Goal: Task Accomplishment & Management: Manage account settings

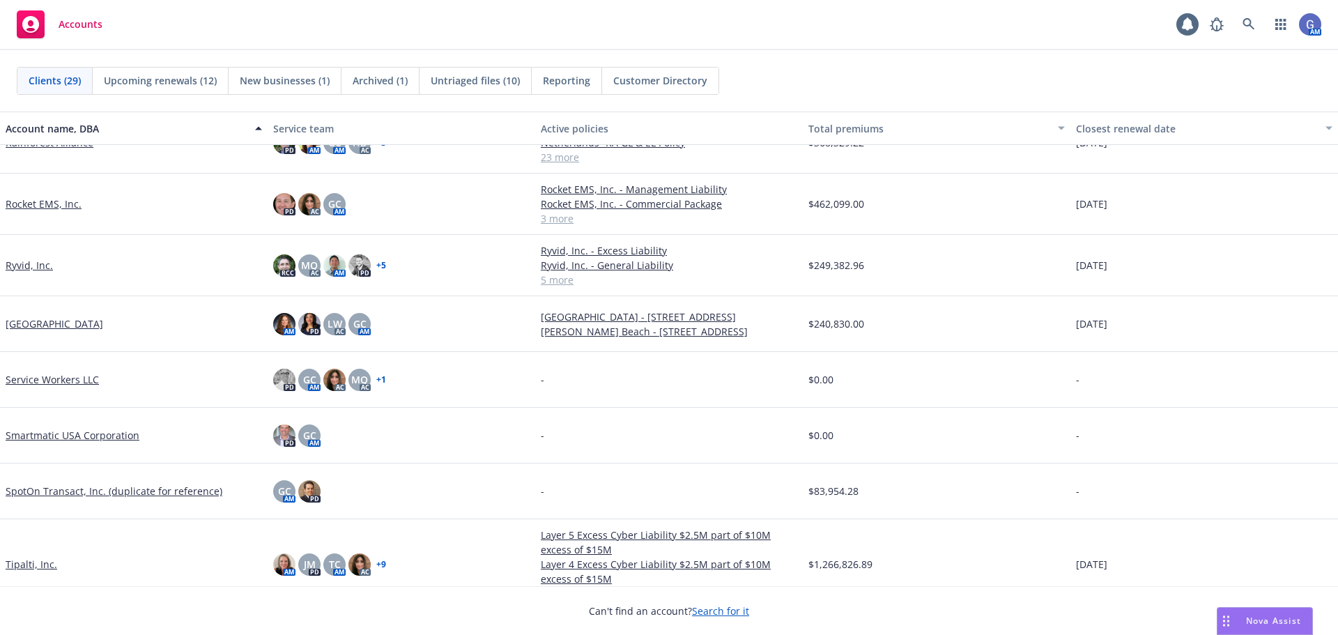
scroll to position [906, 0]
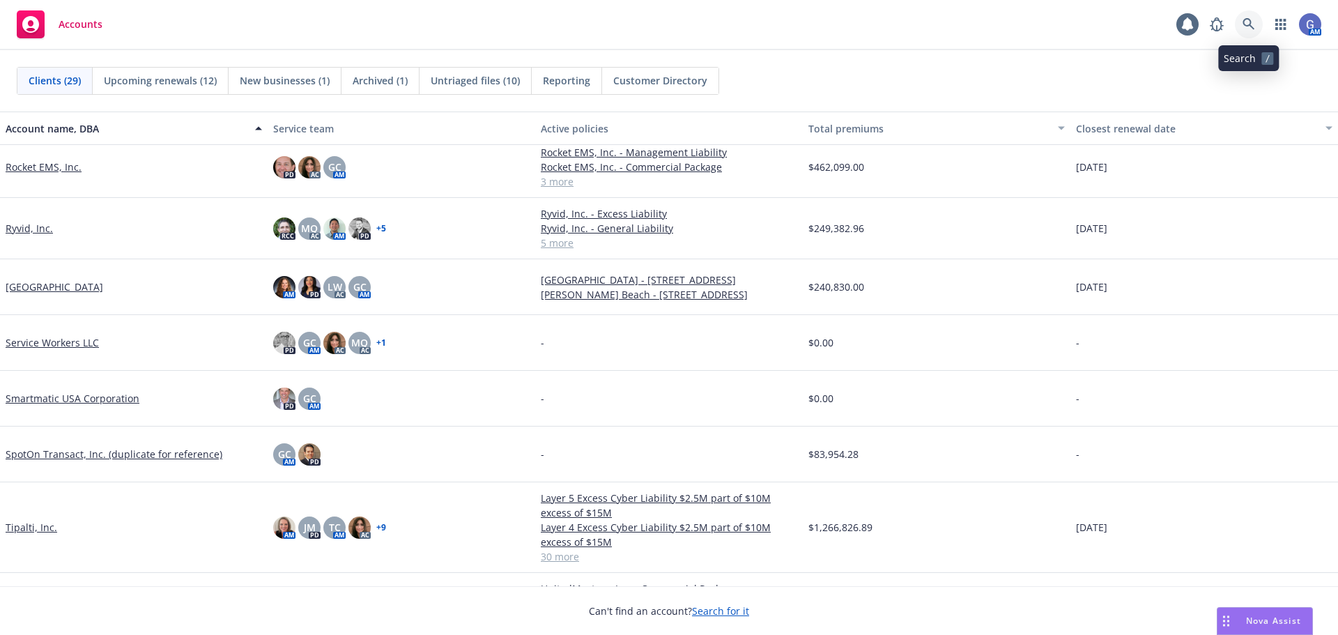
click at [1252, 24] on icon at bounding box center [1249, 24] width 13 height 13
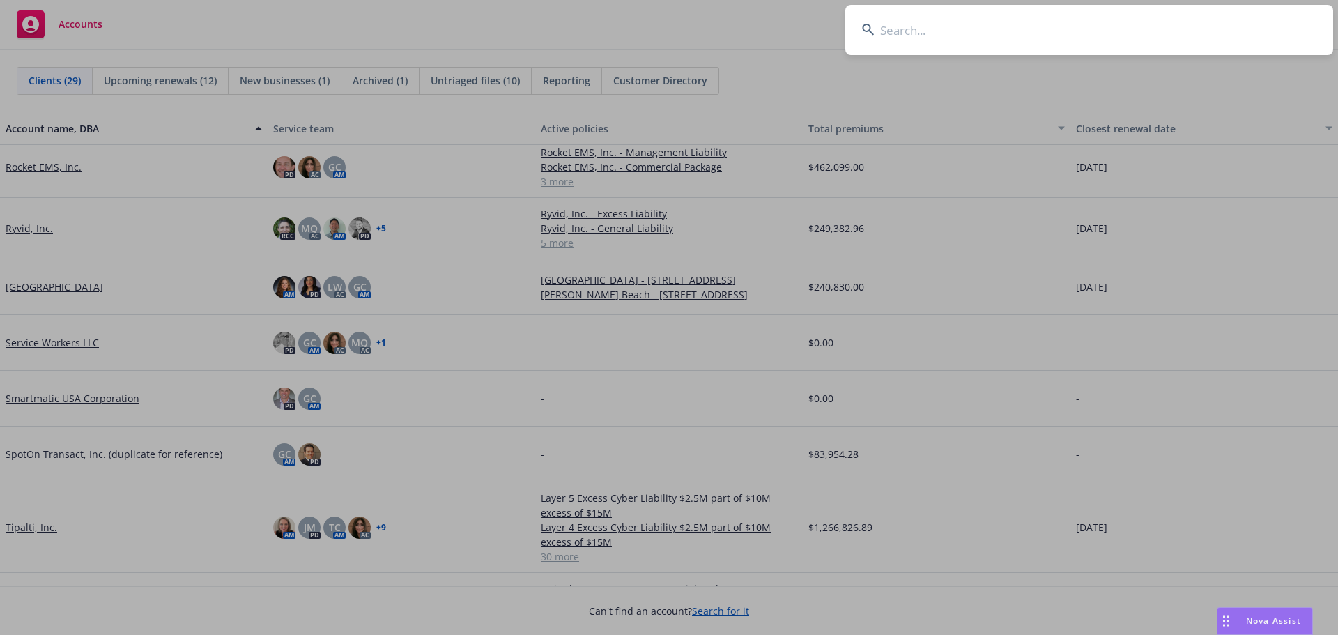
click at [1065, 24] on input at bounding box center [1090, 30] width 488 height 50
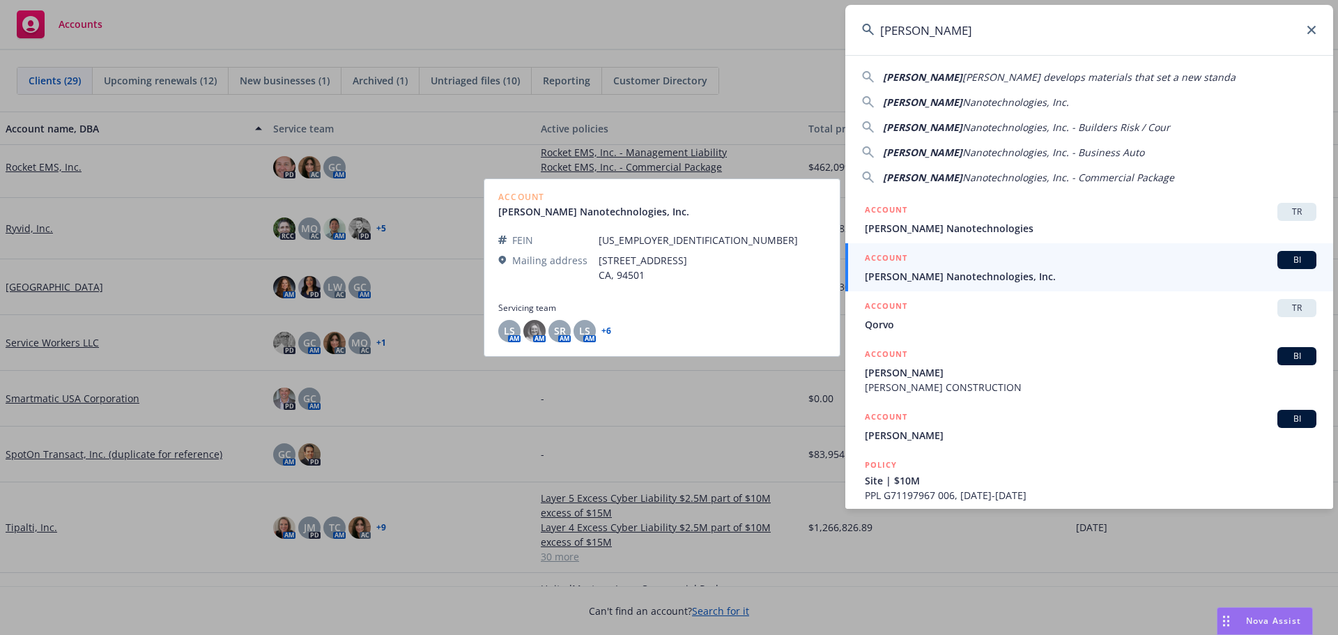
type input "Sila"
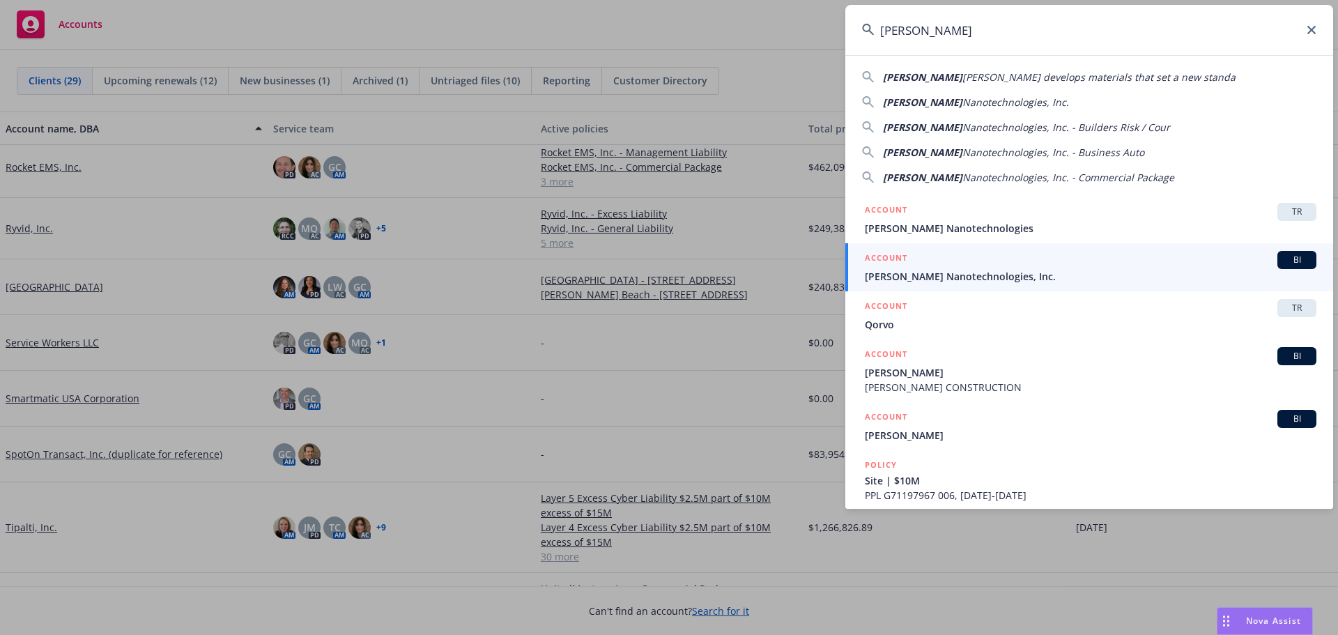
click at [1060, 259] on div "ACCOUNT BI" at bounding box center [1091, 260] width 452 height 18
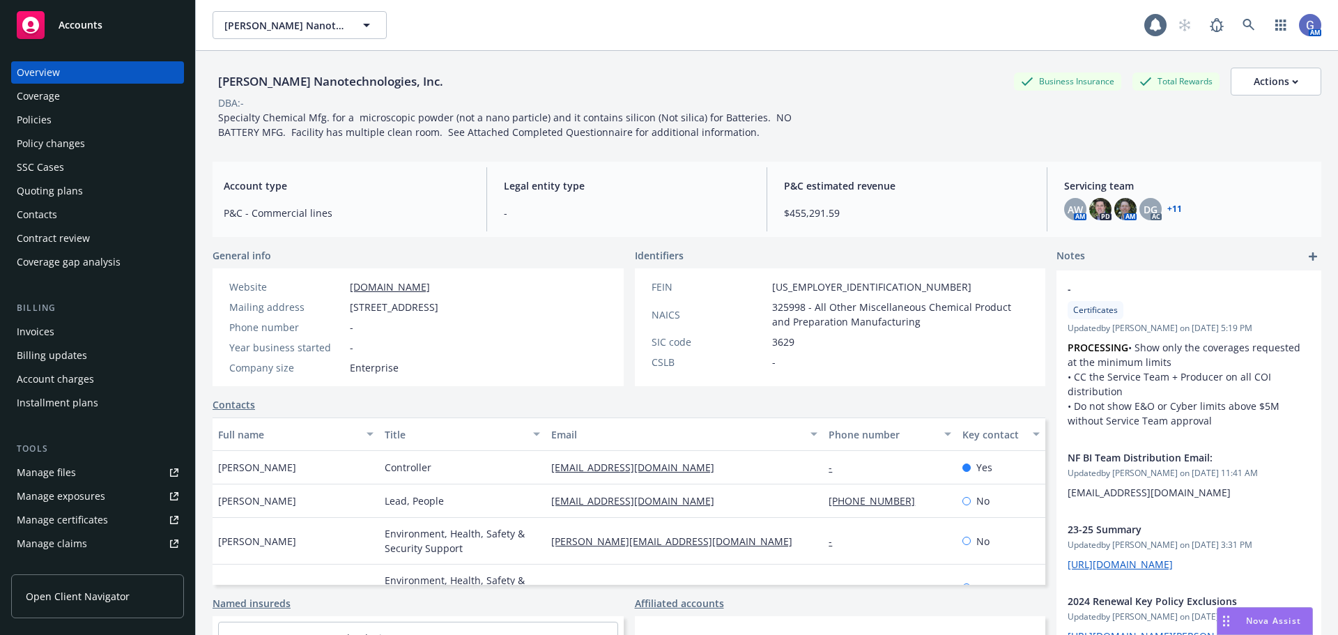
click at [32, 333] on div "Invoices" at bounding box center [36, 332] width 38 height 22
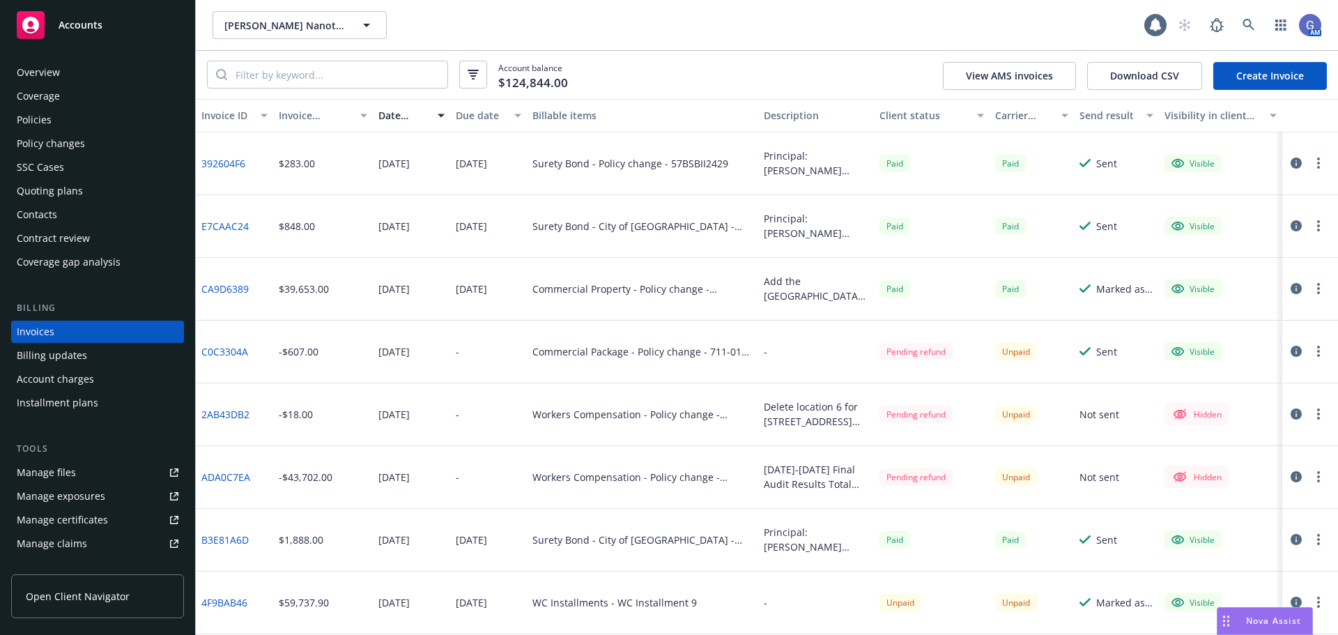
click at [1291, 290] on icon "button" at bounding box center [1296, 288] width 11 height 11
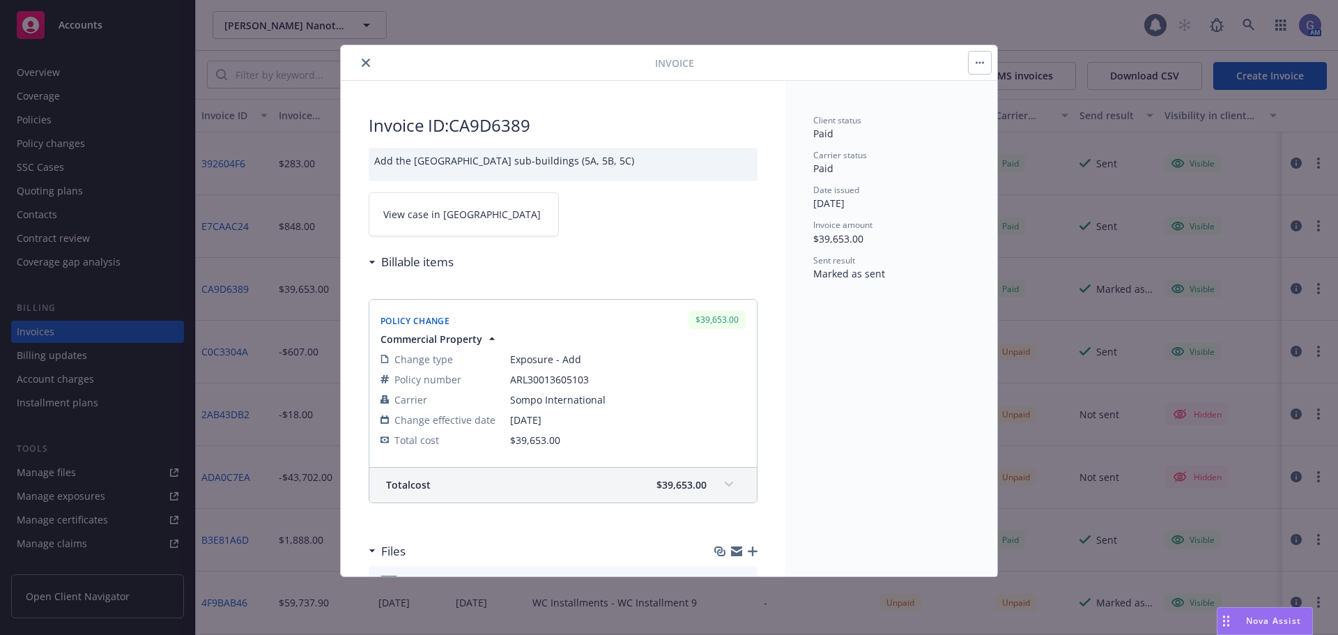
click at [363, 62] on icon "close" at bounding box center [366, 63] width 8 height 8
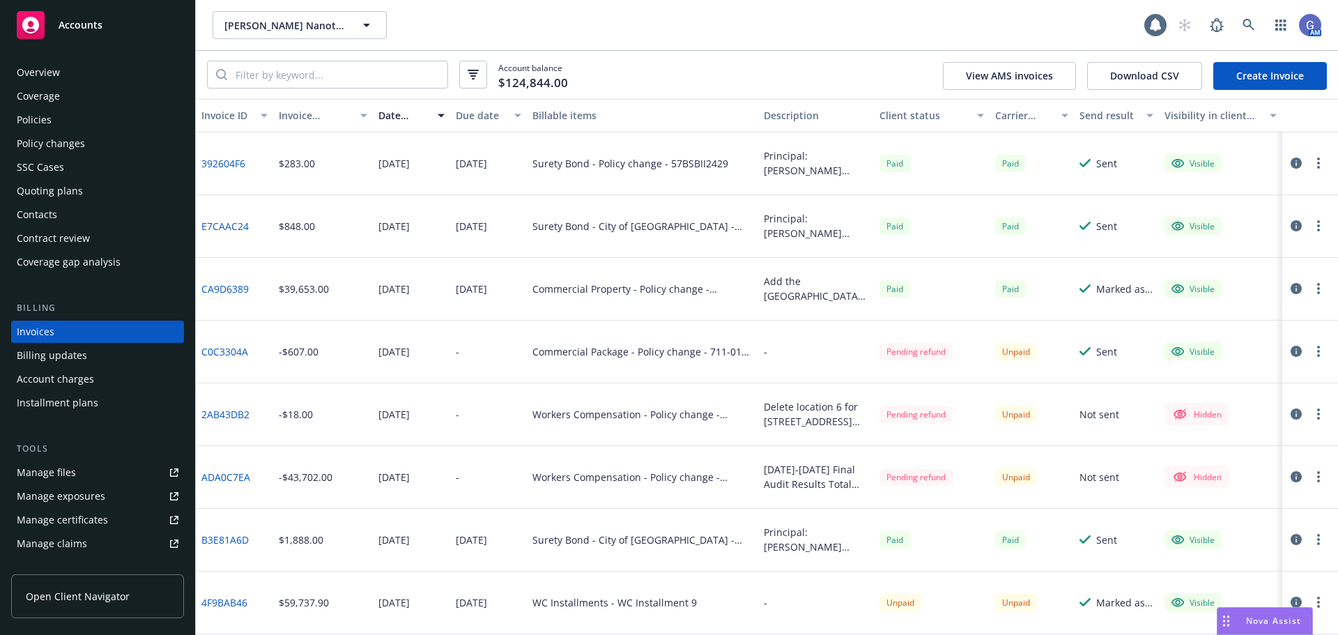
click at [31, 121] on div "Policies" at bounding box center [34, 120] width 35 height 22
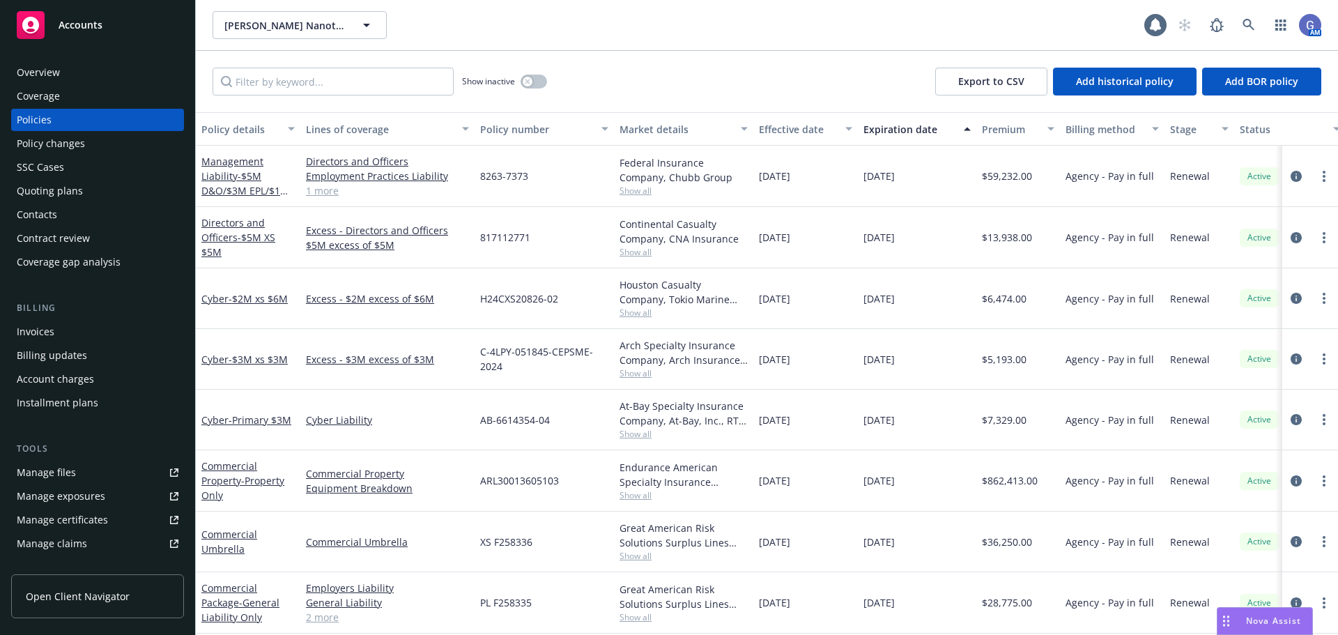
scroll to position [697, 0]
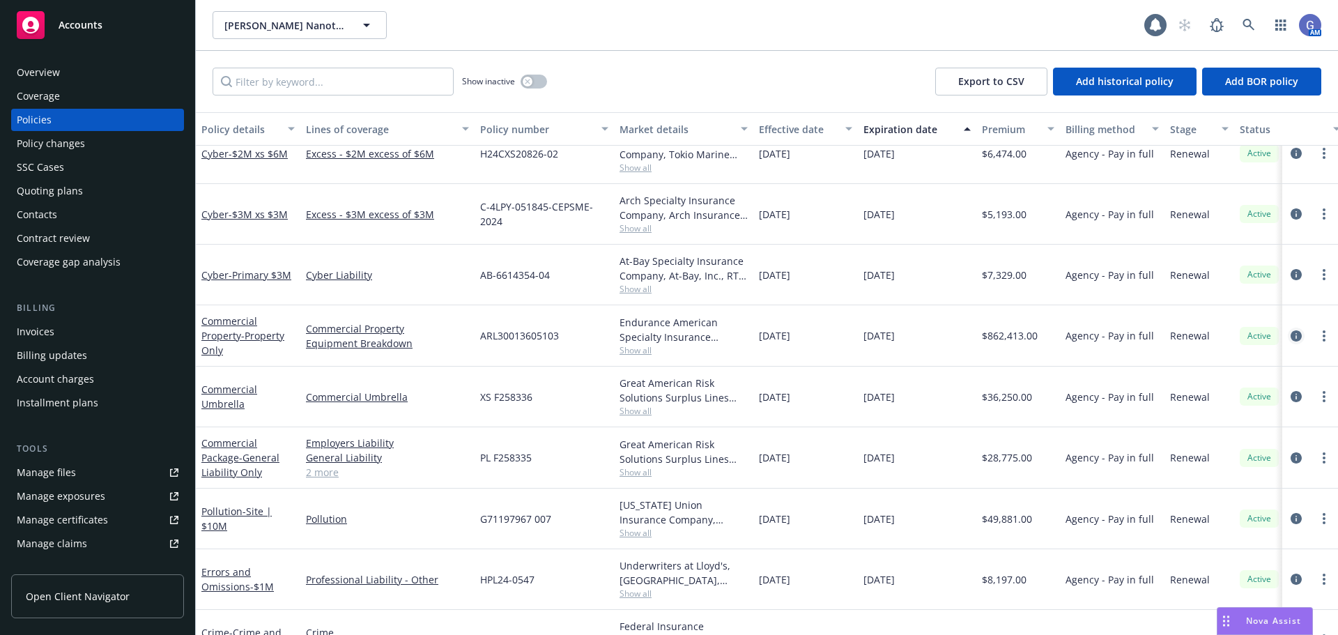
click at [1291, 337] on icon "circleInformation" at bounding box center [1296, 335] width 11 height 11
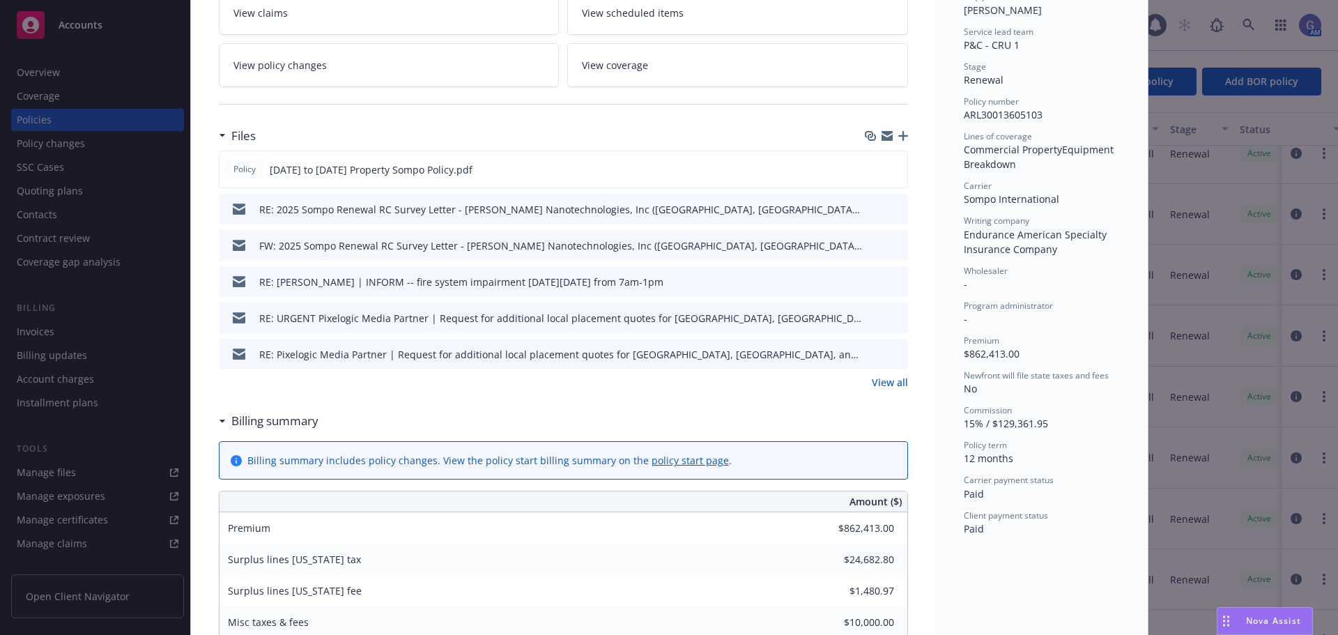
scroll to position [279, 0]
click at [886, 374] on link "View all" at bounding box center [890, 381] width 36 height 15
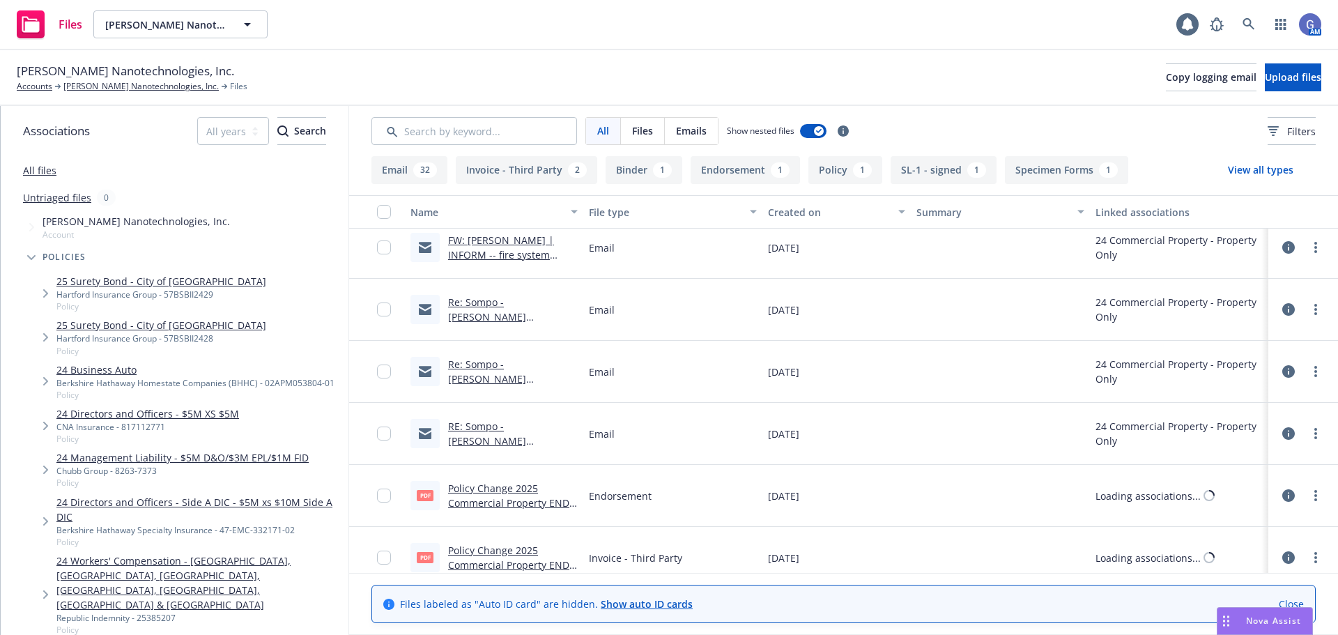
scroll to position [697, 0]
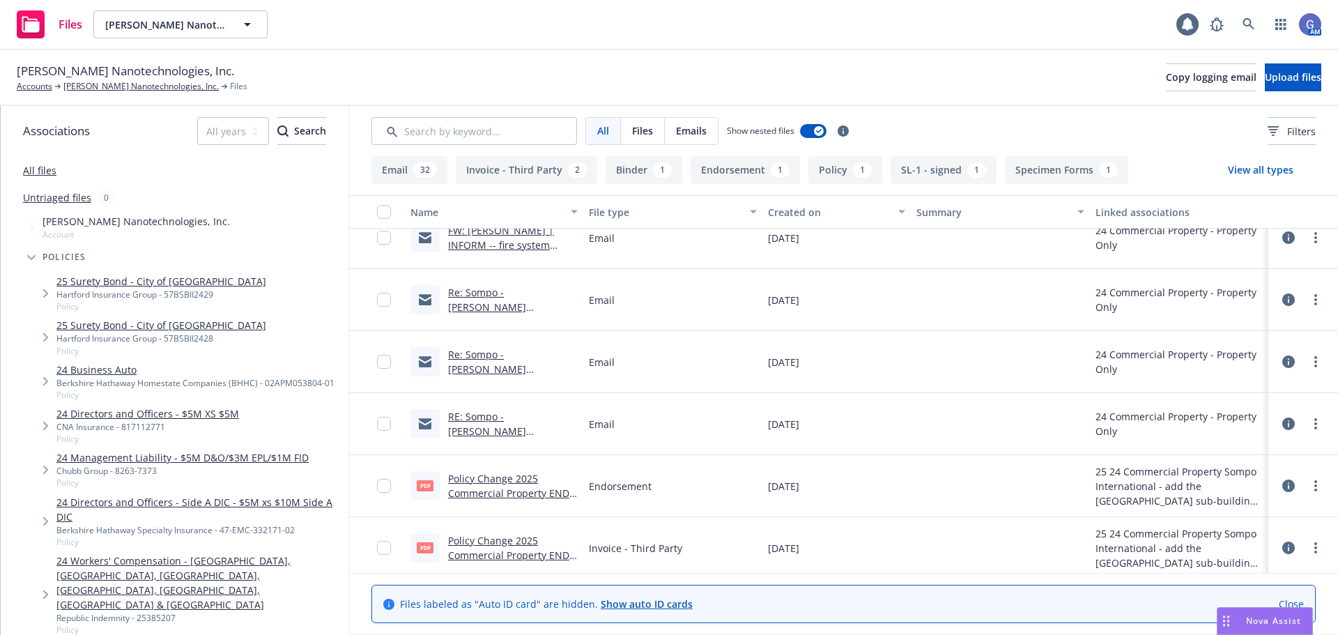
click at [507, 477] on link "Policy Change 2025 Commercial Property ENDT # 1 - add the Moses Lake sub-buildi…" at bounding box center [511, 508] width 127 height 72
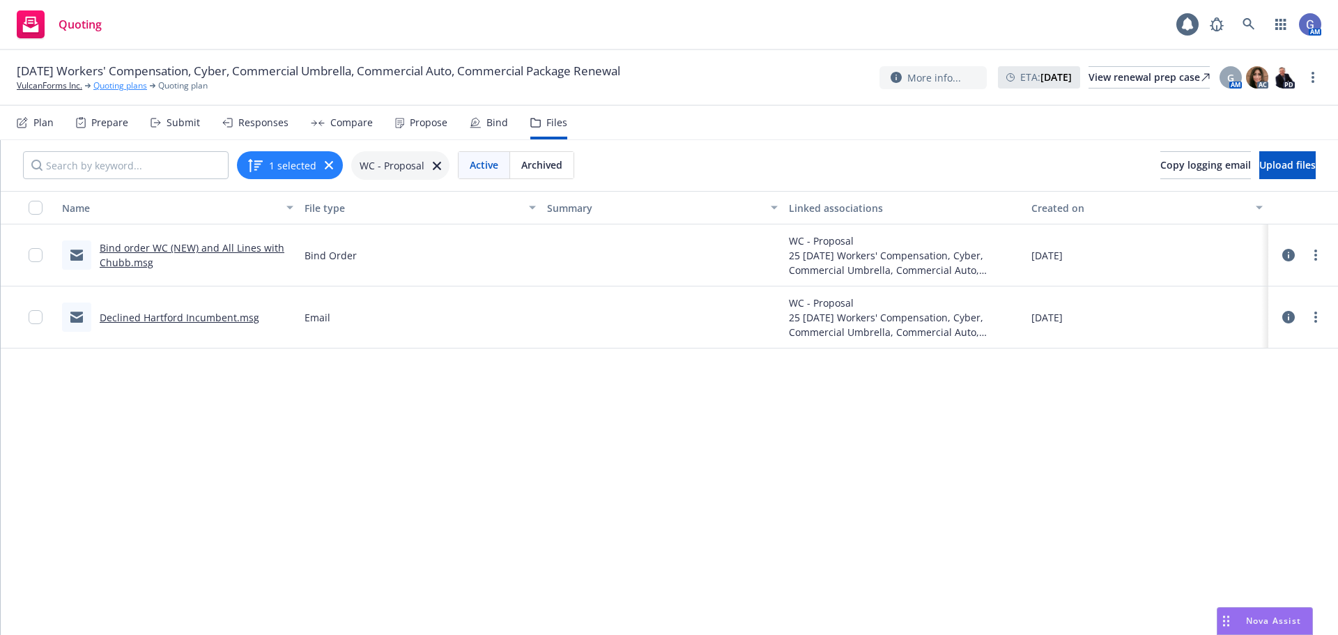
click at [127, 84] on link "Quoting plans" at bounding box center [120, 85] width 54 height 13
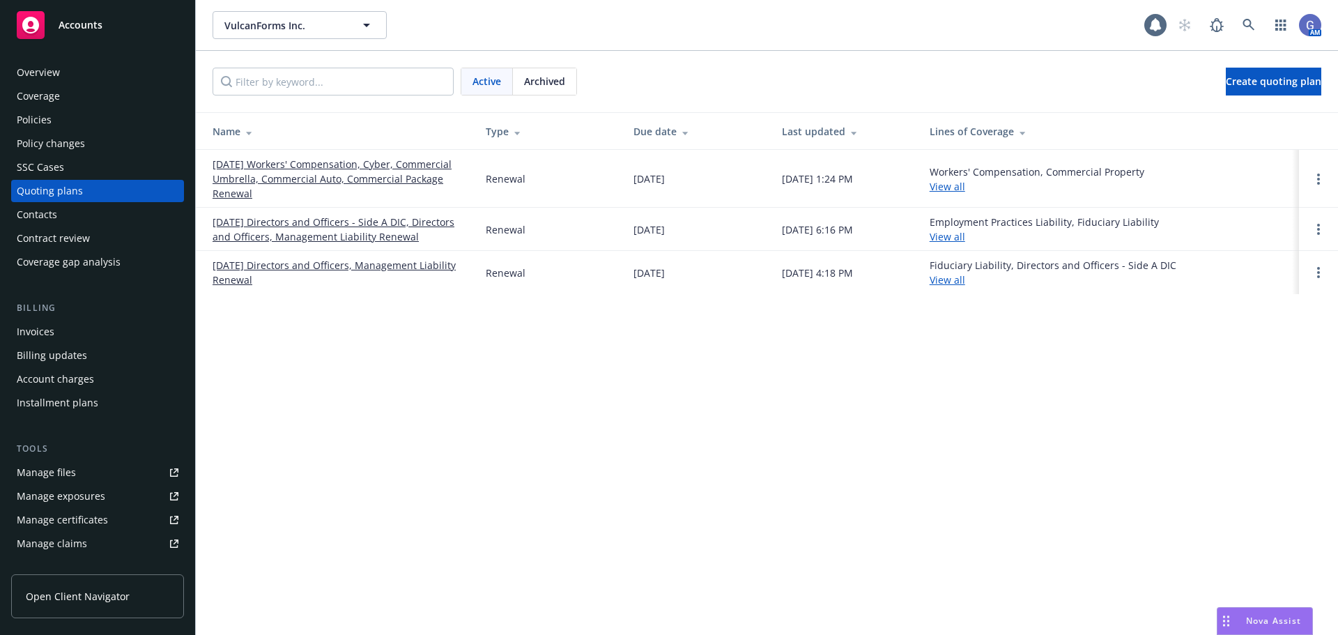
click at [333, 165] on link "08/28/25 Workers' Compensation, Cyber, Commercial Umbrella, Commercial Auto, Co…" at bounding box center [338, 179] width 251 height 44
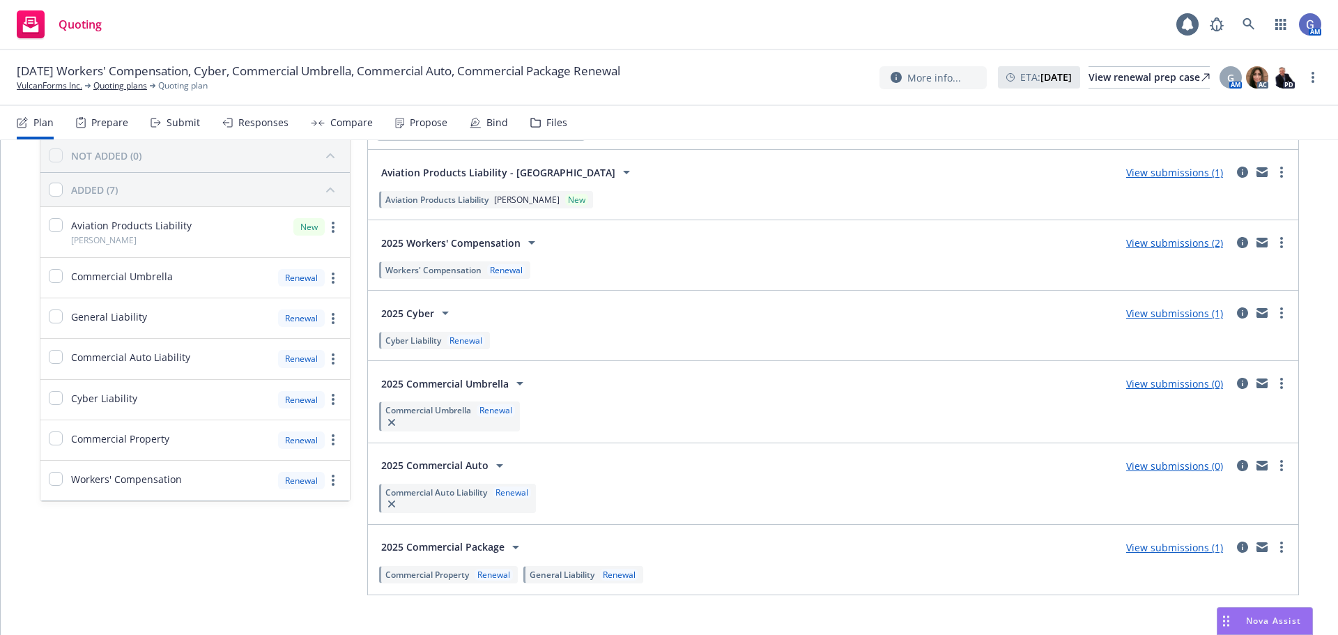
scroll to position [117, 0]
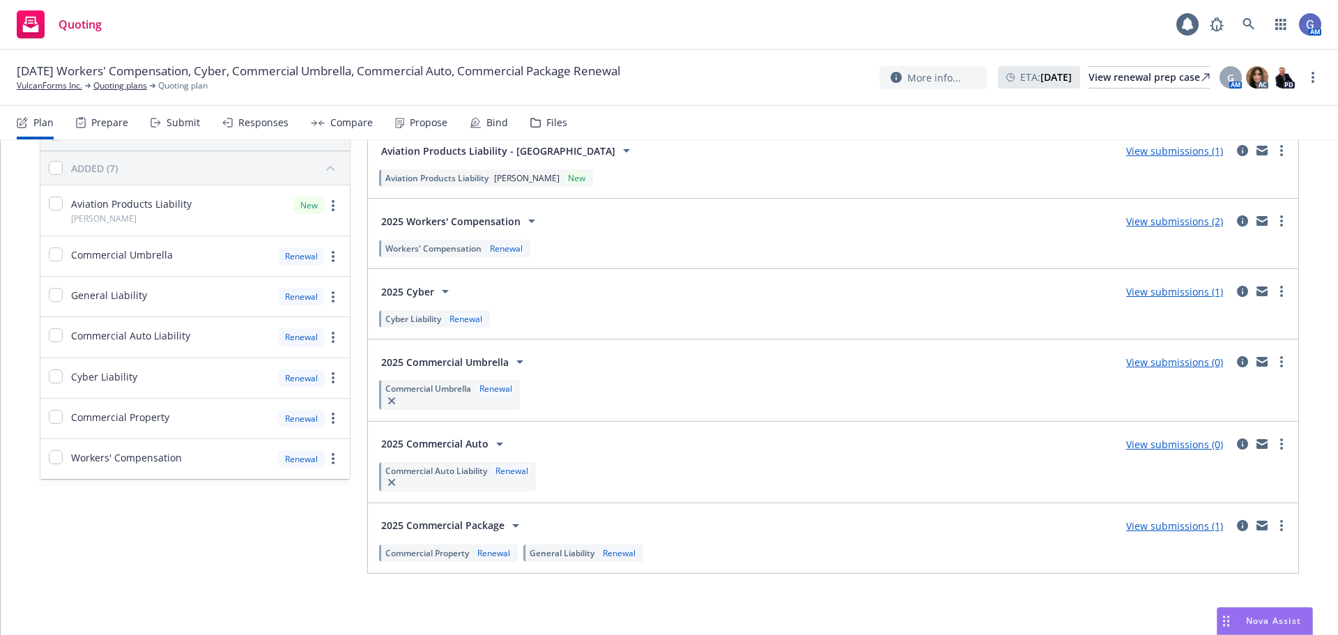
click at [1127, 527] on link "View submissions (1)" at bounding box center [1175, 525] width 97 height 13
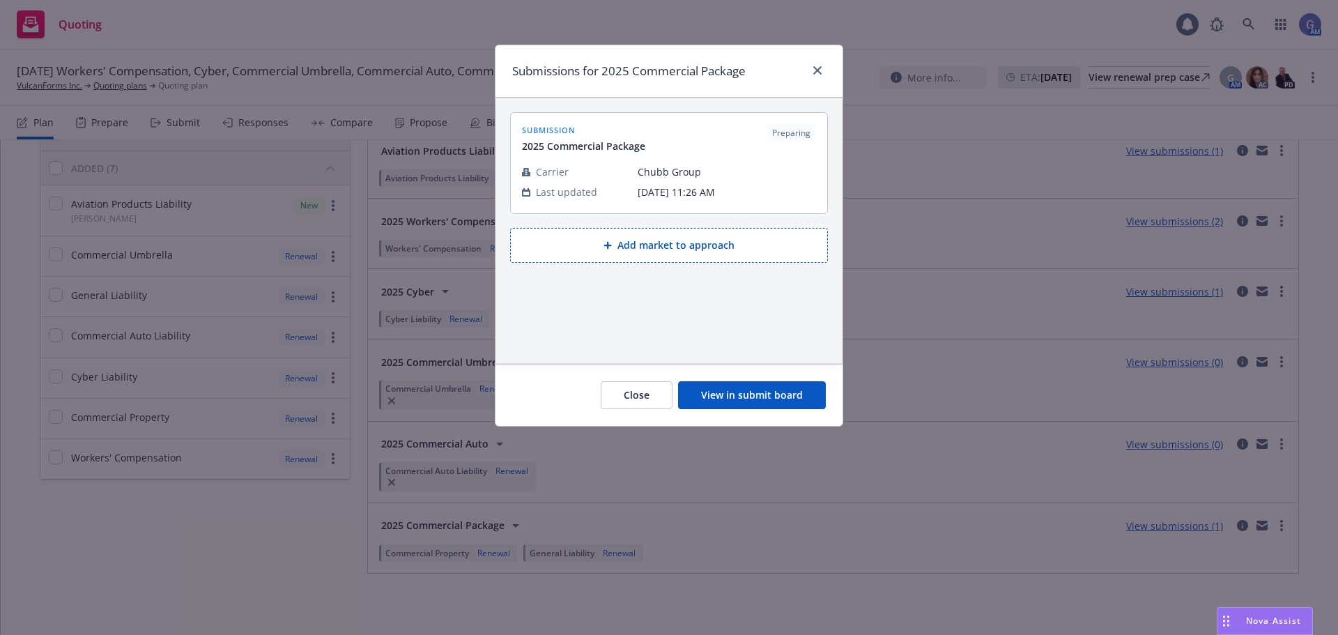
click at [718, 402] on button "View in submit board" at bounding box center [752, 395] width 148 height 28
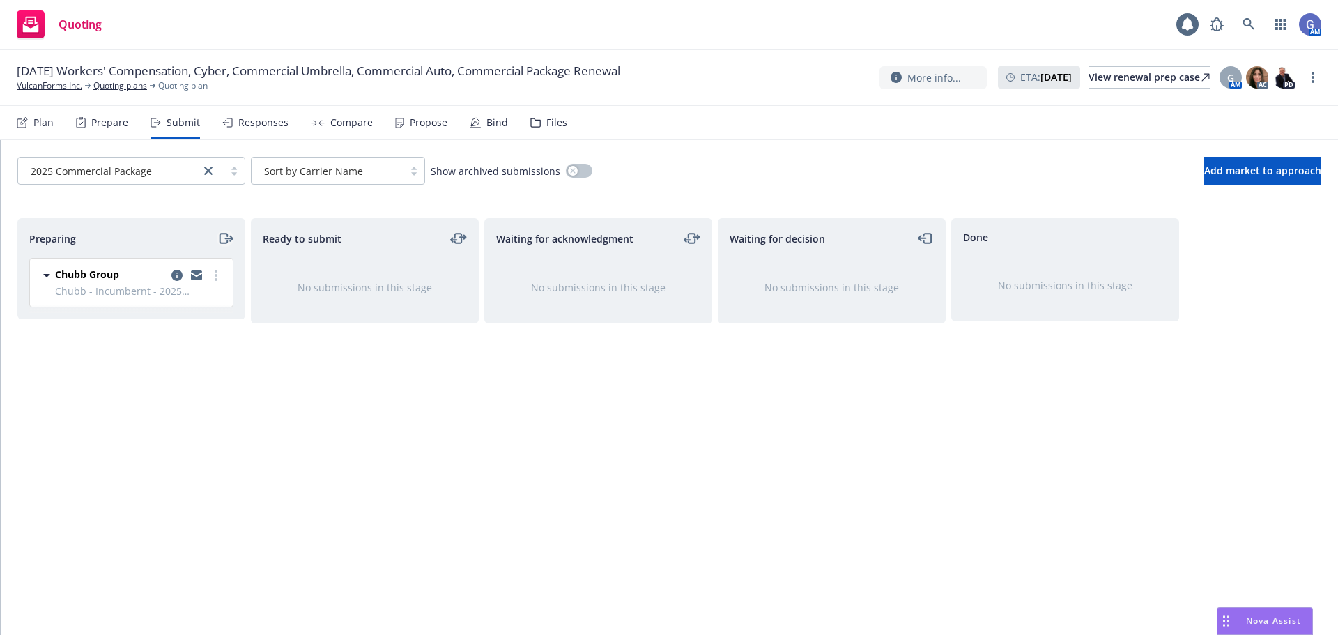
click at [224, 240] on icon "moveRight" at bounding box center [225, 238] width 16 height 17
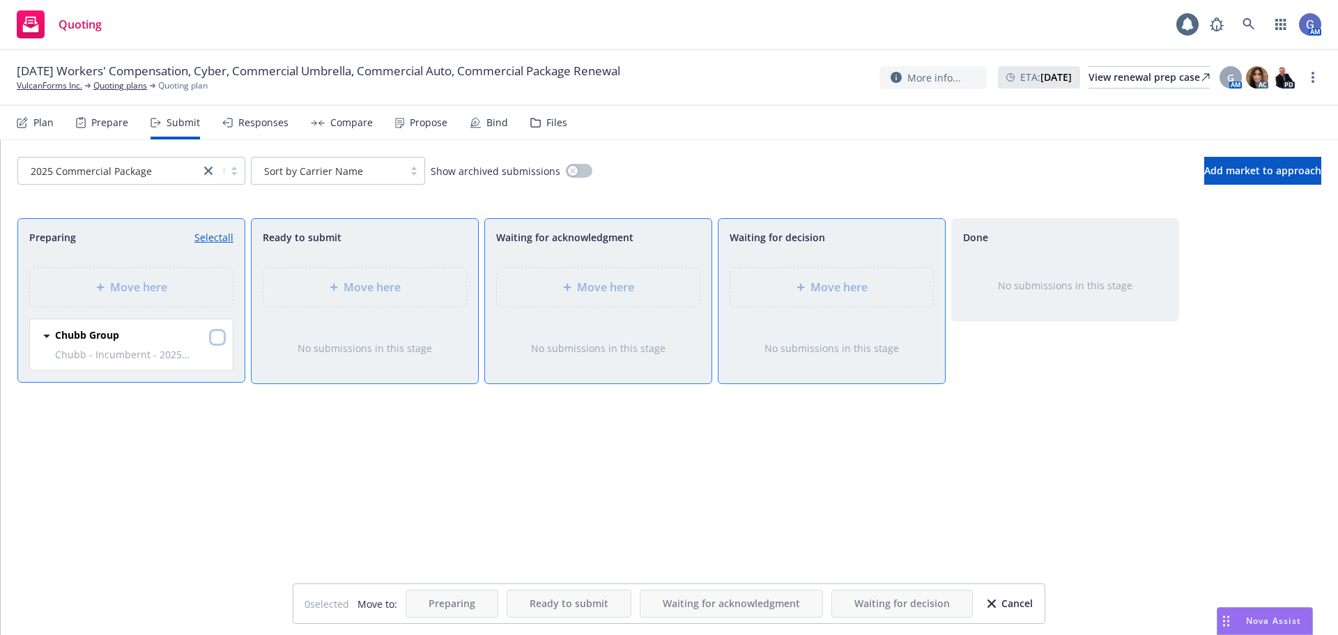
click at [216, 335] on input "checkbox" at bounding box center [218, 337] width 14 height 14
checkbox input "true"
click at [825, 281] on span "Move here" at bounding box center [839, 287] width 57 height 17
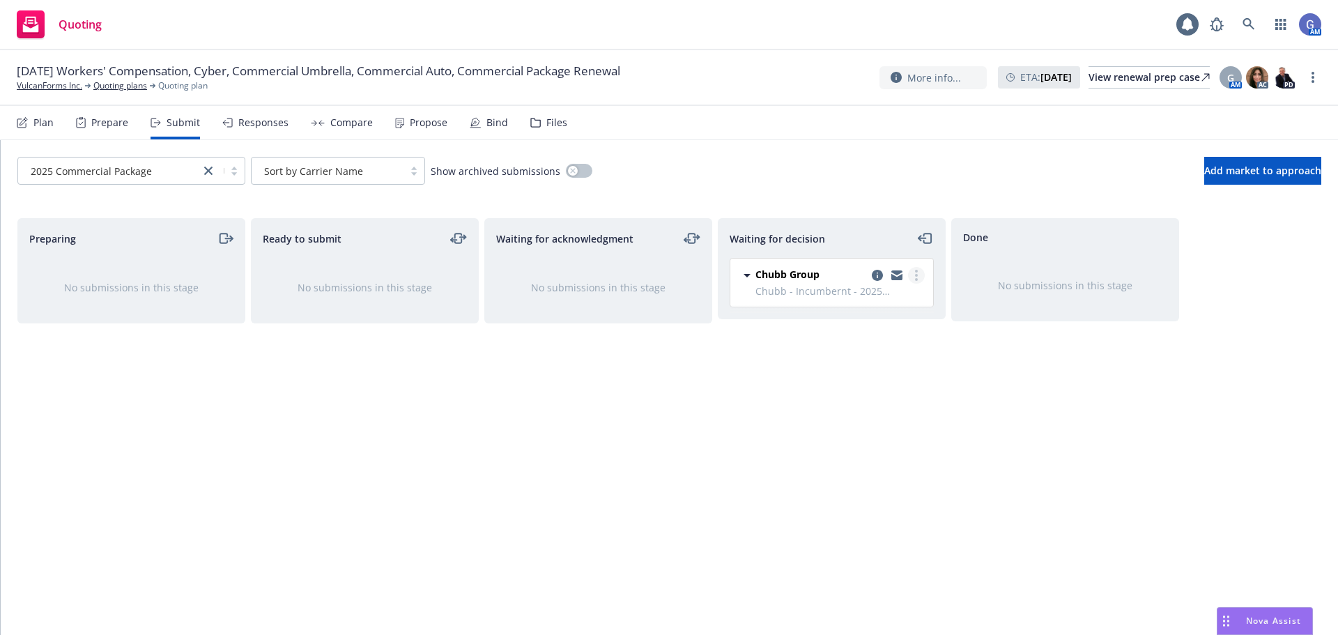
click at [916, 277] on icon "more" at bounding box center [916, 275] width 3 height 11
click at [860, 360] on span "Add accepted decision" at bounding box center [854, 359] width 139 height 13
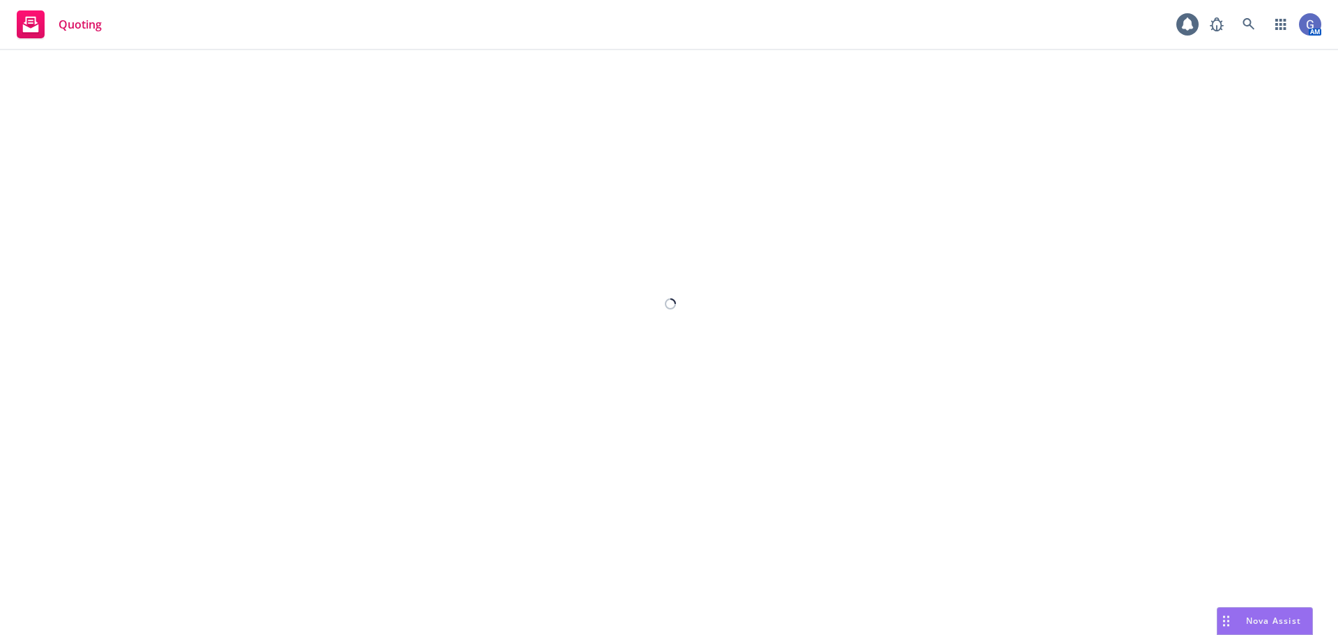
select select "12"
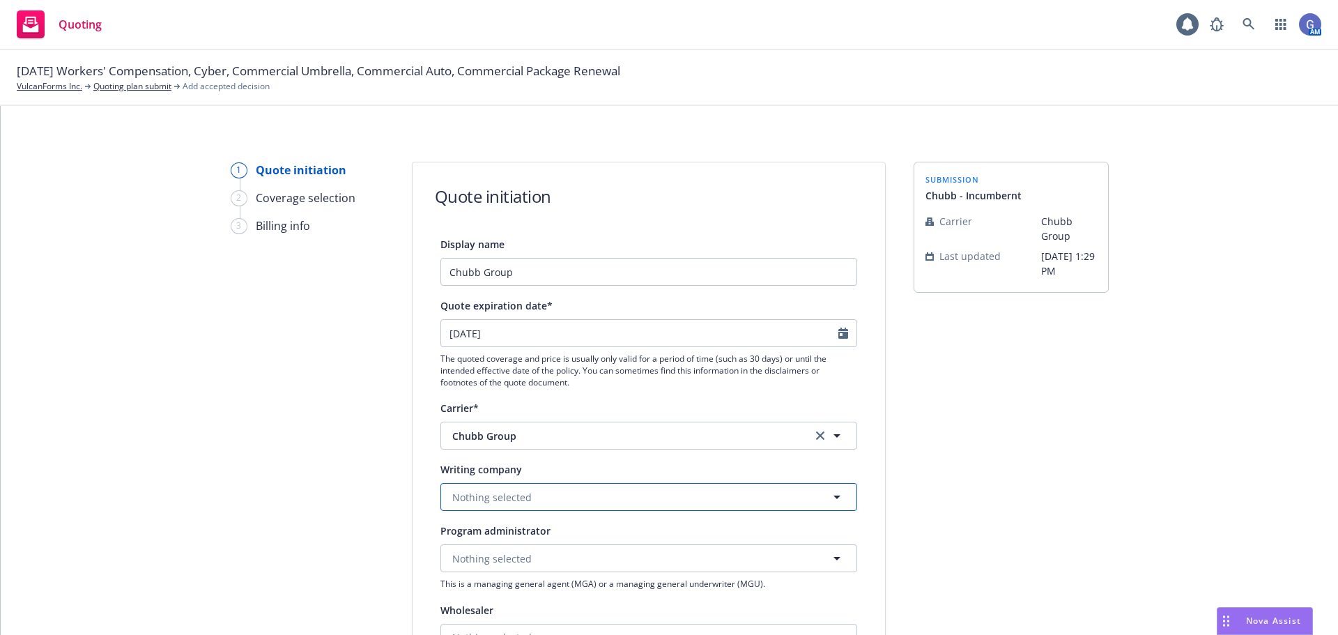
click at [652, 498] on button "Nothing selected" at bounding box center [649, 497] width 417 height 28
type input "[PERSON_NAME]"
click at [635, 457] on div "Federal Insurance Company Domestic - 20281" at bounding box center [648, 450] width 397 height 35
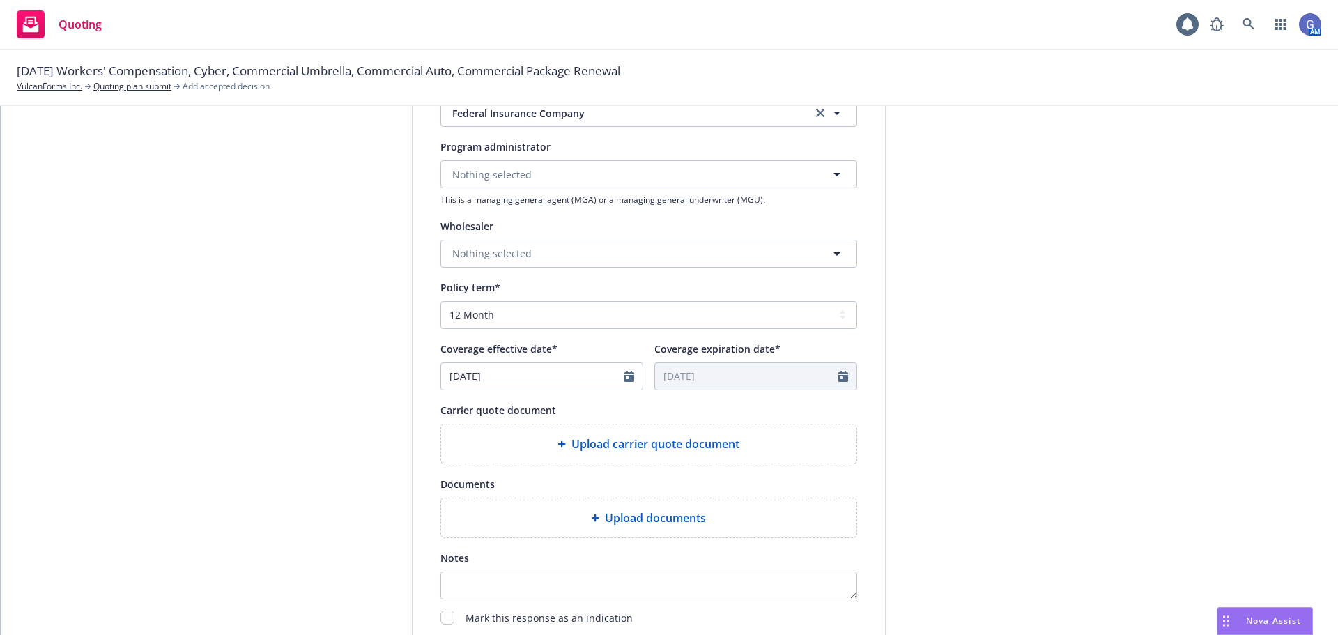
scroll to position [418, 0]
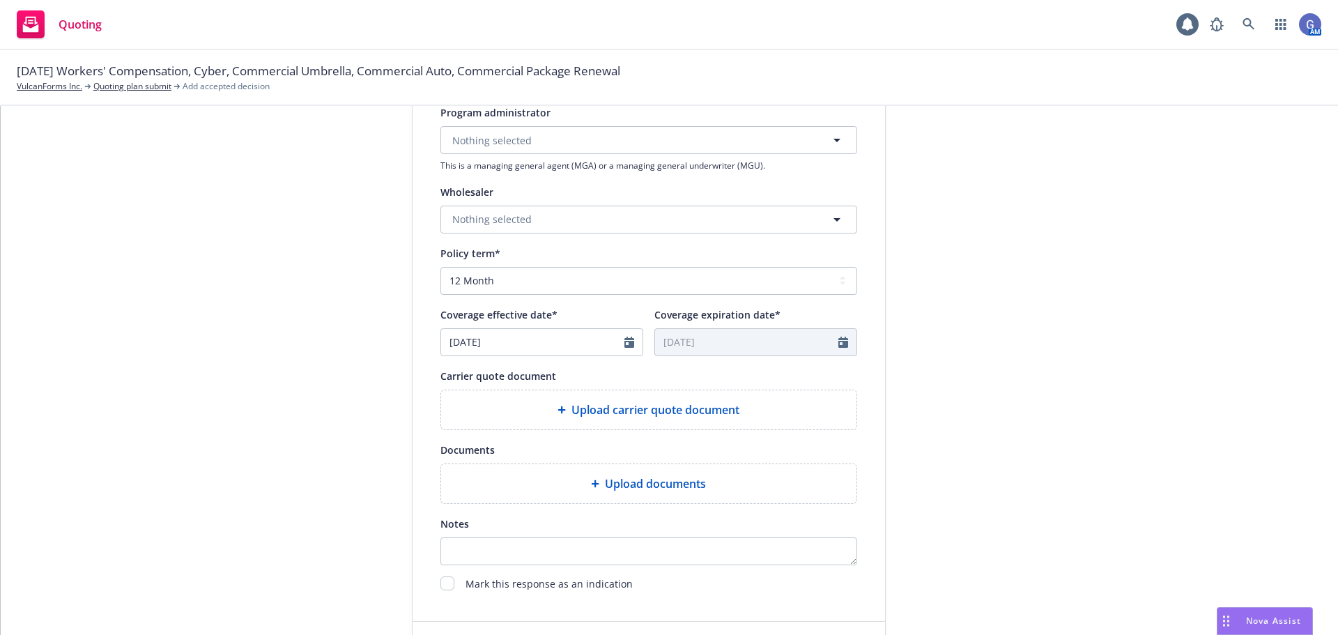
click at [643, 410] on span "Upload carrier quote document" at bounding box center [656, 410] width 168 height 17
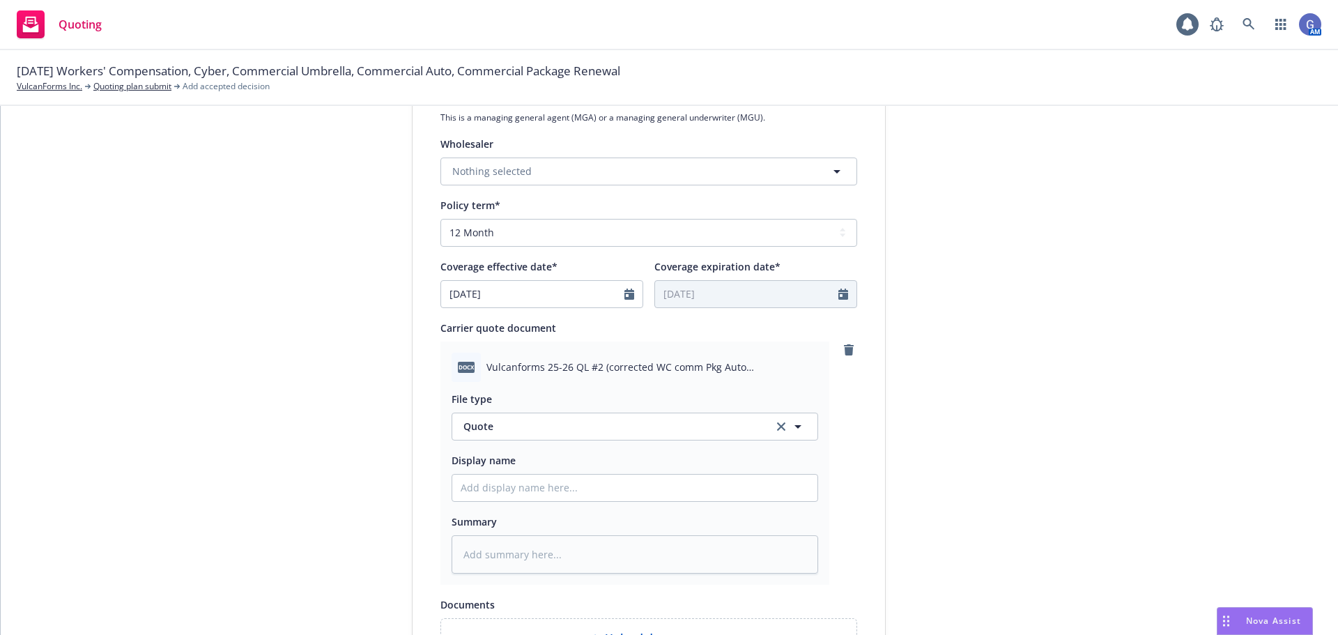
scroll to position [488, 0]
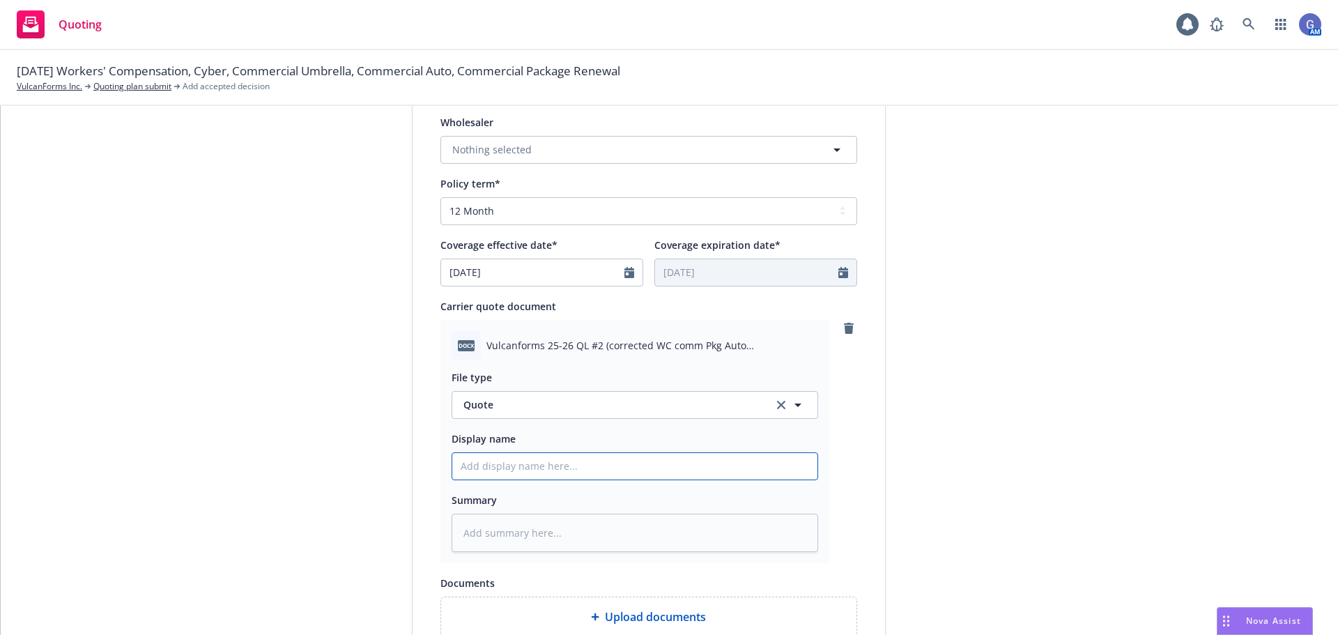
click at [530, 467] on input "Display name" at bounding box center [634, 466] width 365 height 26
type textarea "x"
type input "C"
type textarea "x"
type input "Ch"
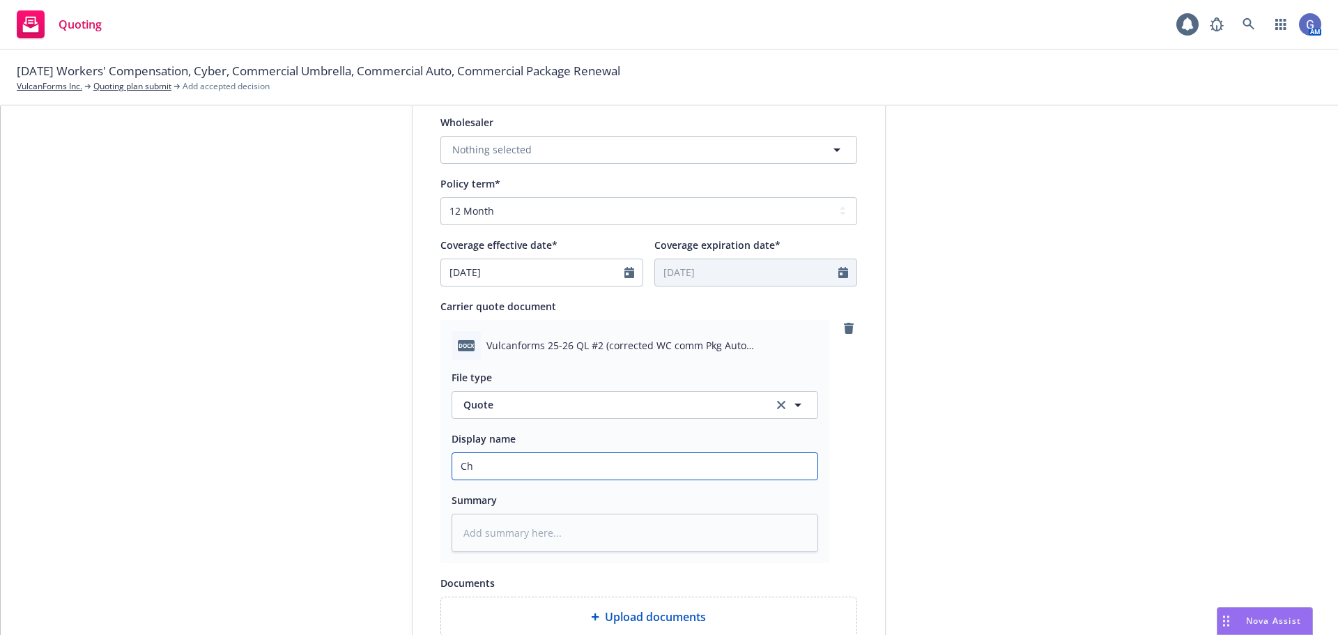
type textarea "x"
type input "[PERSON_NAME]"
type textarea "x"
type input "Chub"
type textarea "x"
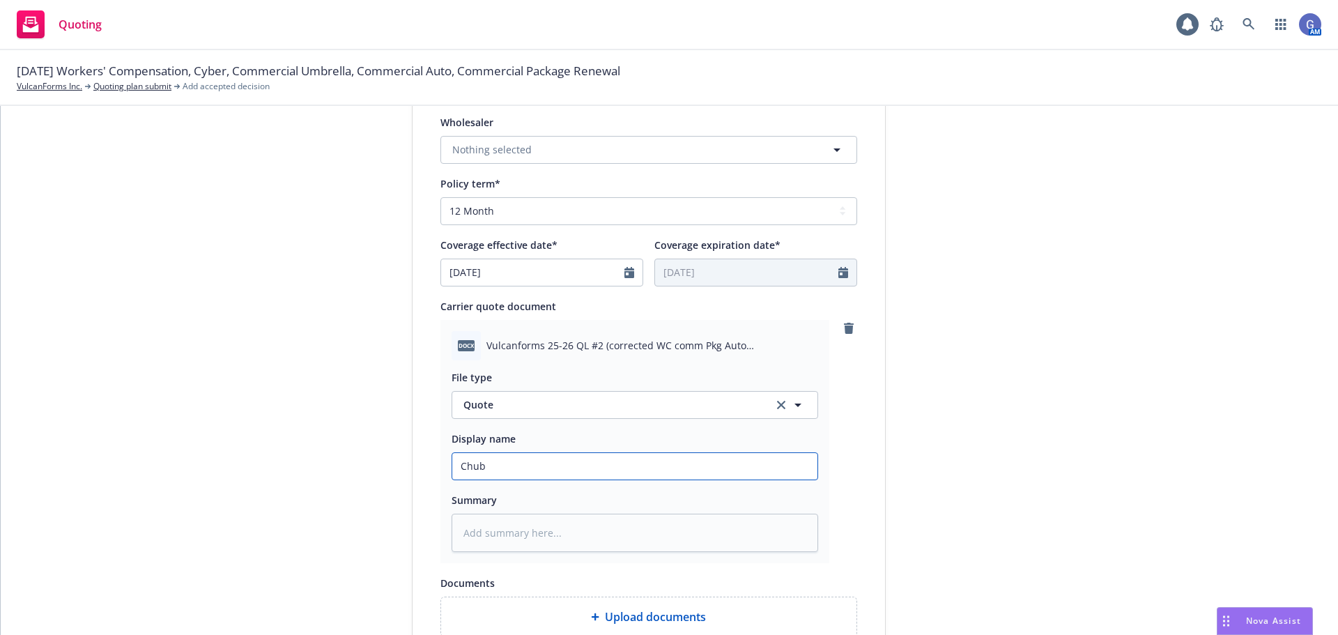
type input "Chubb"
type textarea "x"
type input "Chubb"
type textarea "x"
type input "Chubb -"
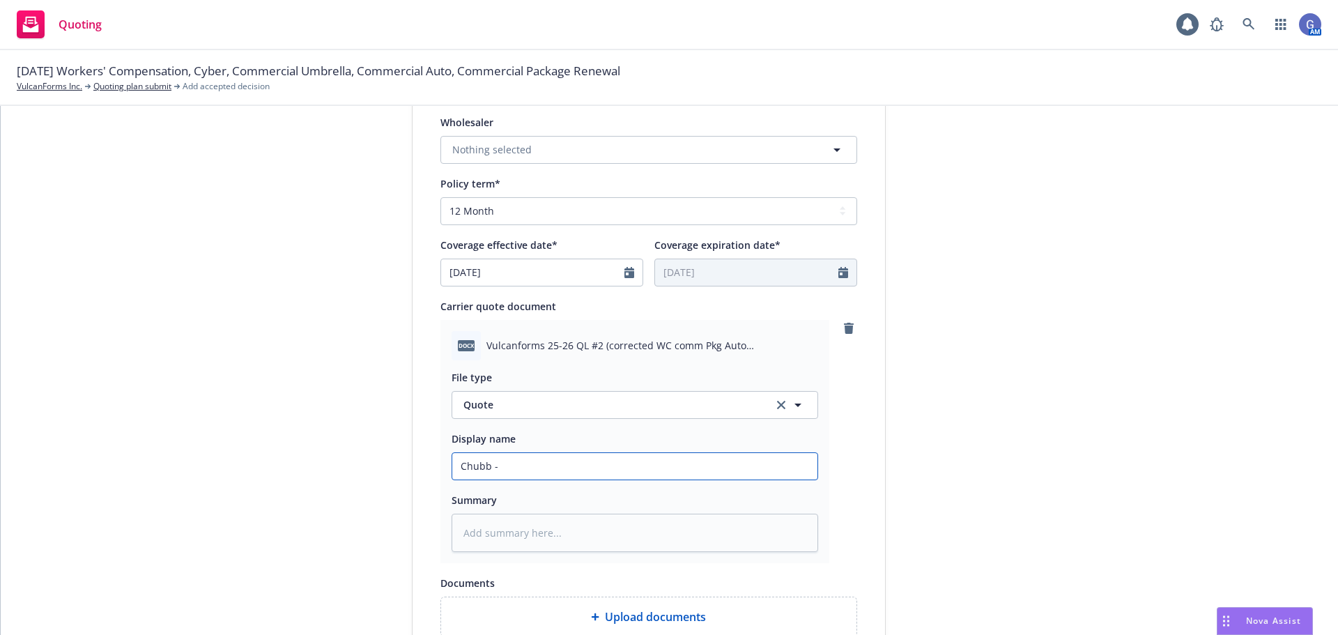
type textarea "x"
type input "Chubb -"
type textarea "x"
type input "Chubb - I"
type textarea "x"
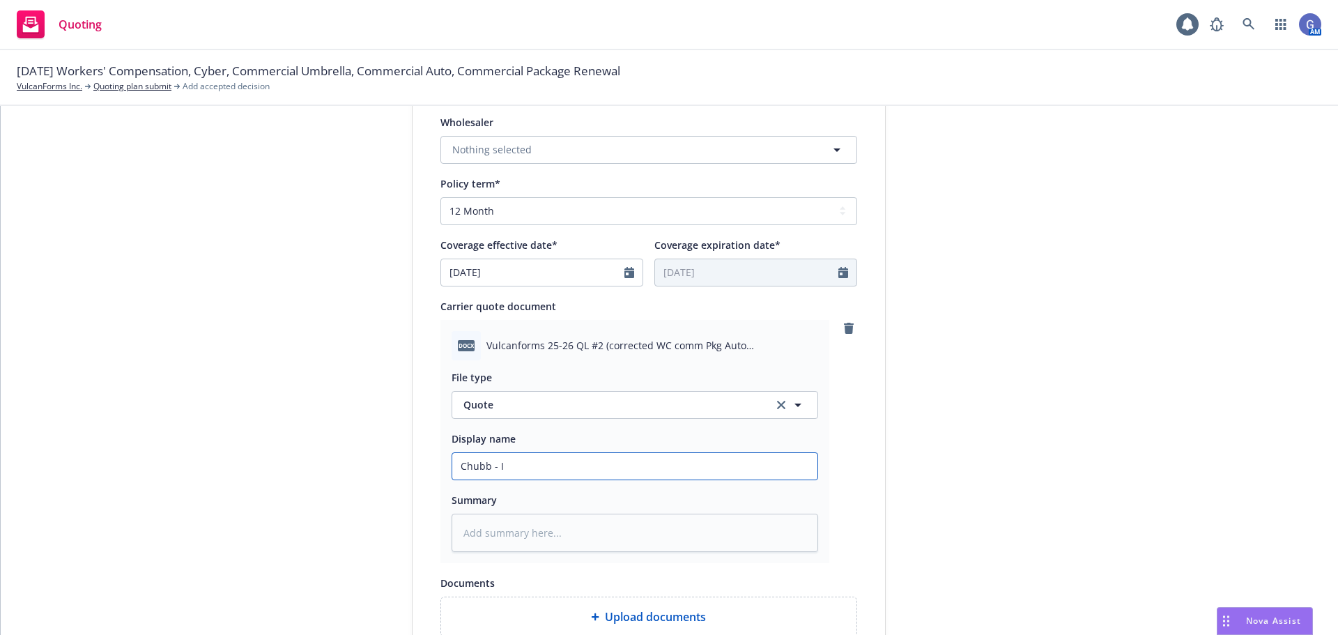
type input "Chubb - In"
type textarea "x"
type input "Chubb - Inc"
type textarea "x"
type input "Chubb - Ince"
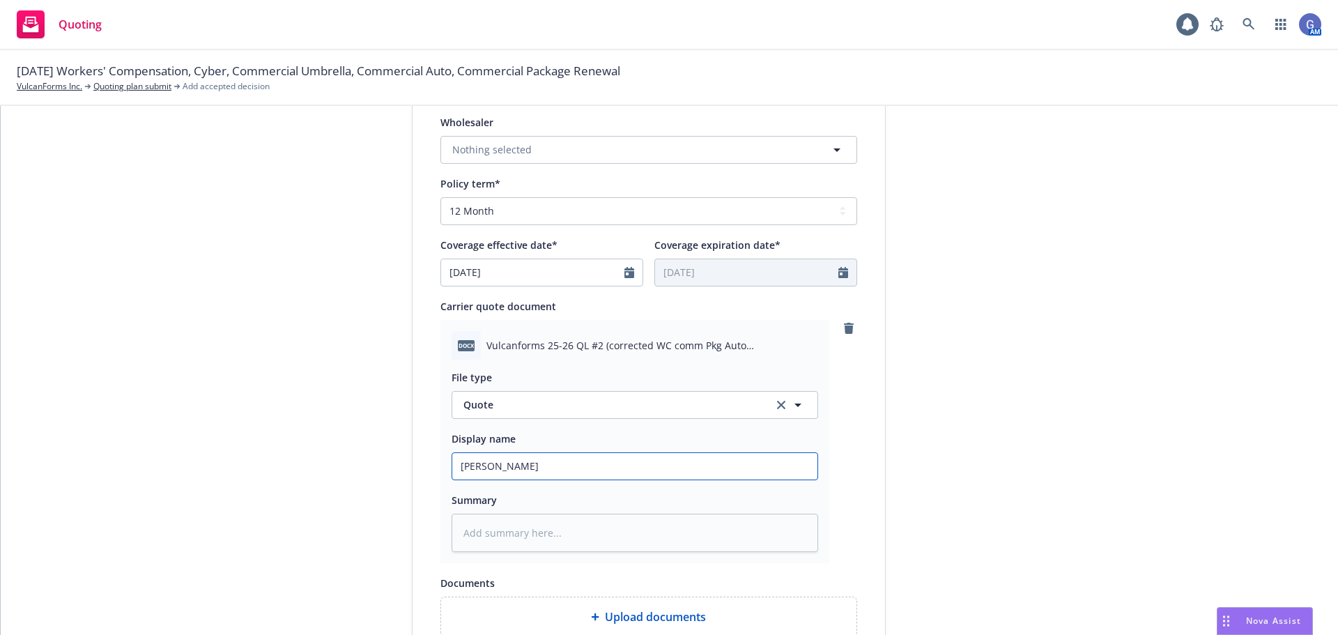
type textarea "x"
type input "Chubb - Incem"
type textarea "x"
type input "Chubb - Incemb"
type textarea "x"
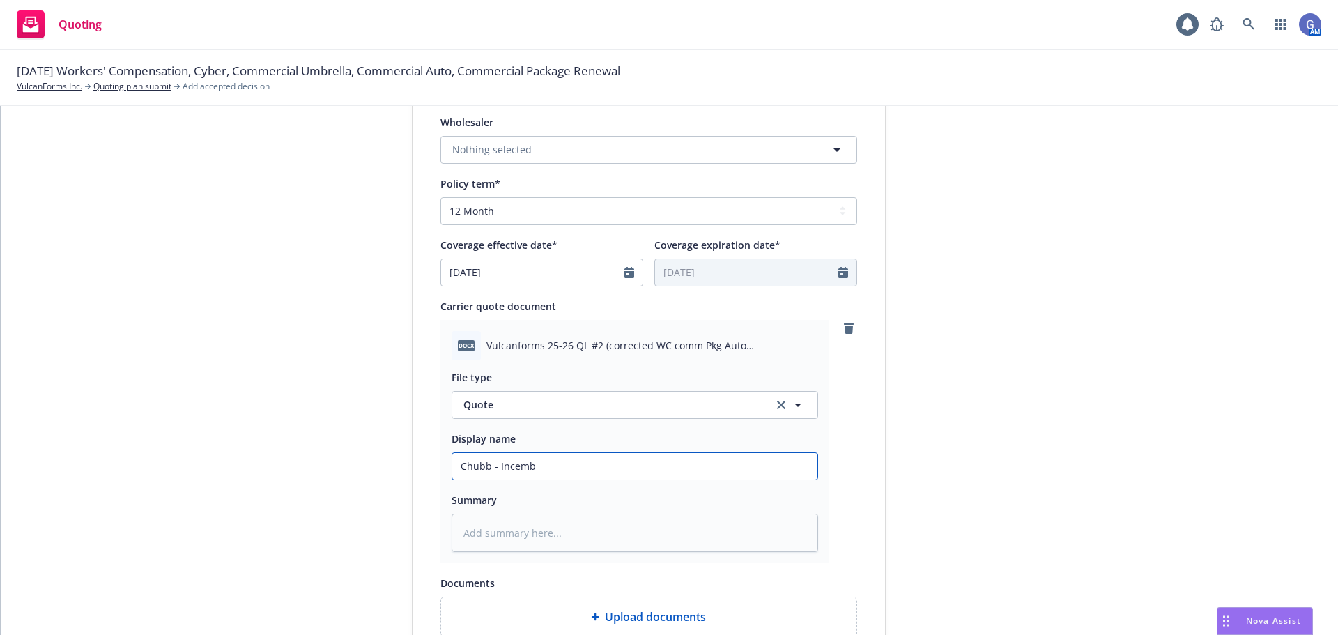
type input "Chubb - Incembe"
type textarea "x"
type input "Chubb - Incember"
type textarea "x"
type input "Chubb - Incembert"
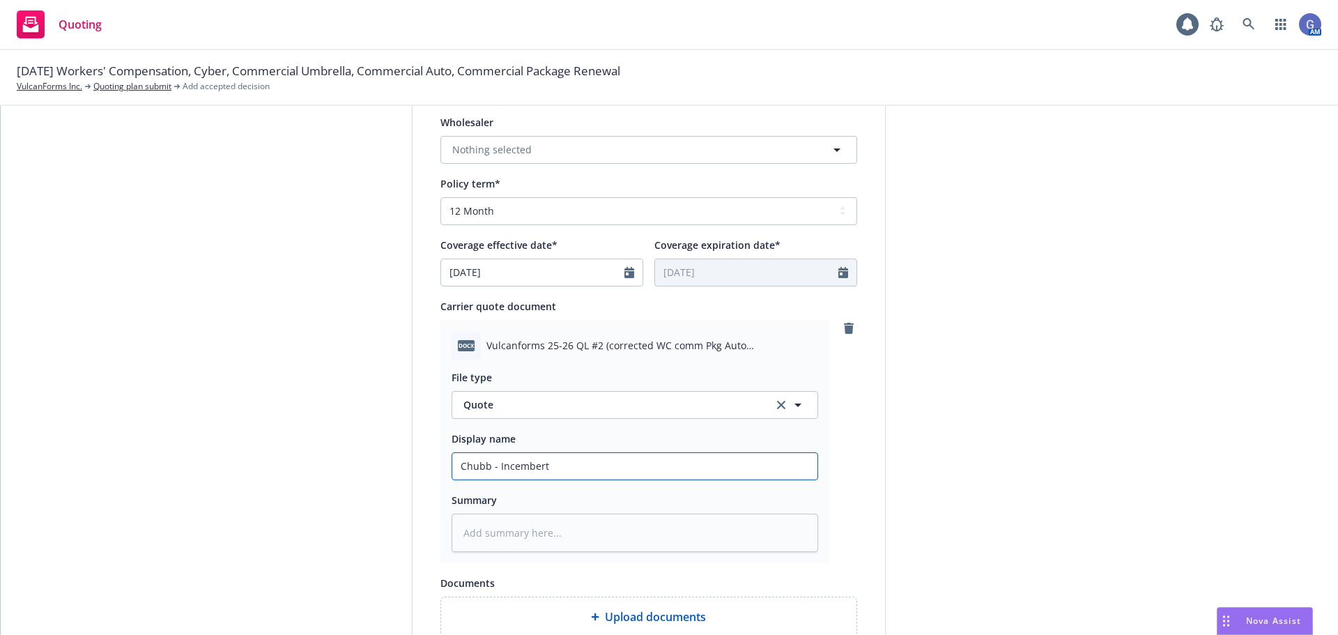
type textarea "x"
type input "Chubb - Incember"
type textarea "x"
type input "Chubb - Incembe"
type textarea "x"
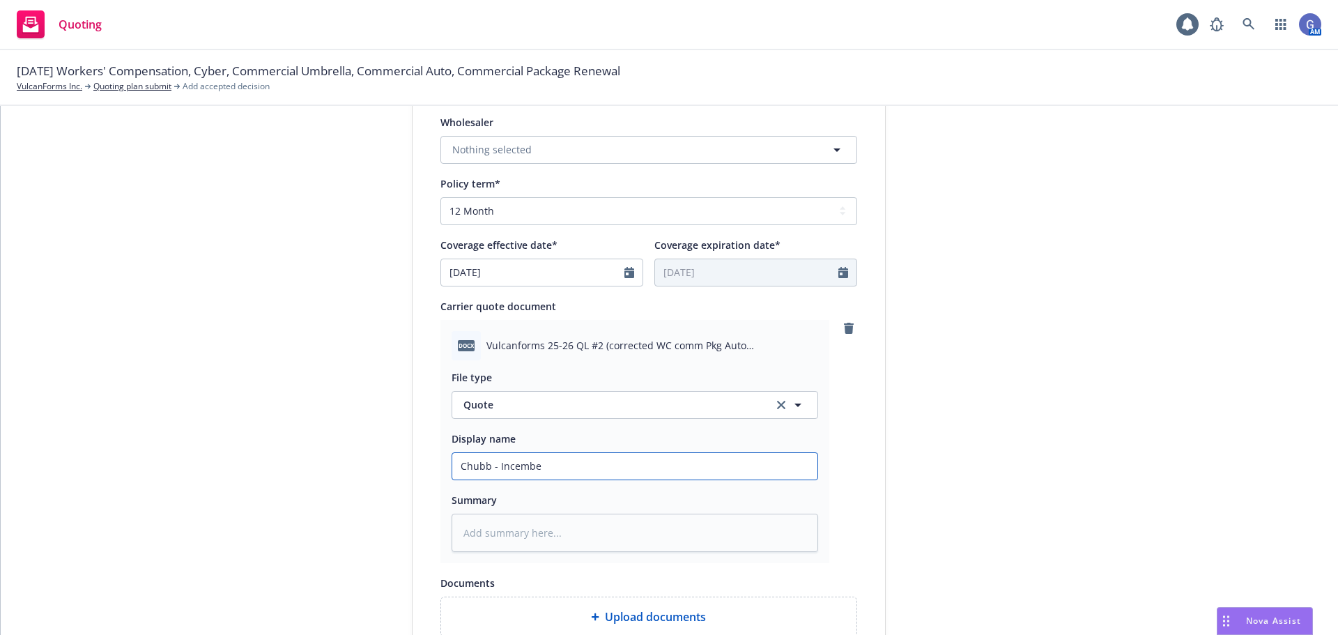
type input "Chubb - Incemb"
type textarea "x"
type input "Chubb - Incem"
type textarea "x"
type input "Chubb - Ince"
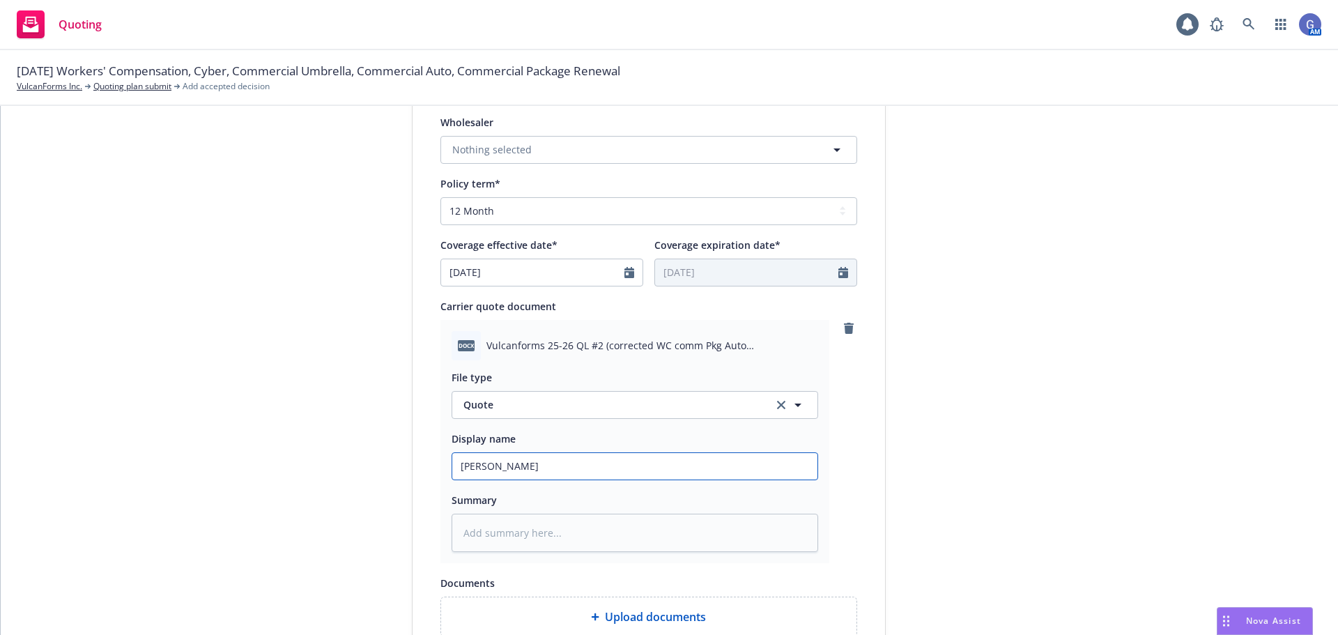
type textarea "x"
type input "Chubb - Inc"
type textarea "x"
type input "Chubb - Incu"
type textarea "x"
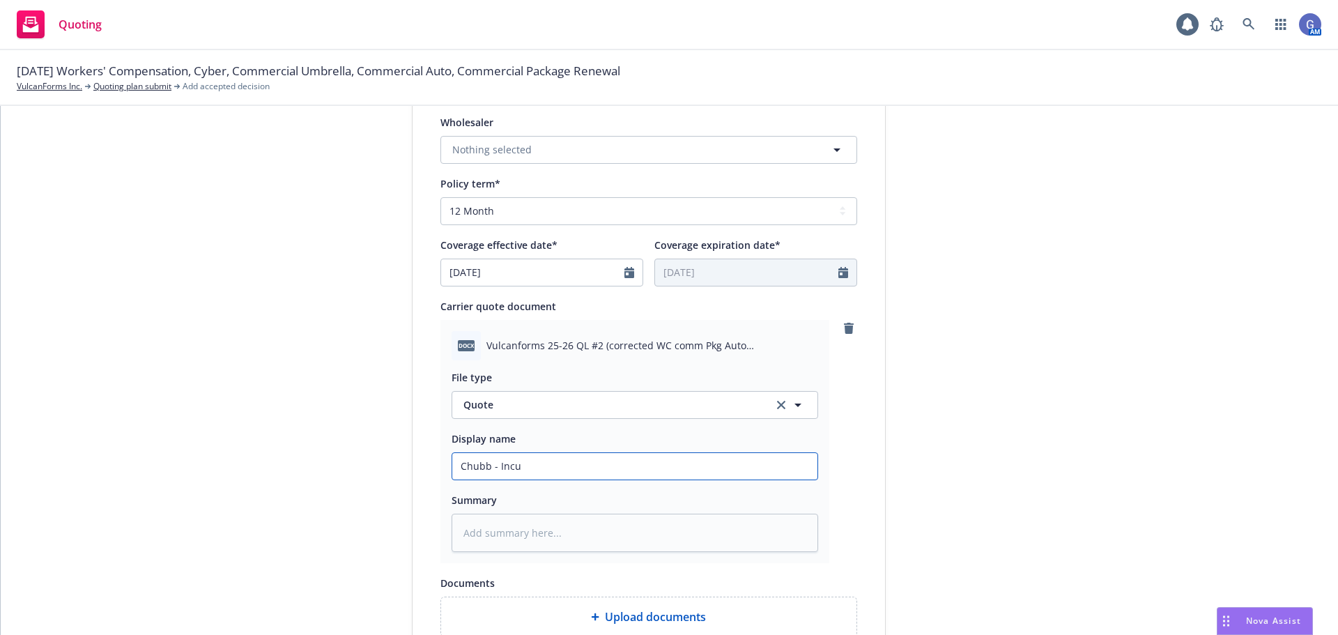
type input "Chubb - Incum"
type textarea "x"
type input "Chubb - Incumb"
type textarea "x"
type input "Chubb - Incumbe"
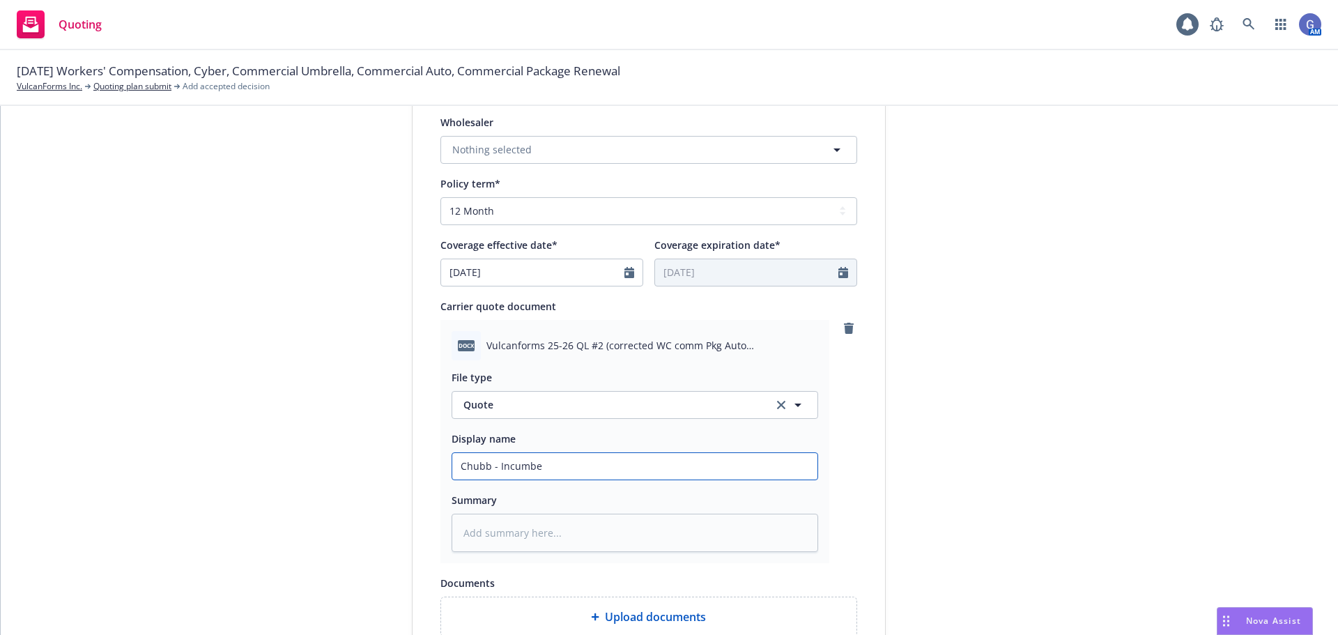
type textarea "x"
type input "Chubb - Incumben"
type textarea "x"
type input "Chubb - Incumbent"
type textarea "x"
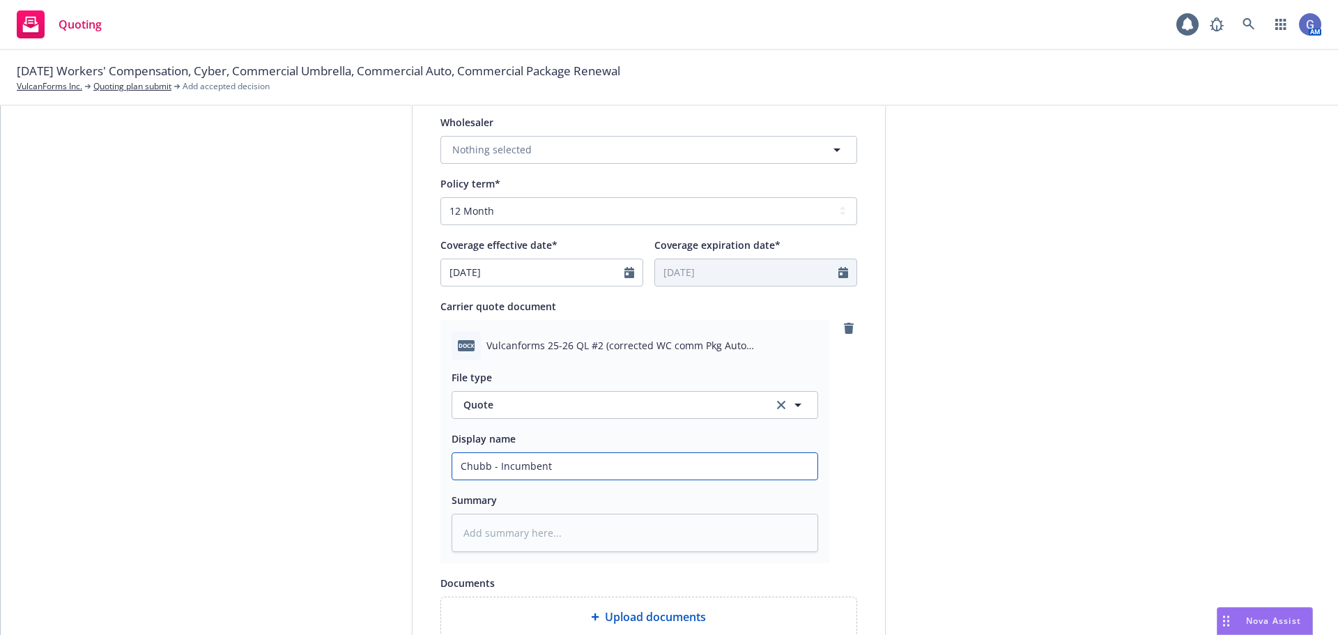
type input "Chubb - Incumben"
type textarea "x"
type input "Chubb - Incumbent"
type textarea "x"
type input "Chubb - Incumbent"
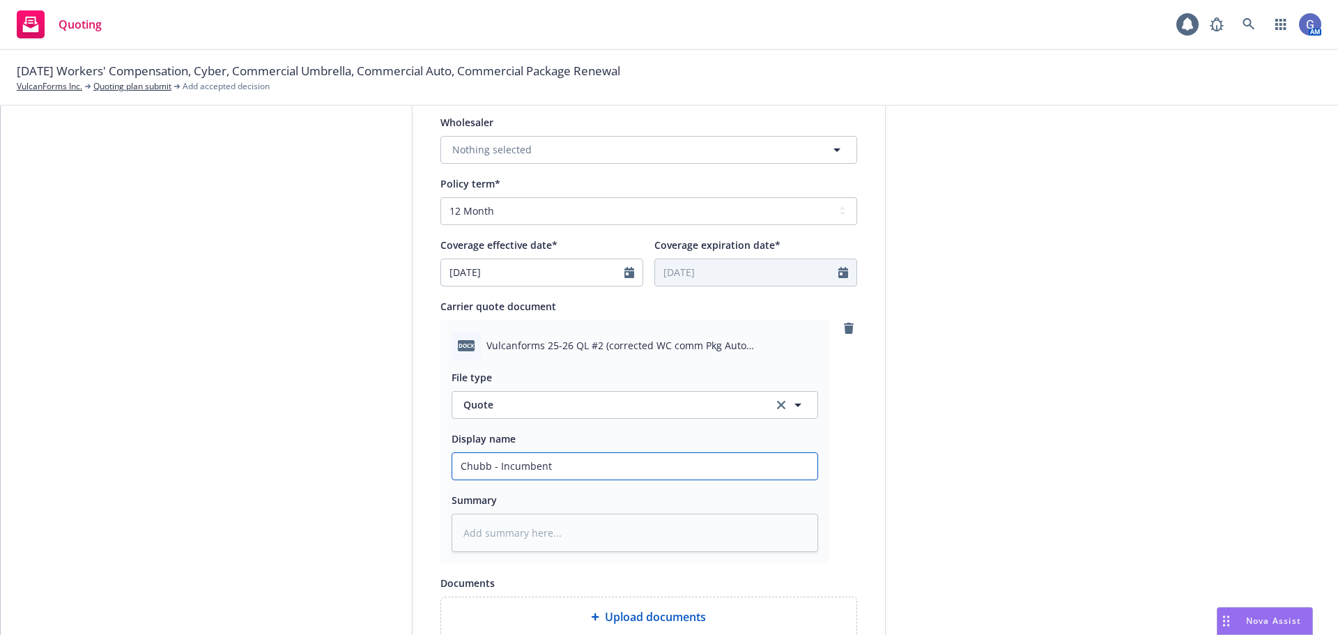
type textarea "x"
type input "Chubb - Incumbent P"
type textarea "x"
type input "Chubb - Incumbent Pk"
type textarea "x"
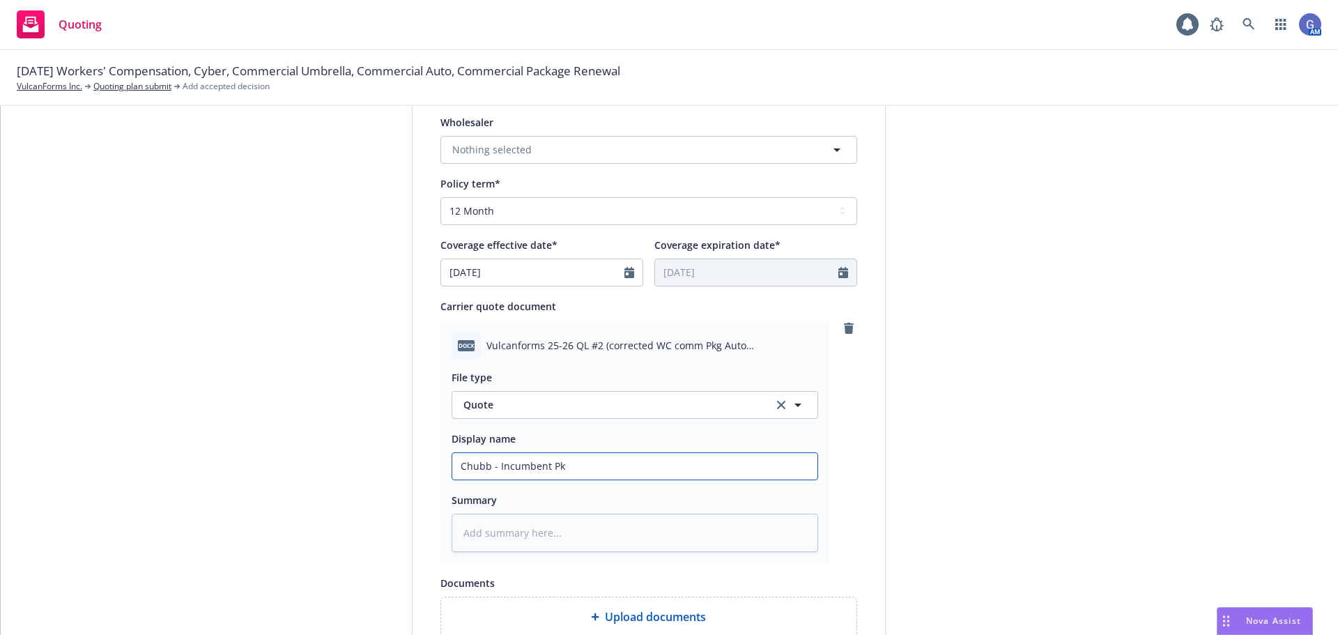
type input "Chubb - Incumbent Pkg"
type textarea "x"
type input "Chubb - Incumbent Pkg"
type textarea "x"
type input "Chubb - Incumbent Pkg A"
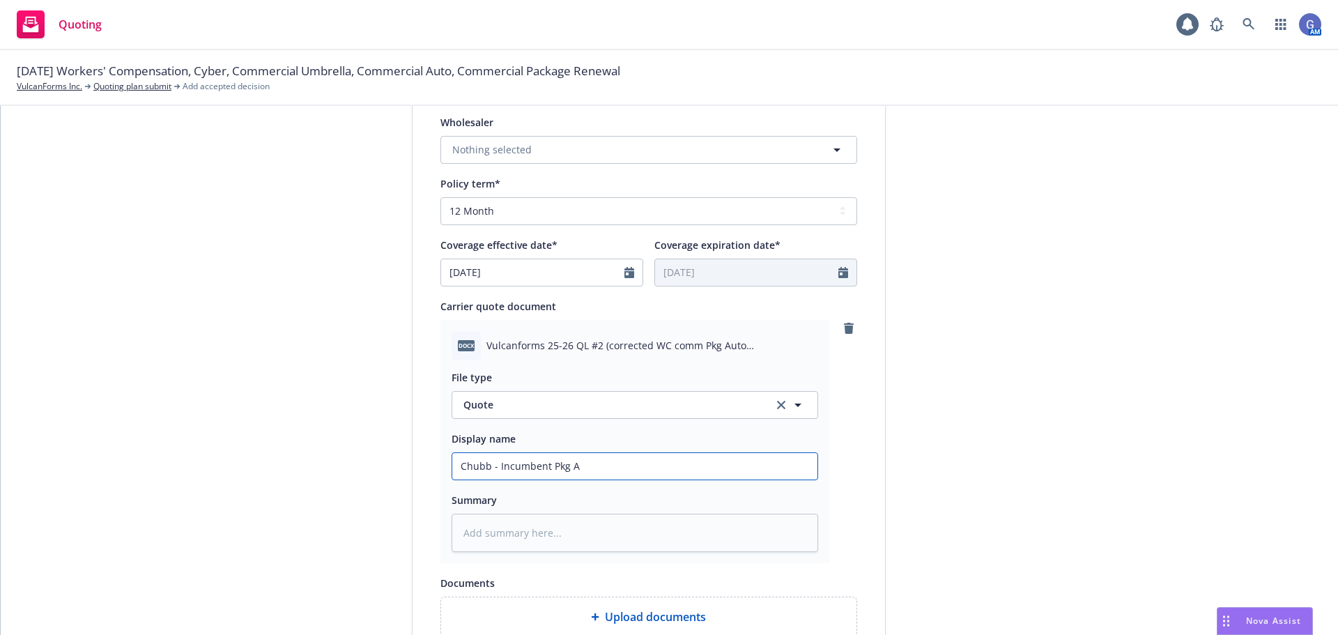
type textarea "x"
type input "Chubb - Incumbent Pkg Au"
type textarea "x"
type input "Chubb - Incumbent Pkg Aut"
type textarea "x"
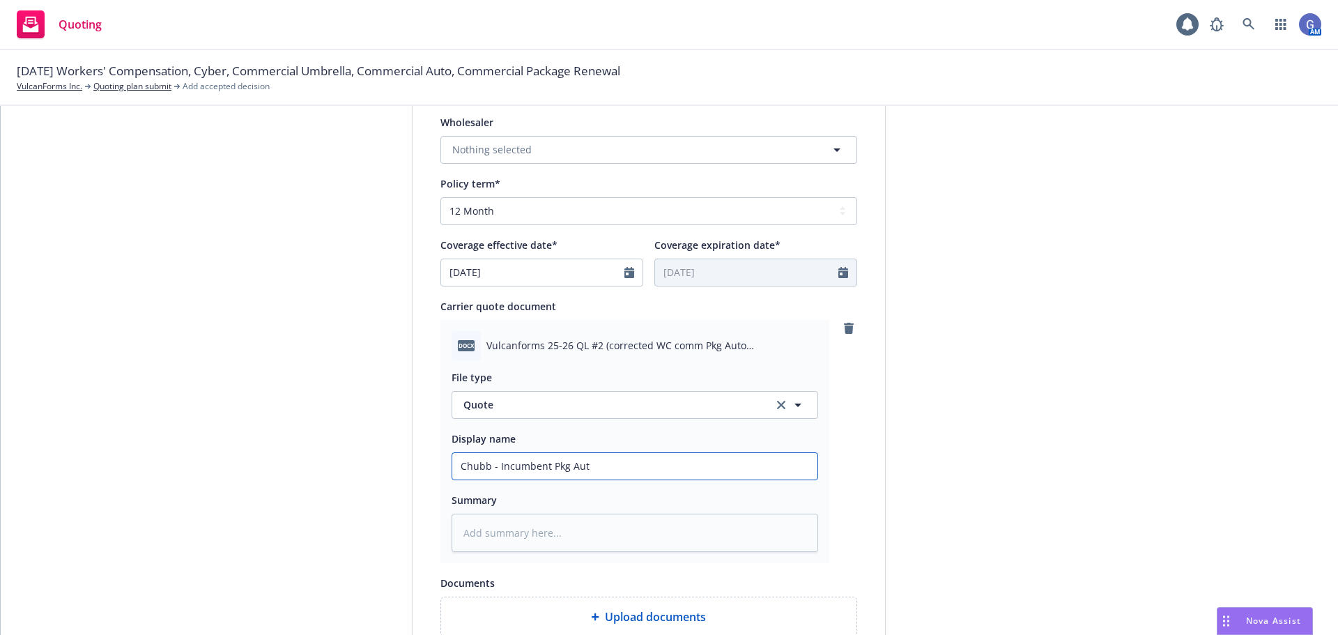
type input "Chubb - Incumbent Pkg Auto"
type textarea "x"
type input "Chubb - Incumbent Pkg Auto"
type textarea "x"
type input "Chubb - Incumbent Pkg Auto U"
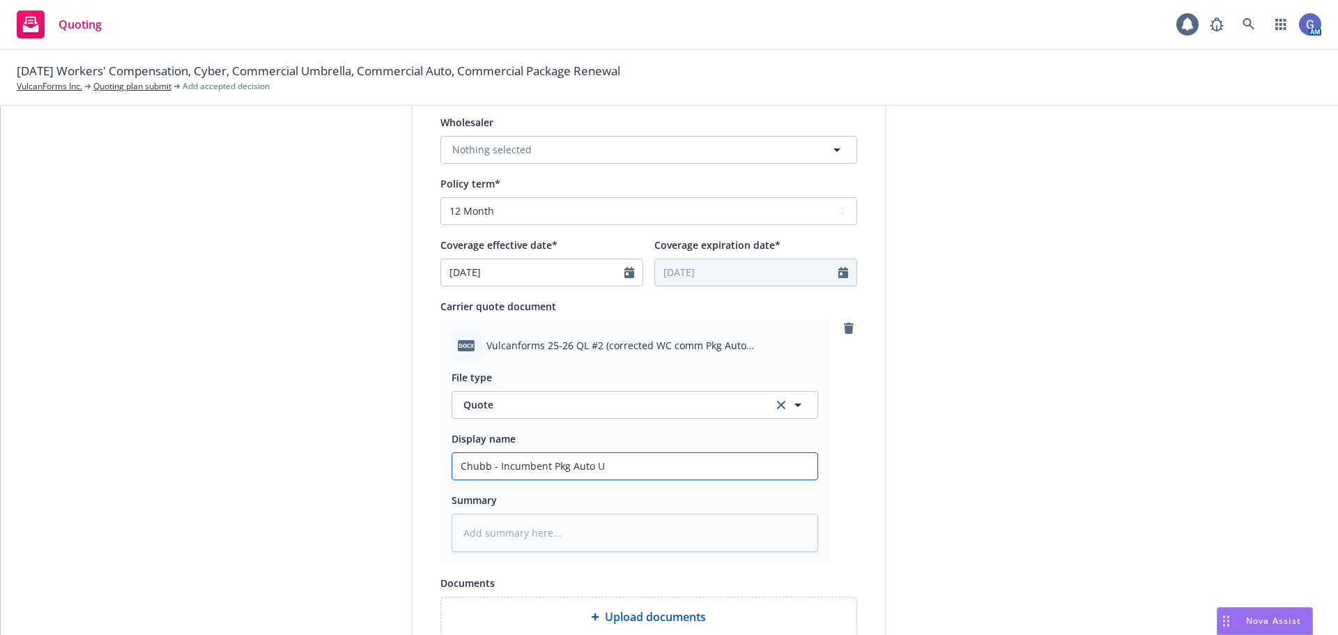
type textarea "x"
type input "Chubb - Incumbent Pkg Auto Um"
type textarea "x"
type input "Chubb - Incumbent Pkg Auto Umb"
type textarea "x"
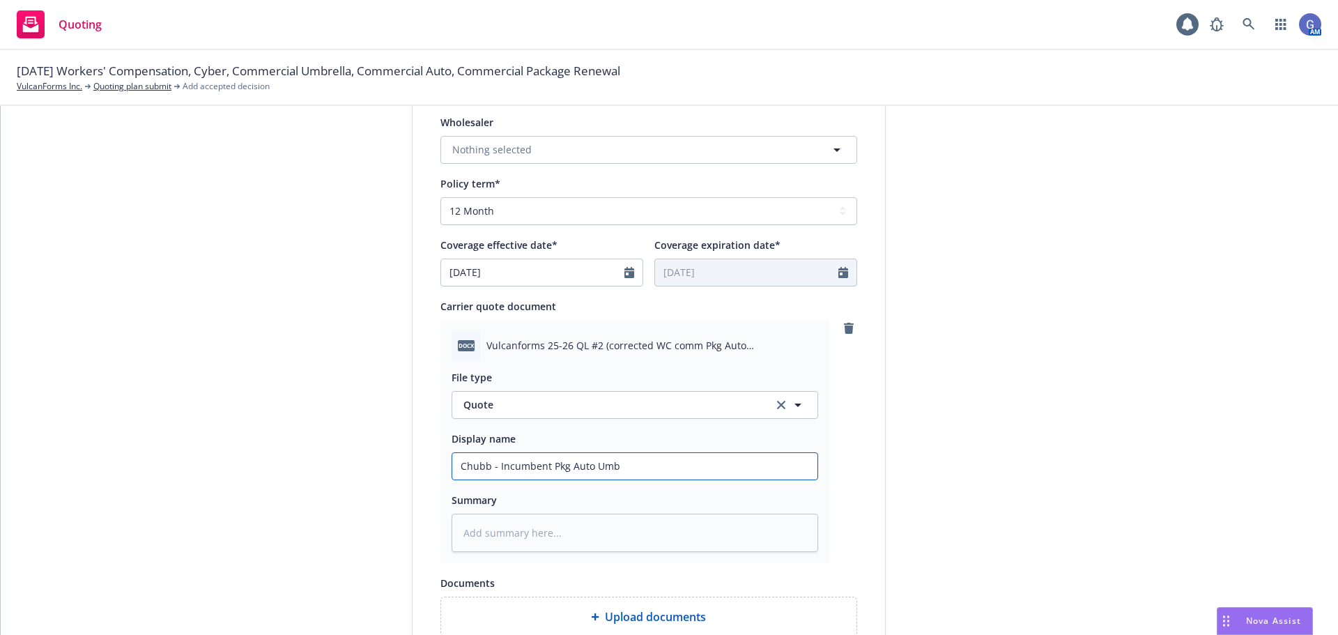
type input "Chubb - Incumbent Pkg Auto Umb"
type textarea "x"
type input "Chubb - Incumbent Pkg Auto Umb N"
type textarea "x"
type input "Chubb - Incumbent Pkg Auto Umb NE"
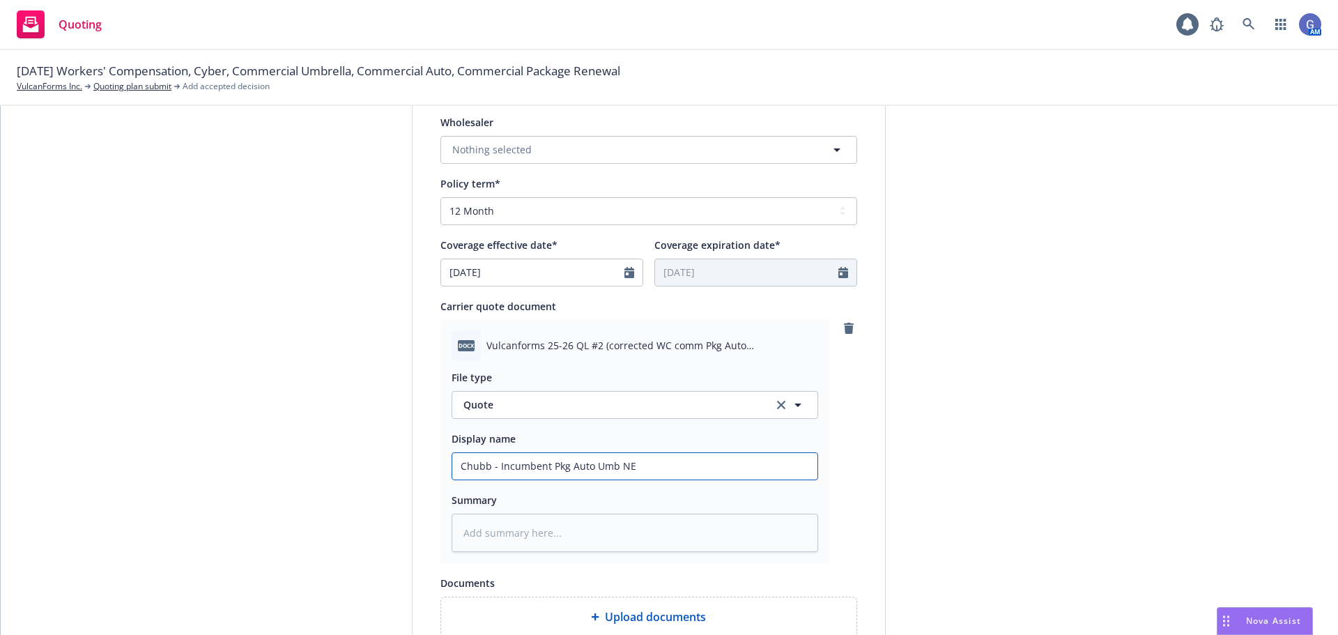
type textarea "x"
type input "Chubb - Incumbent Pkg Auto Umb NEW"
type textarea "x"
type input "Chubb - Incumbent Pkg Auto Umb NE"
type textarea "x"
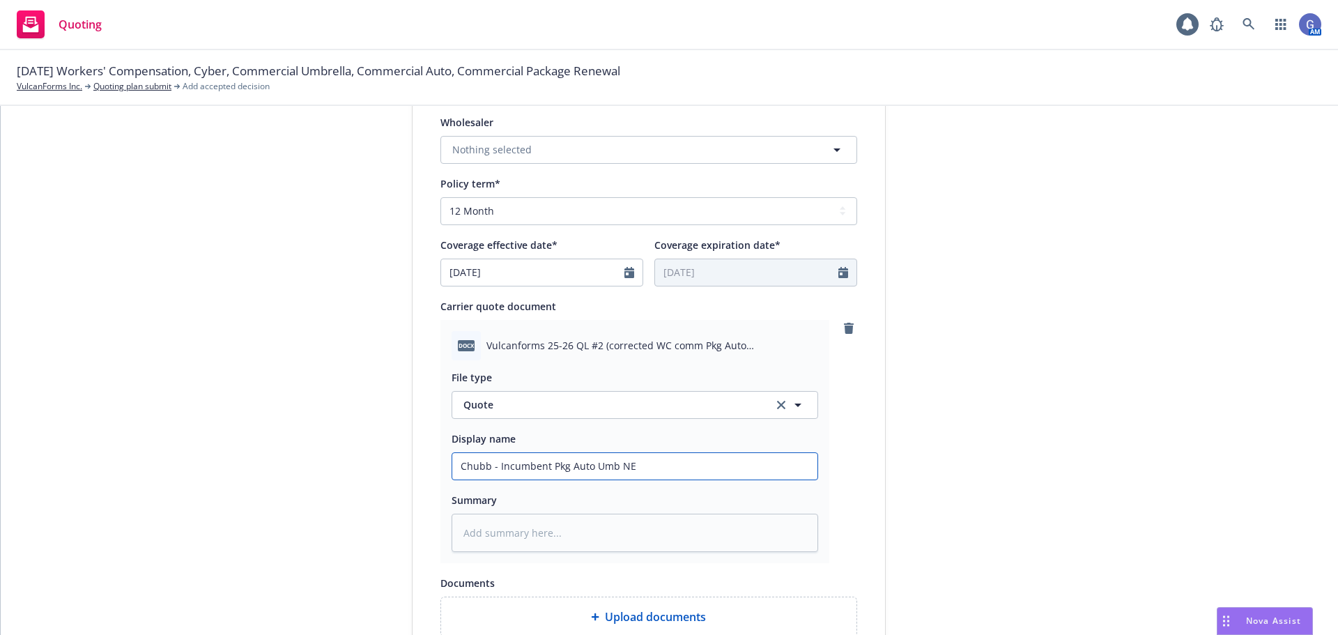
type input "Chubb - Incumbent Pkg Auto Umb N"
type textarea "x"
type input "Chubb - Incumbent Pkg Auto Umb"
type textarea "x"
type input "Chubb - Incumbent Pkg Auto Umb -"
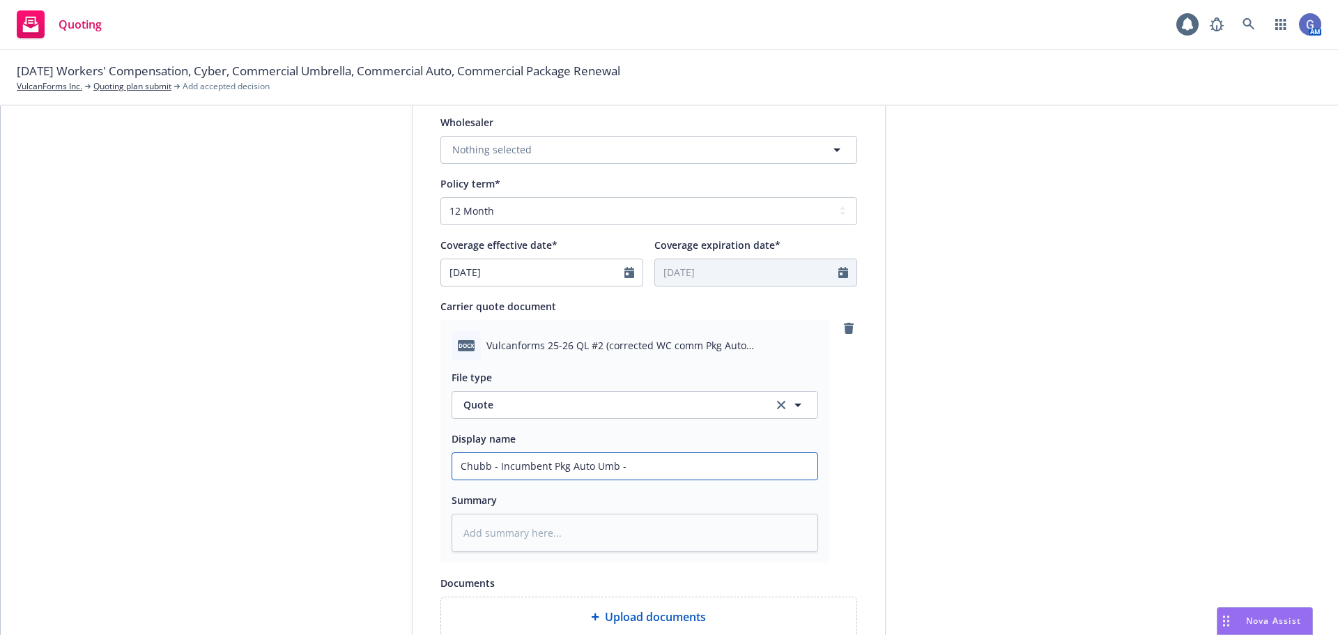
type textarea "x"
type input "Chubb - Incumbent Pkg Auto Umb -"
type textarea "x"
type input "Chubb - Incumbent Pkg Auto Umb - N"
type textarea "x"
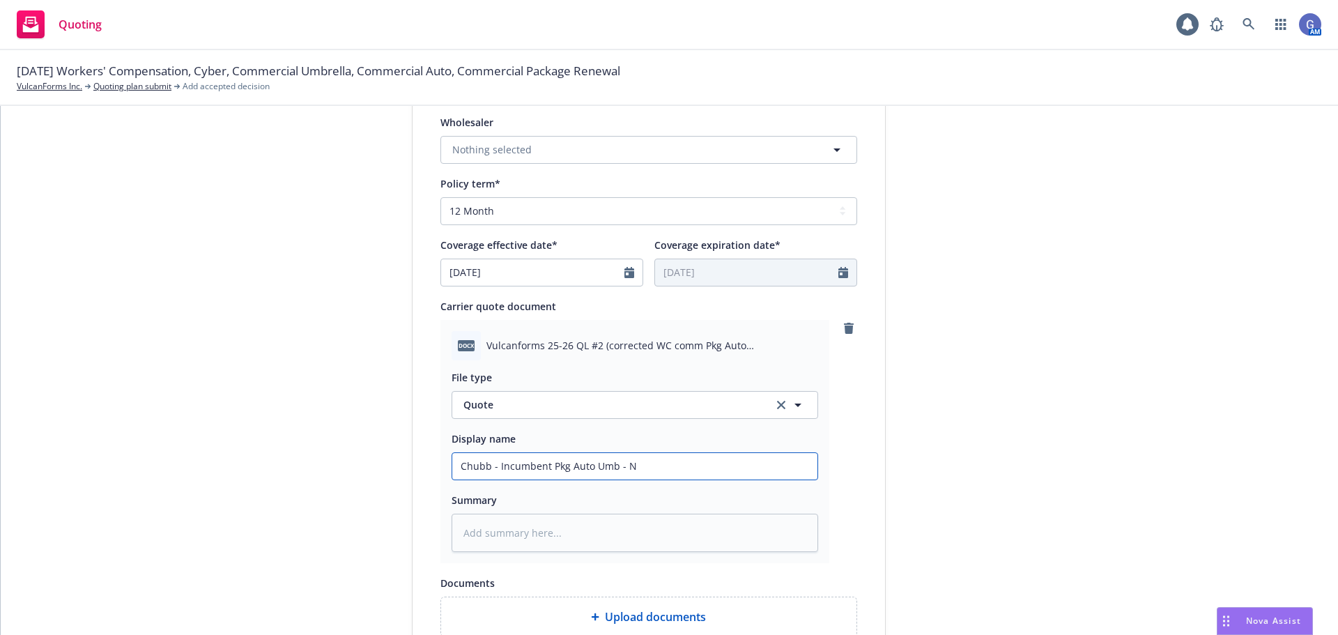
type input "Chubb - Incumbent Pkg Auto Umb - NE"
type textarea "x"
type input "Chubb - Incumbent Pkg Auto Umb - NEW"
type textarea "x"
type input "Chubb - Incumbent Pkg Auto Umb - NEW"
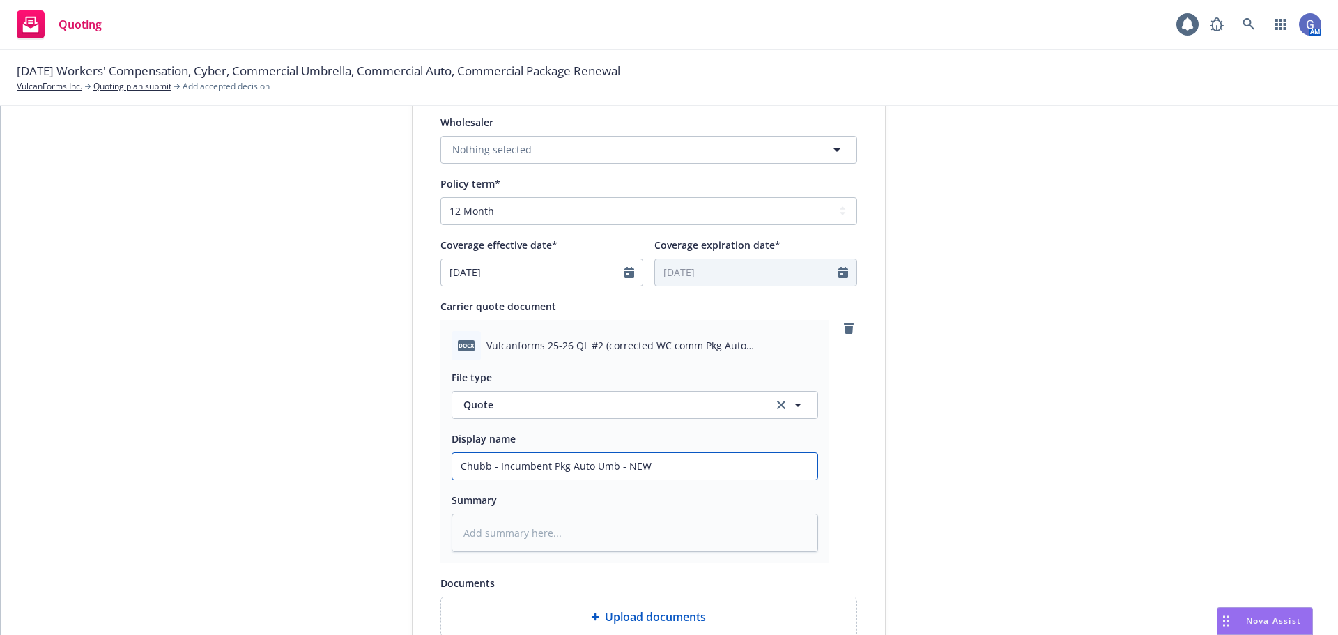
type textarea "x"
type input "Chubb - Incumbent Pkg Auto Umb - NEW W"
type textarea "x"
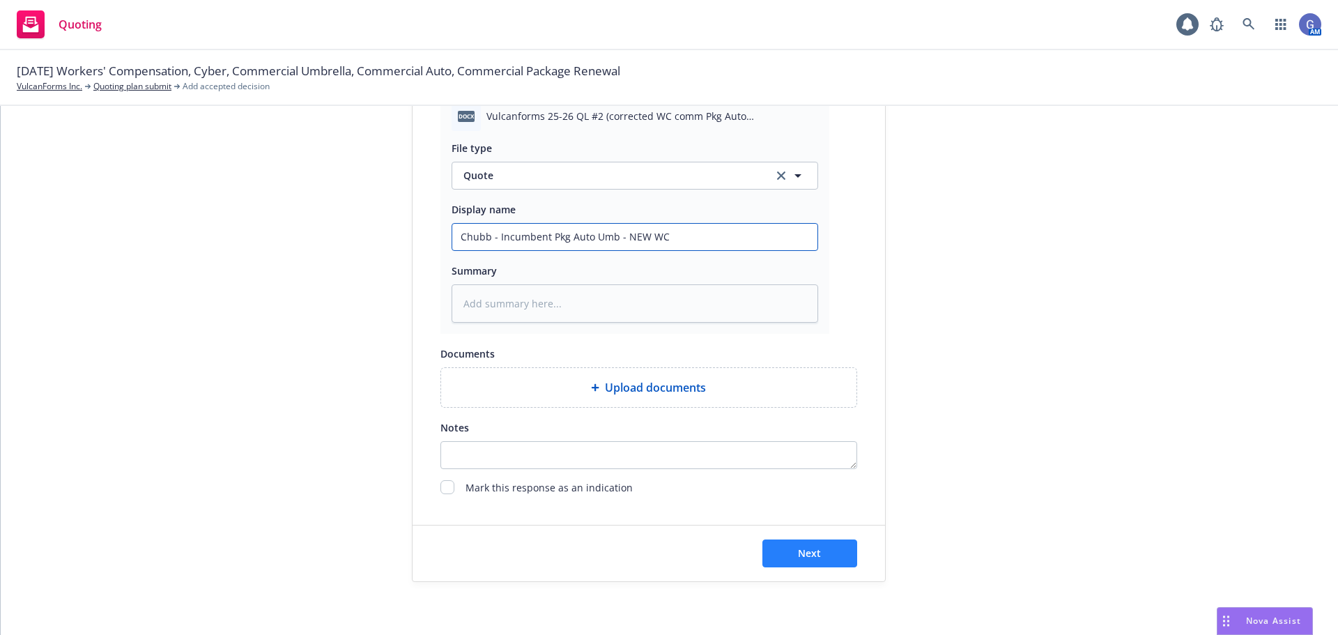
scroll to position [720, 0]
type input "Chubb - Incumbent Pkg Auto Umb - NEW WC"
click at [811, 546] on span "Next" at bounding box center [809, 550] width 23 height 13
type textarea "x"
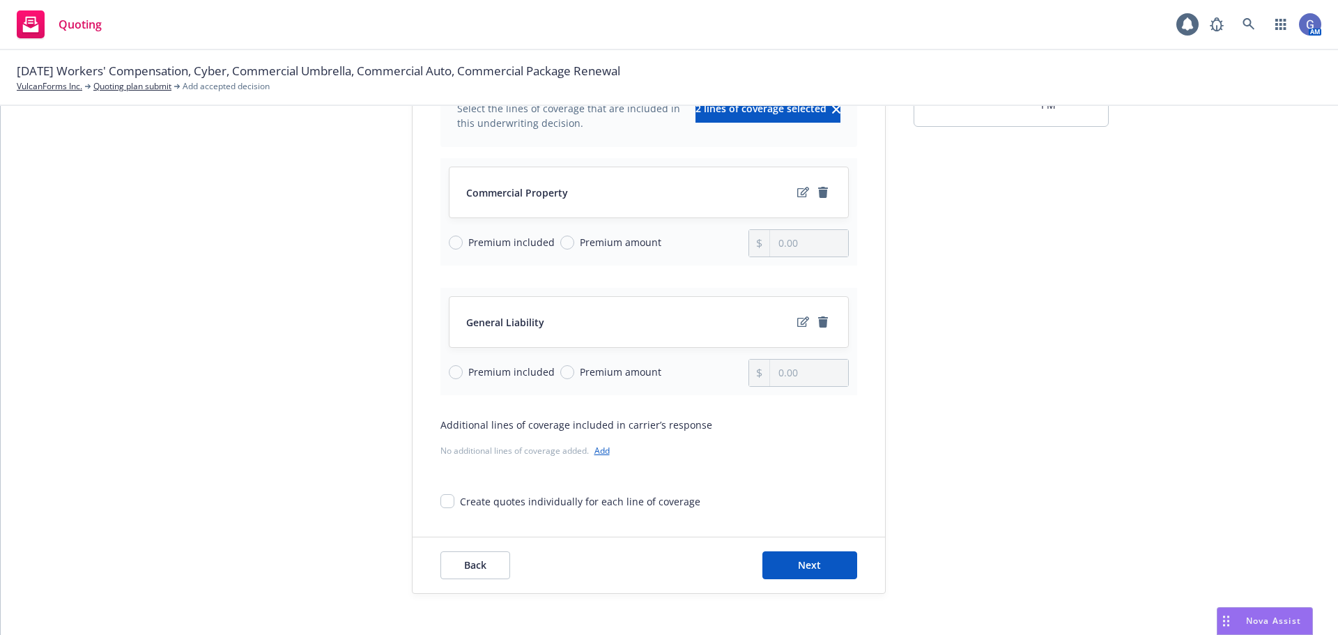
scroll to position [181, 0]
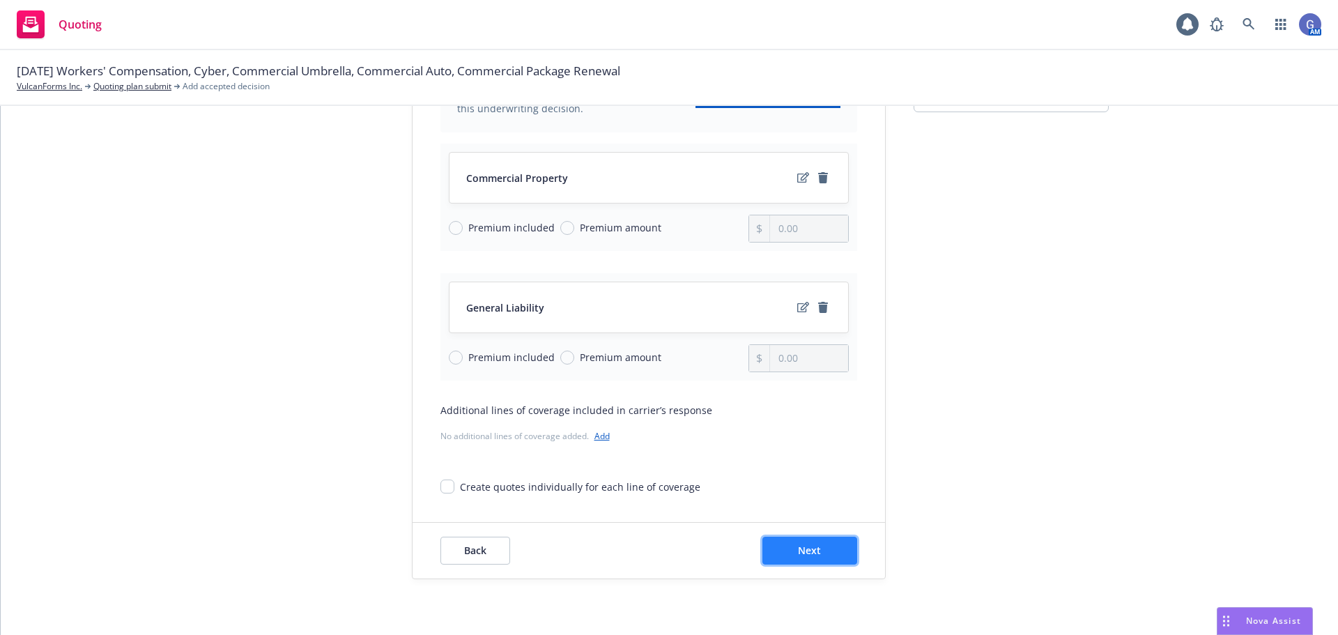
click at [818, 561] on button "Next" at bounding box center [810, 551] width 95 height 28
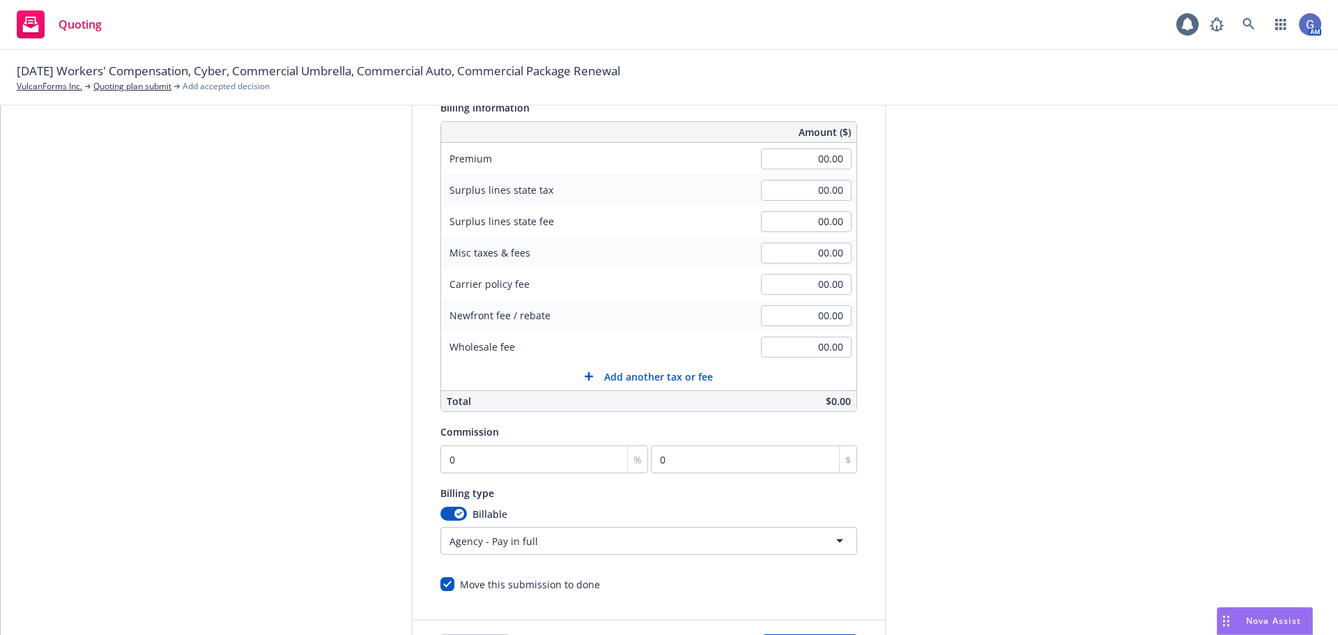
scroll to position [279, 0]
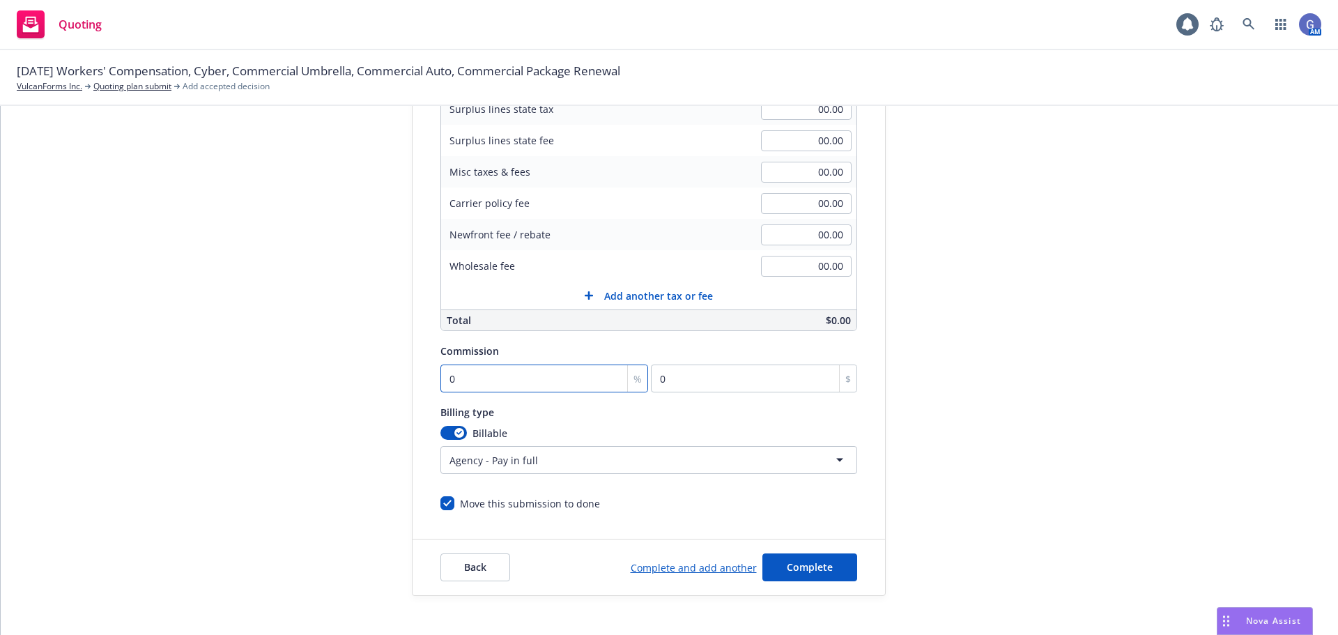
click at [468, 386] on input "0" at bounding box center [545, 379] width 208 height 28
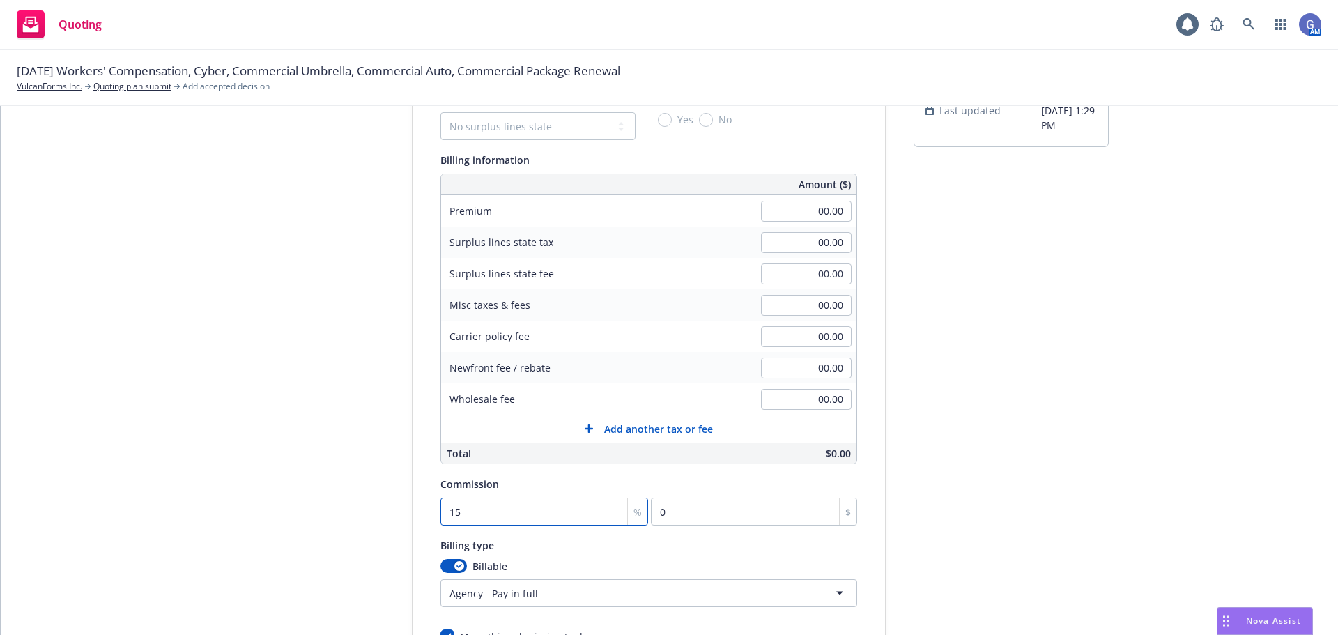
scroll to position [139, 0]
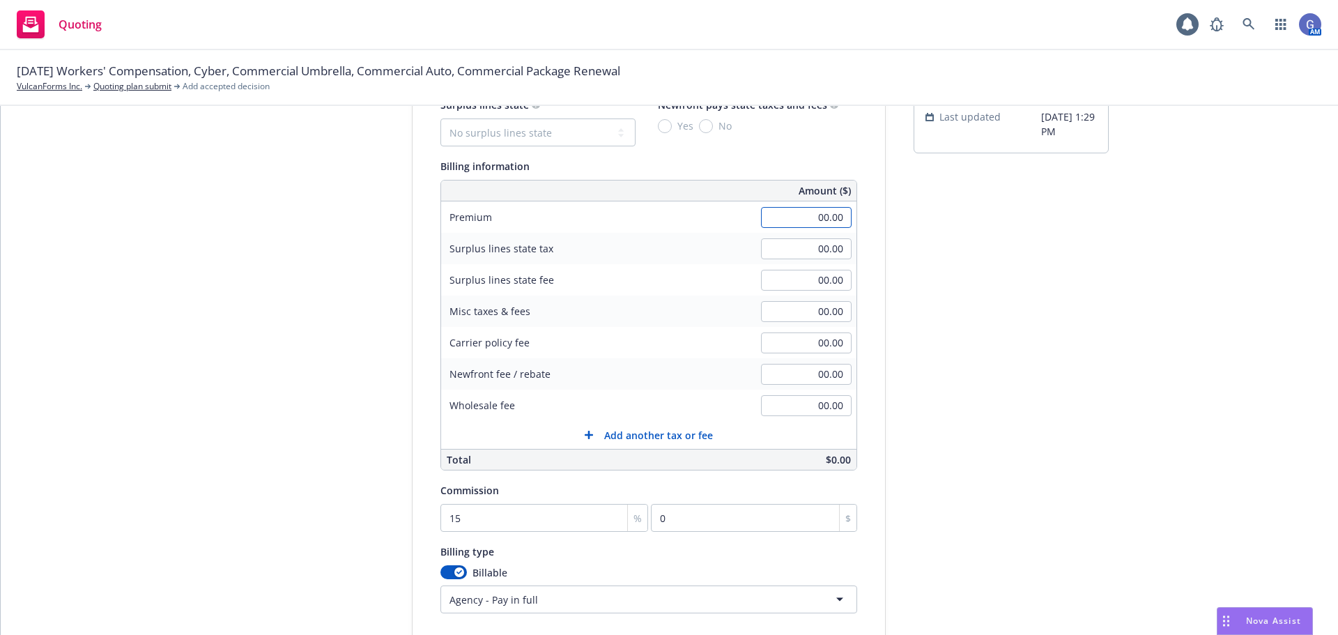
type input "0"
click at [787, 227] on input "00.00" at bounding box center [806, 217] width 91 height 21
type input "195,514.00"
click at [475, 510] on input "0" at bounding box center [545, 518] width 208 height 28
type input "1"
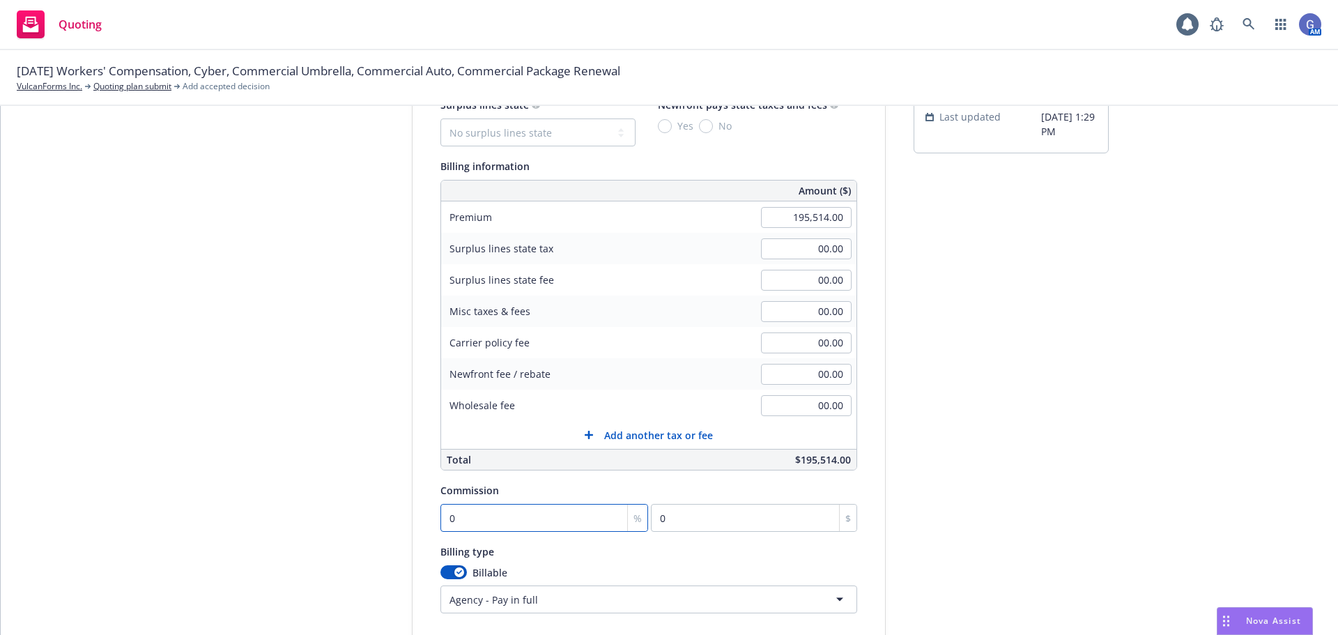
type input "1955.14"
type input "15"
type input "29327.1"
type input "15"
click at [920, 519] on div "submission Chubb - Incumbernt Carrier Chubb Group Last updated 8/27, 1:29 PM" at bounding box center [1011, 378] width 195 height 713
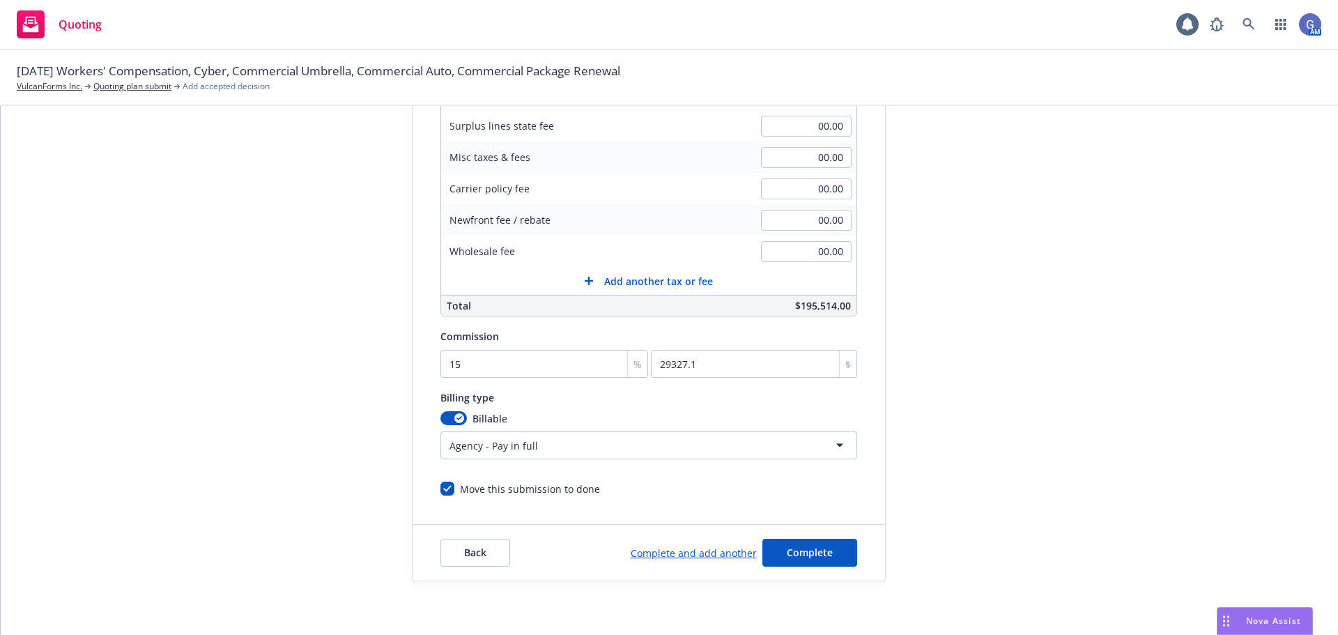
scroll to position [296, 0]
click at [793, 555] on span "Complete" at bounding box center [810, 550] width 46 height 13
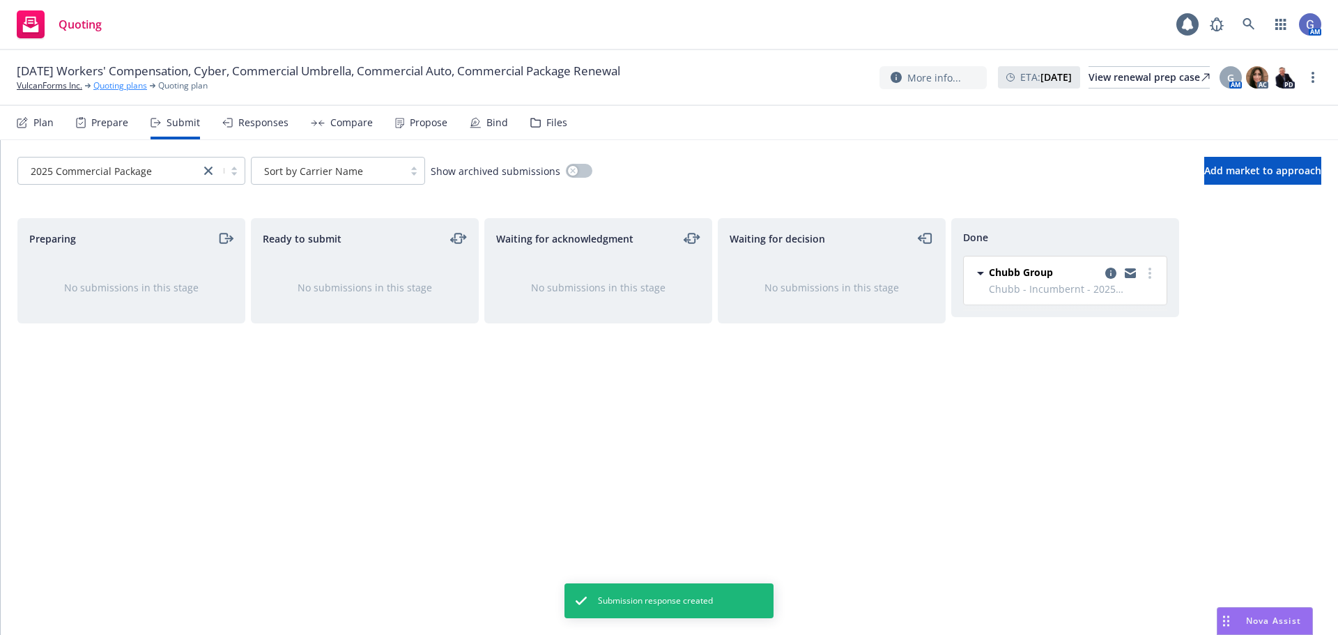
click at [114, 86] on link "Quoting plans" at bounding box center [120, 85] width 54 height 13
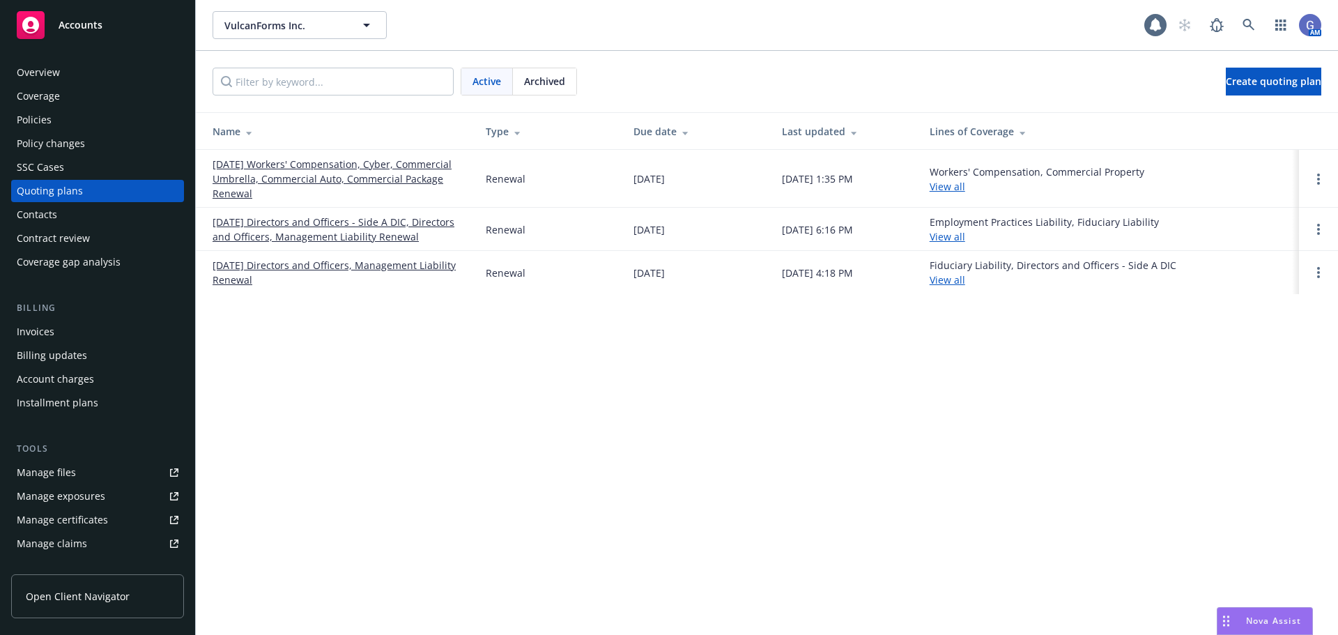
click at [374, 167] on link "[DATE] Workers' Compensation, Cyber, Commercial Umbrella, Commercial Auto, Comm…" at bounding box center [338, 179] width 251 height 44
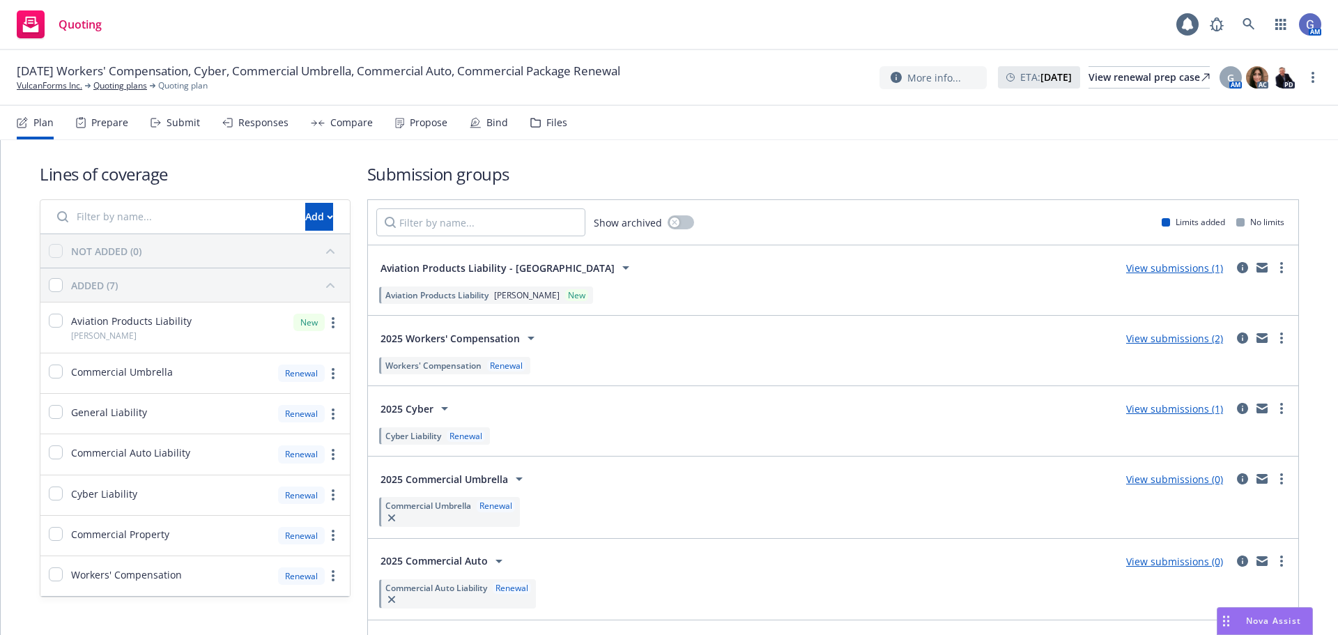
click at [1170, 479] on link "View submissions (0)" at bounding box center [1175, 479] width 97 height 13
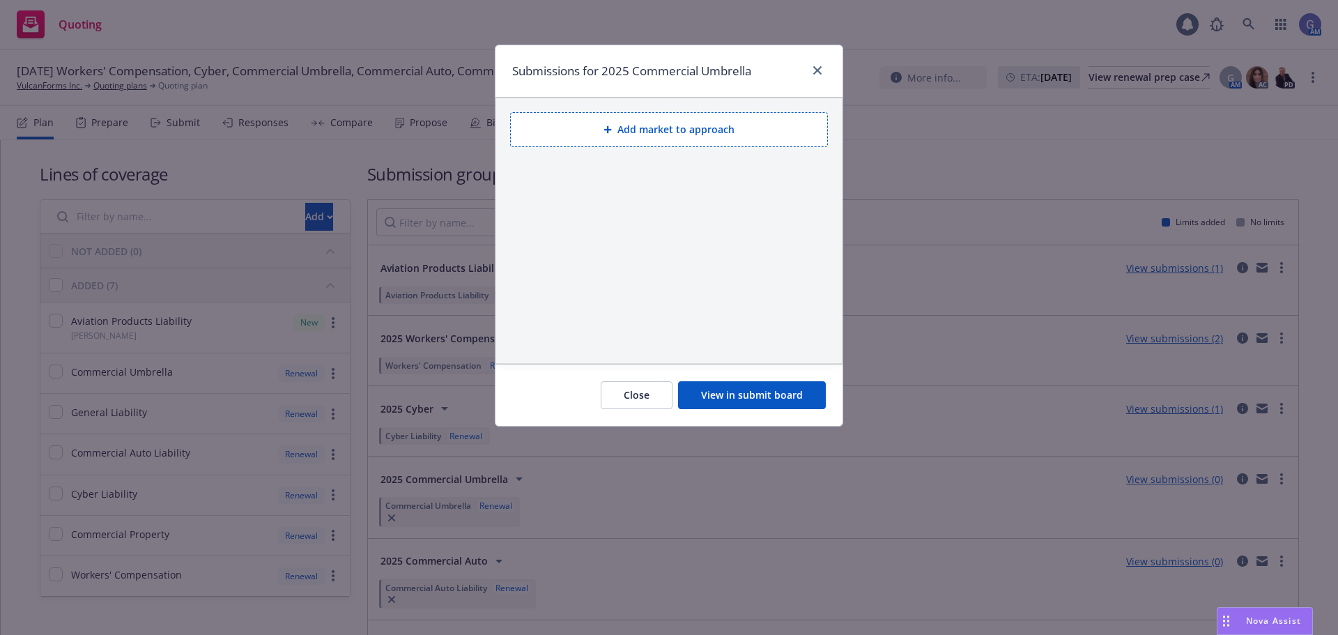
click at [768, 393] on button "View in submit board" at bounding box center [752, 395] width 148 height 28
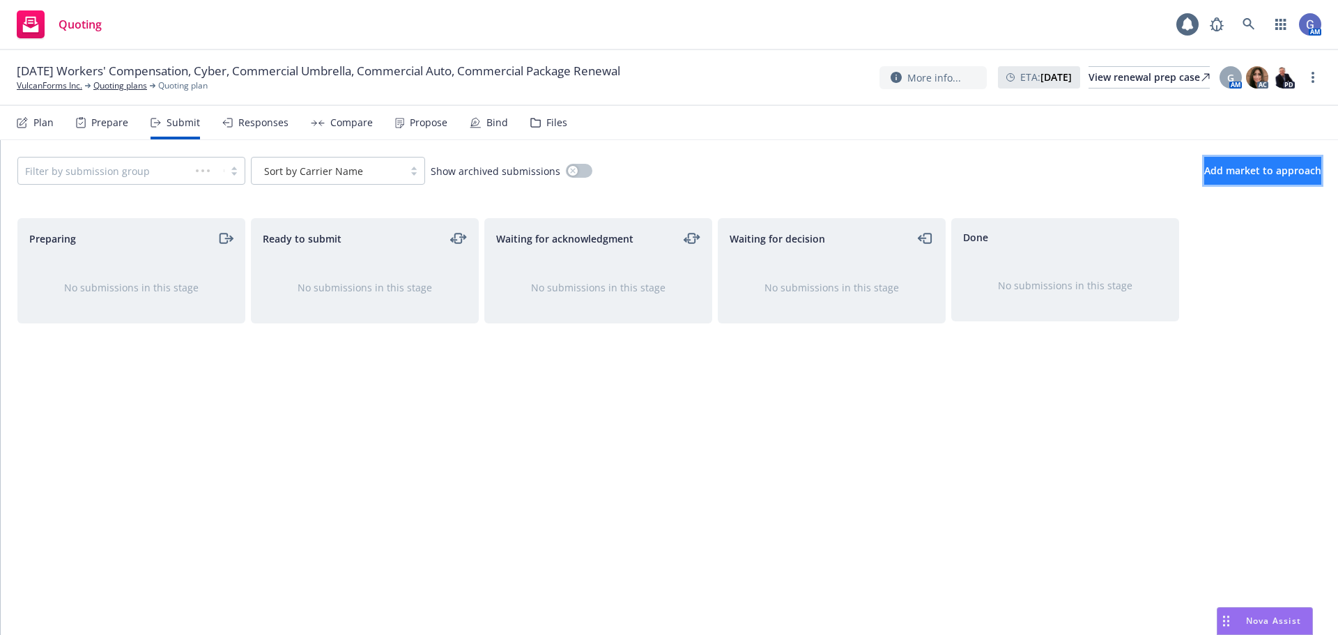
click at [1223, 172] on span "Add market to approach" at bounding box center [1263, 170] width 117 height 13
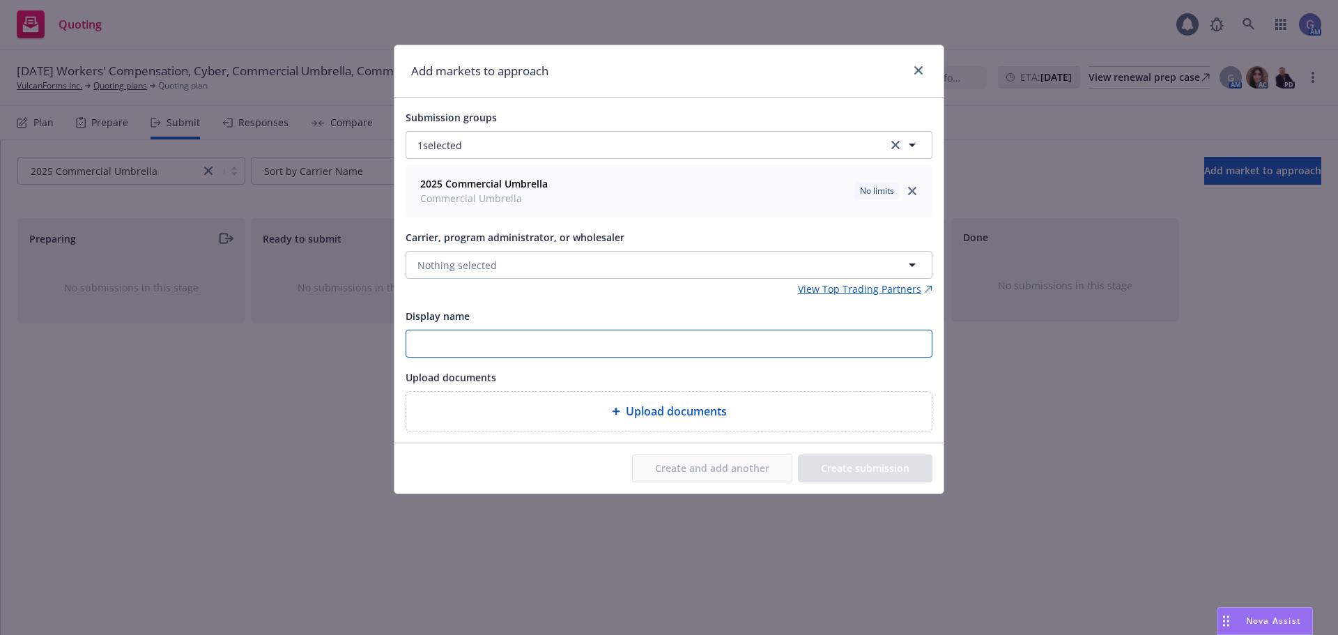
click at [520, 341] on input "Display name" at bounding box center [669, 343] width 526 height 26
type input "Chubb - Incumbent"
click at [754, 409] on div "Upload documents" at bounding box center [669, 411] width 503 height 17
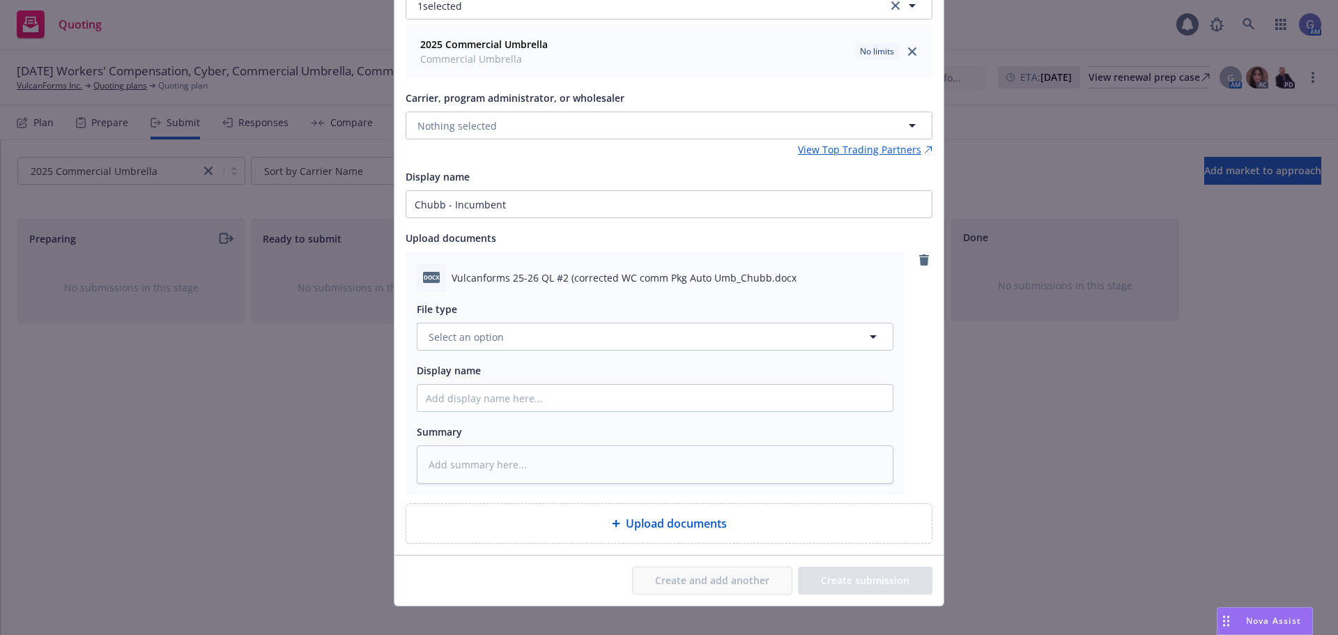
scroll to position [155, 0]
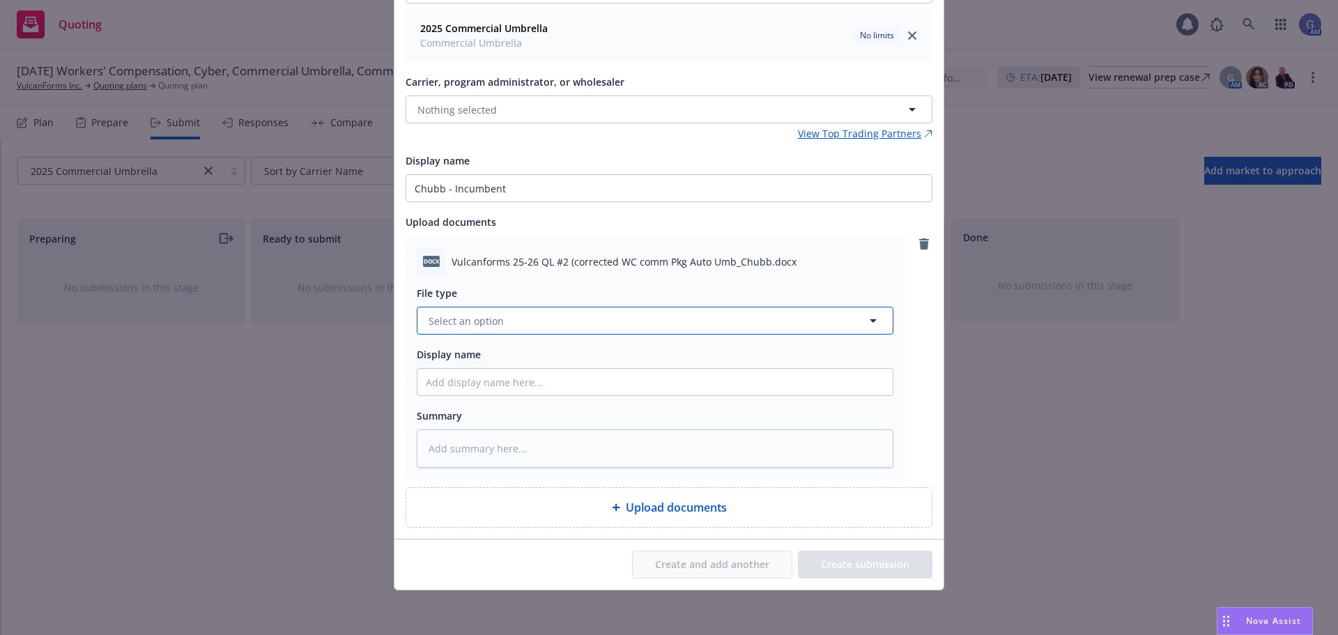
click at [613, 324] on button "Select an option" at bounding box center [655, 321] width 477 height 28
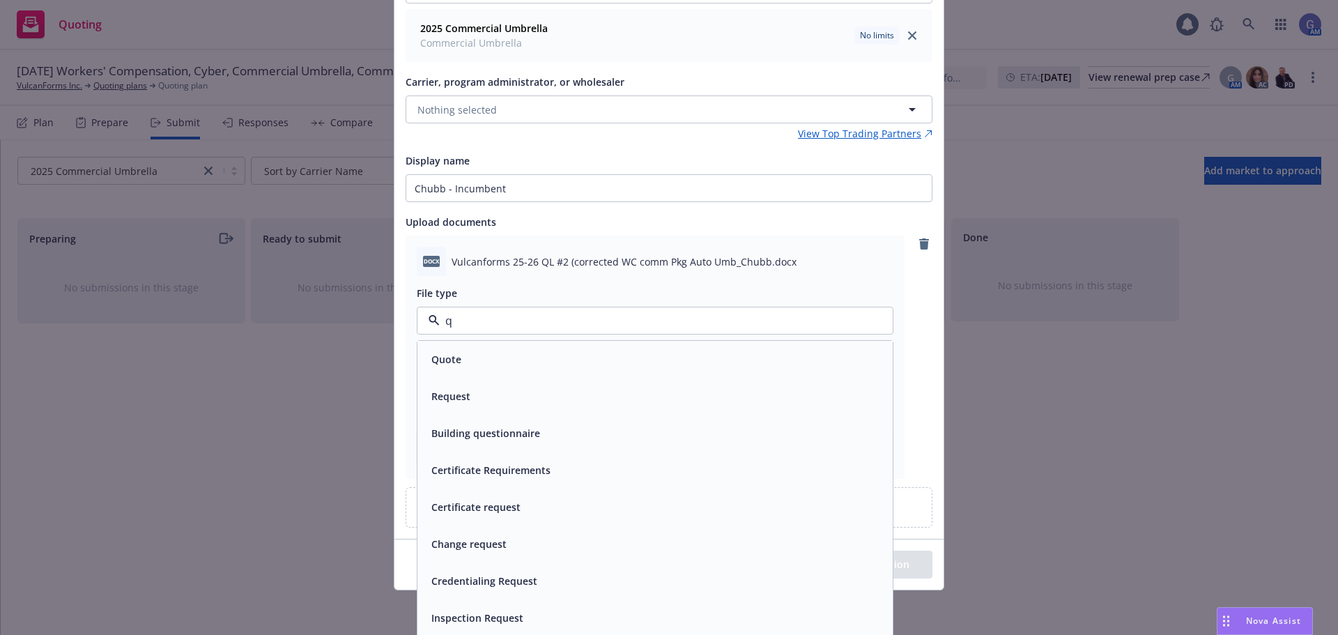
type input "qu"
click at [601, 353] on div "Quote" at bounding box center [655, 359] width 459 height 20
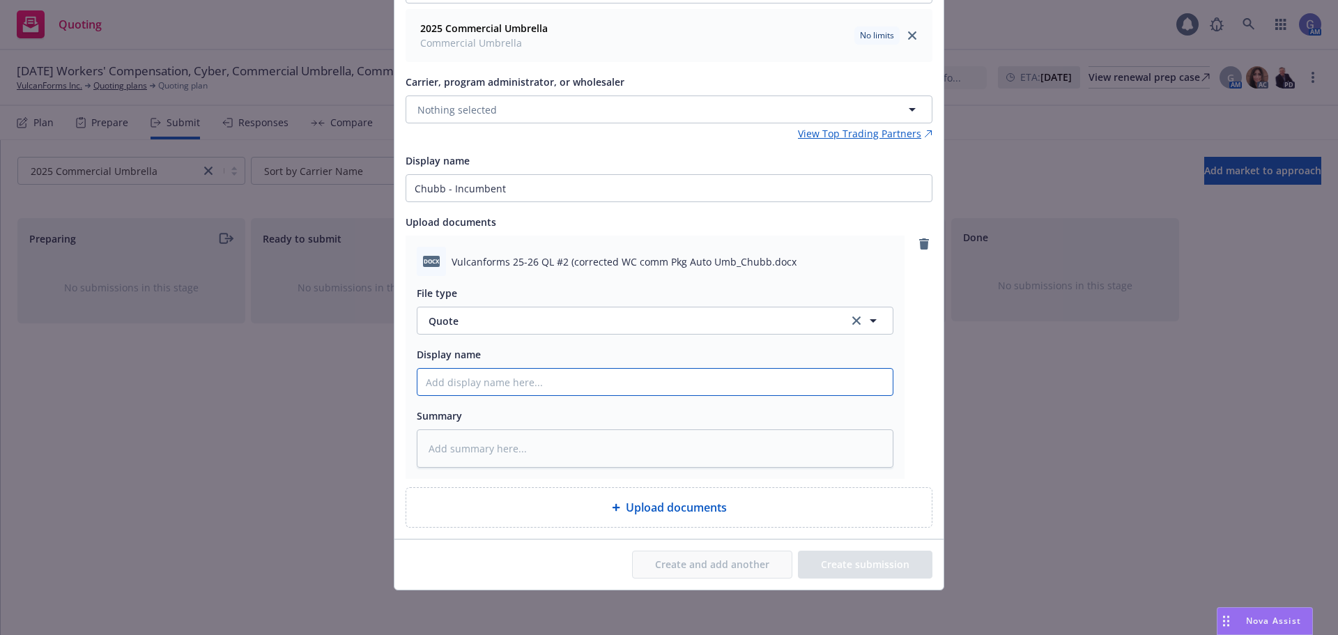
click at [564, 388] on input "Display name" at bounding box center [655, 382] width 475 height 26
type textarea "x"
type input "U"
type textarea "x"
type input "Um"
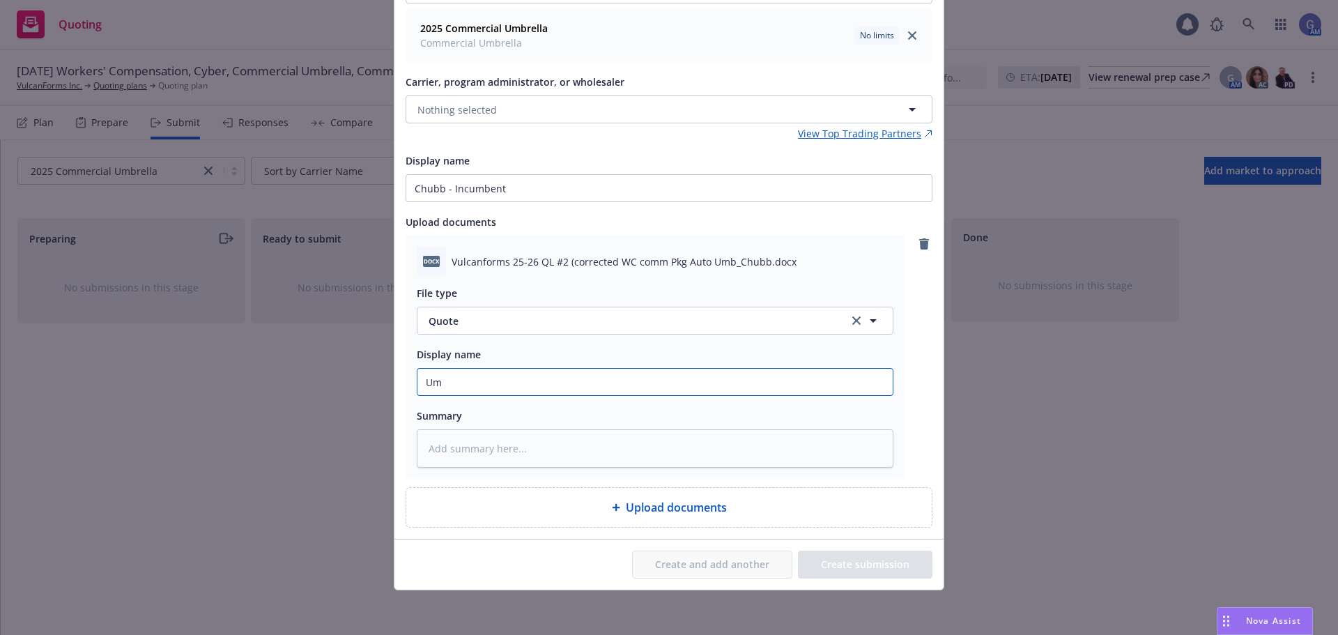
type textarea "x"
type input "Umb"
type textarea "x"
type input "Umbl"
type textarea "x"
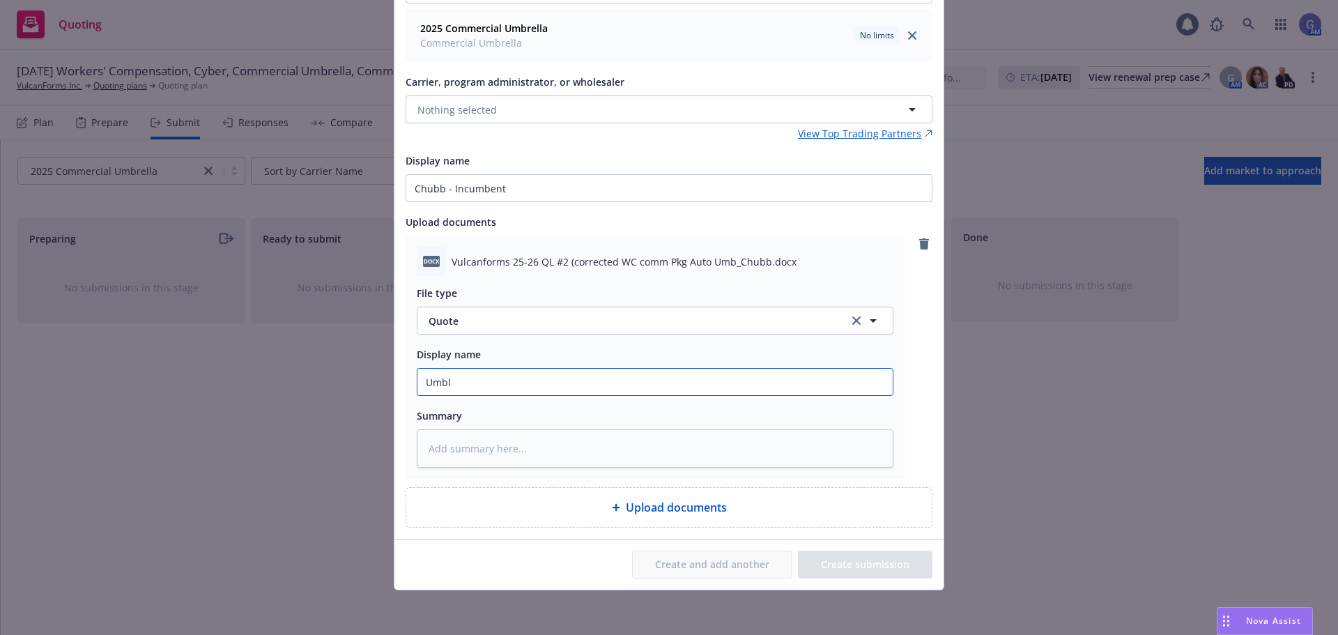
type input "[DEMOGRAPHIC_DATA]"
type textarea "x"
type input "Umblre"
type textarea "x"
type input "Umblree"
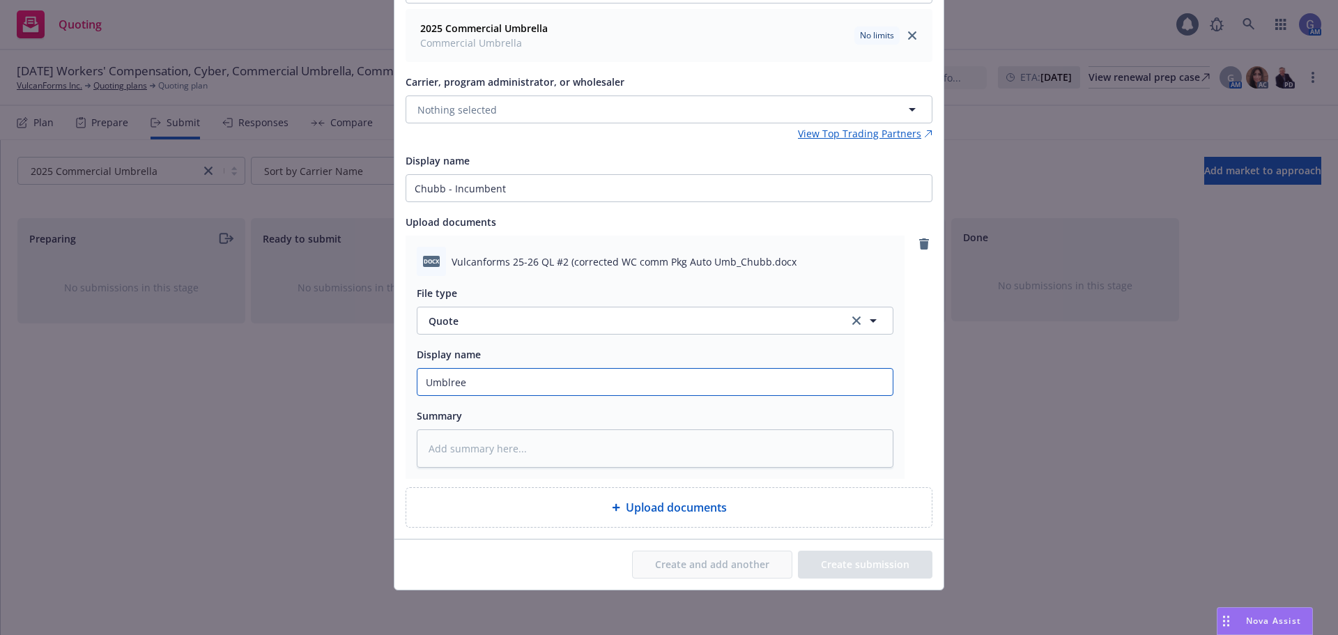
type textarea "x"
type input "Umblre"
type textarea "x"
type input "[DEMOGRAPHIC_DATA]"
type textarea "x"
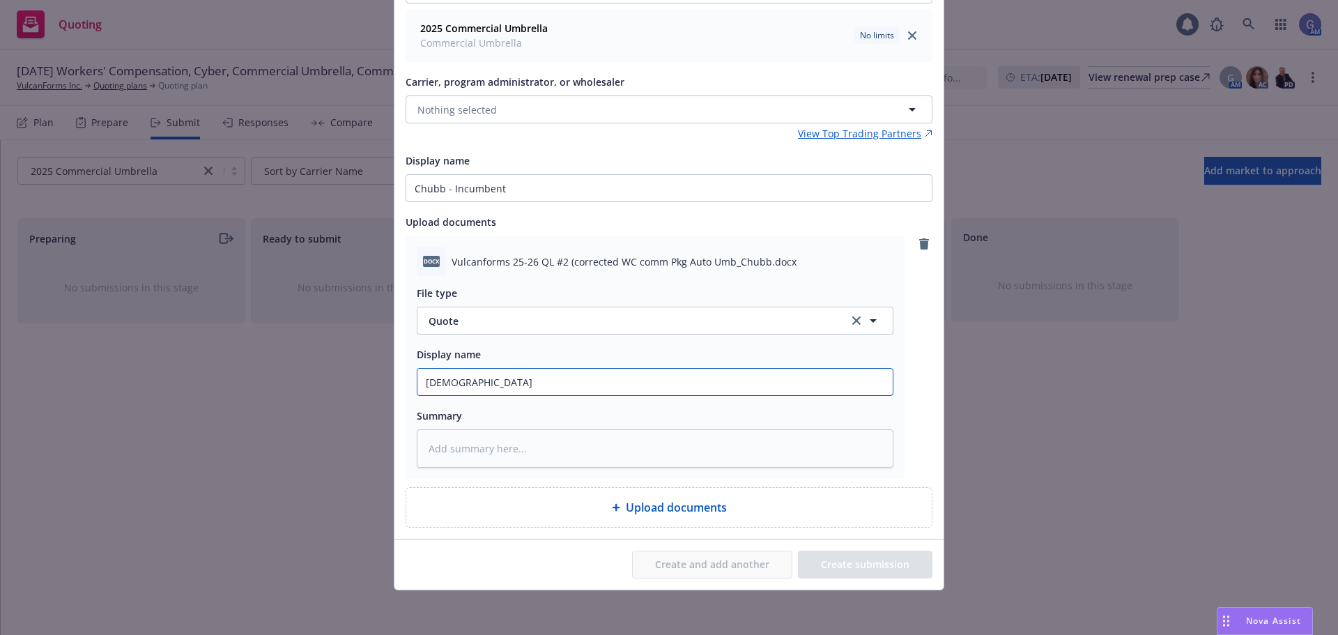
type input "Umbl"
type textarea "x"
type input "Umb"
type textarea "x"
type input "Umbr"
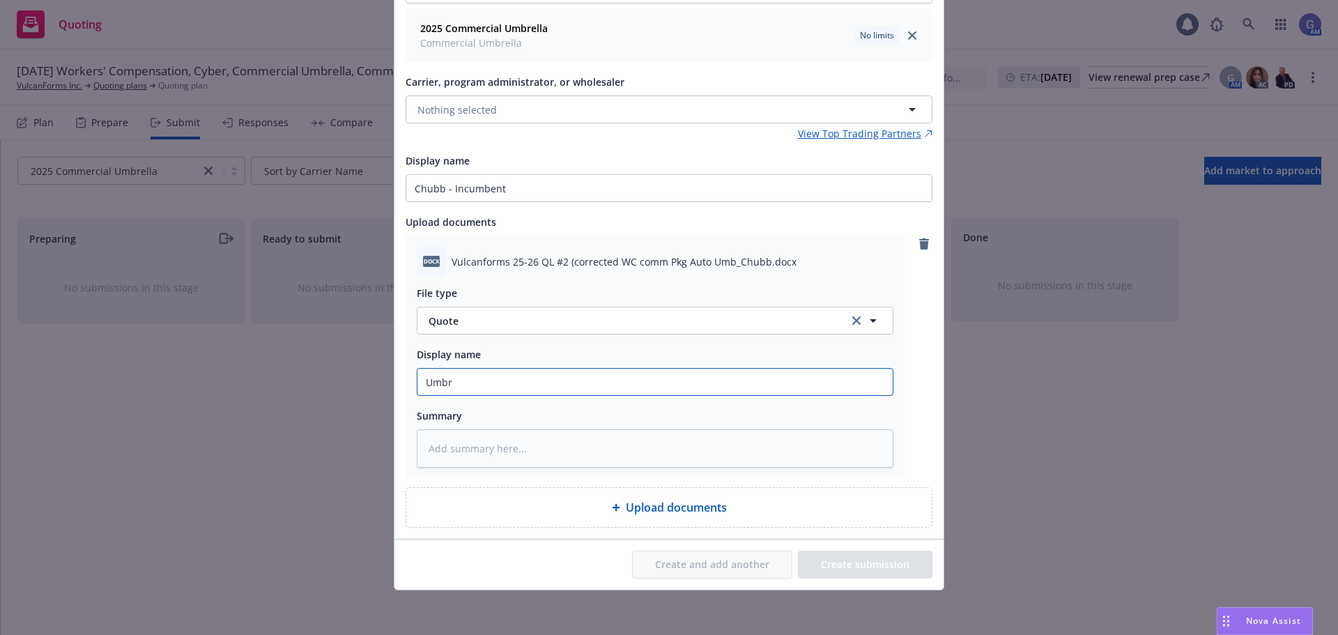
type textarea "x"
type input "Umbre"
type textarea "x"
type input "Umbrel"
type textarea "x"
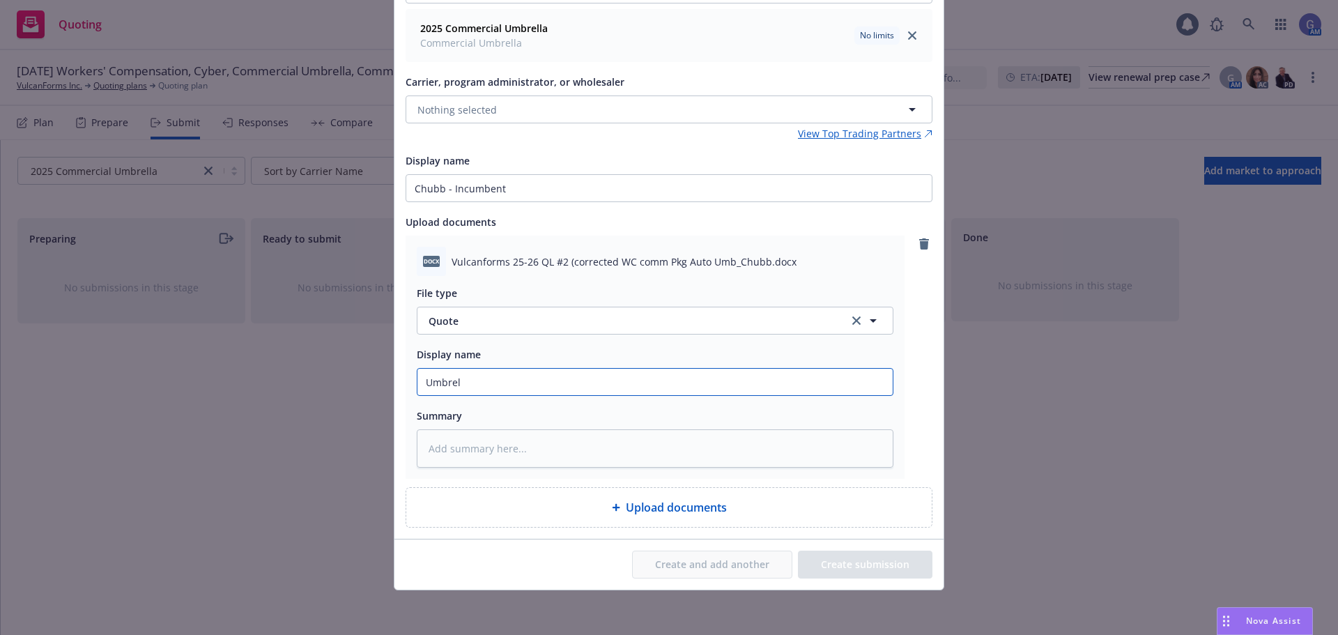
type input "[PERSON_NAME]"
type textarea "x"
type input "Umbrella"
type textarea "x"
type input "Umbrella"
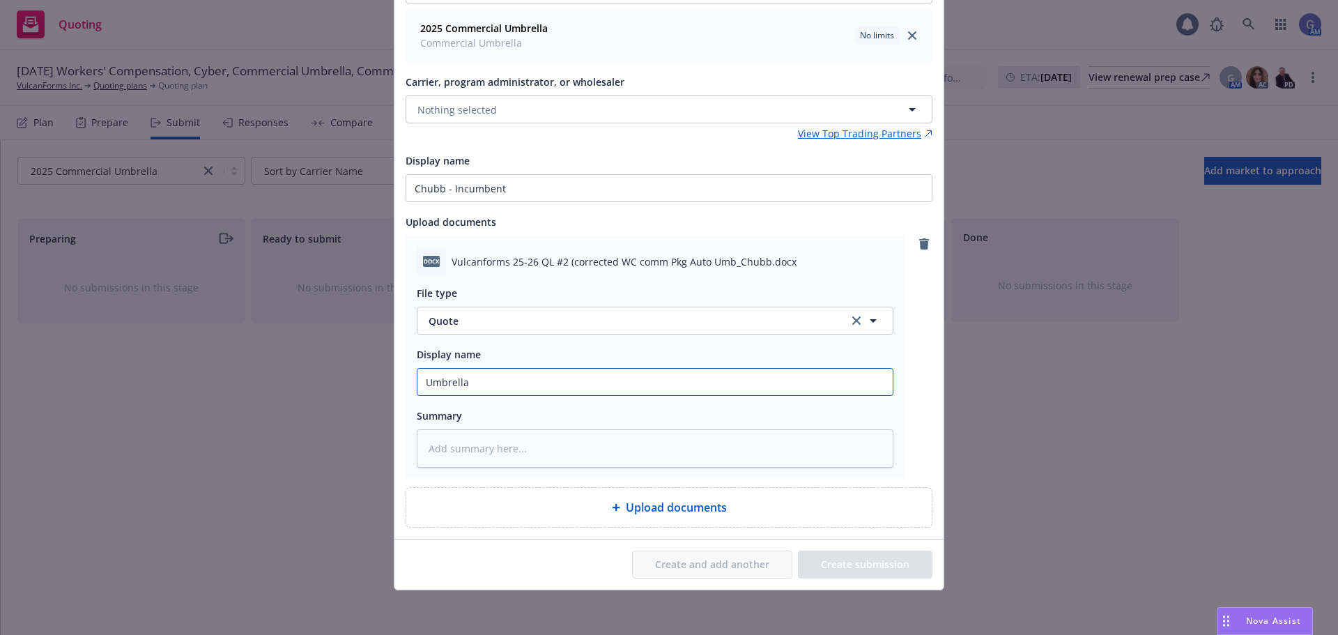
type textarea "x"
type input "Umbrella -"
type textarea "x"
type input "Umbrella -"
type textarea "x"
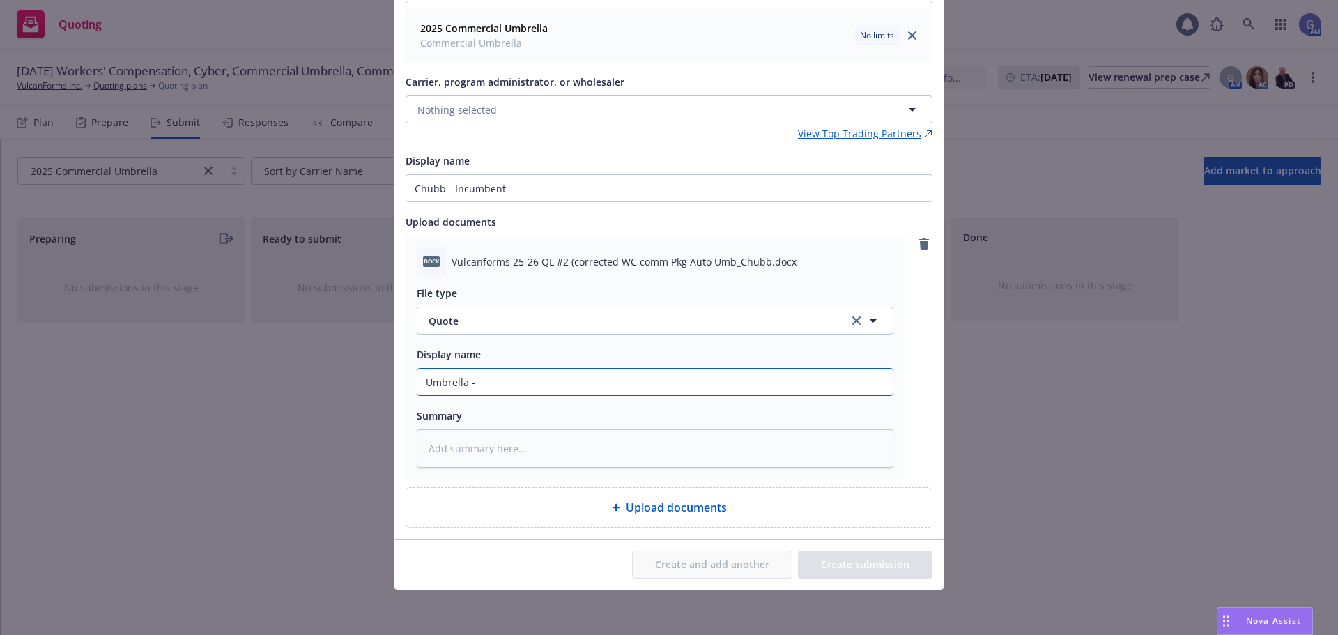
type input "Umbrella - C"
type textarea "x"
type input "Umbrella - Ch"
type textarea "x"
type input "Umbrella - Chu"
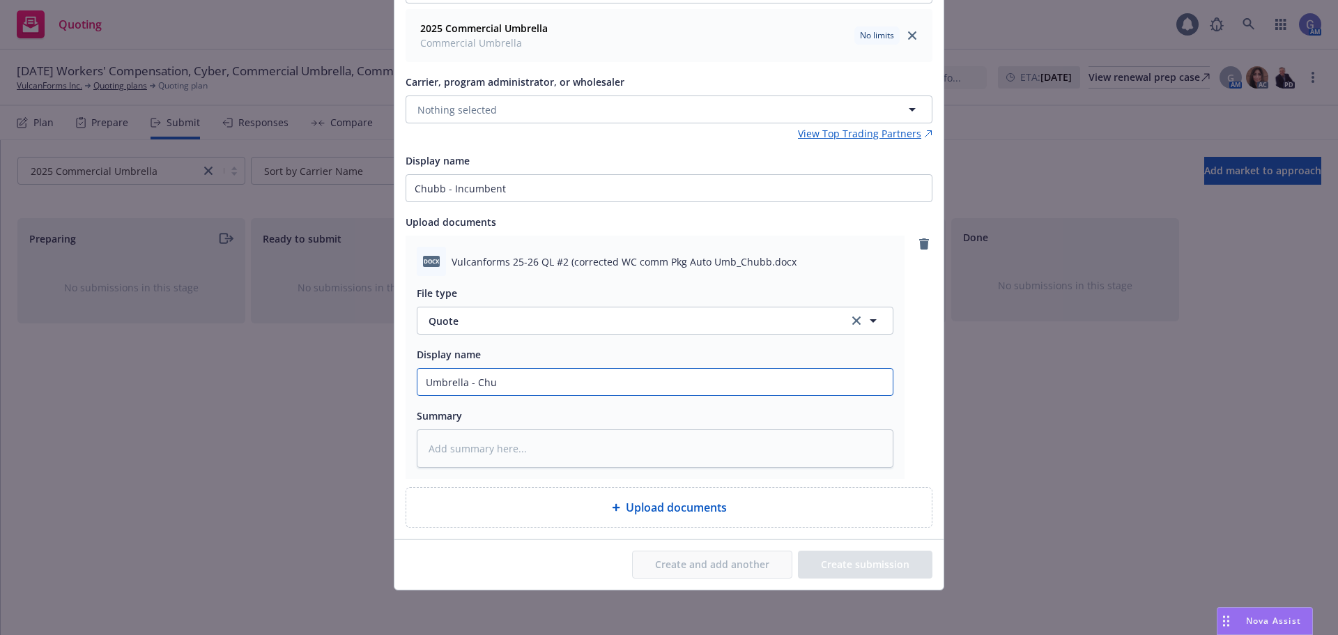
type textarea "x"
type input "Umbrella - Chub"
type textarea "x"
type input "Umbrella - Chubb"
type textarea "x"
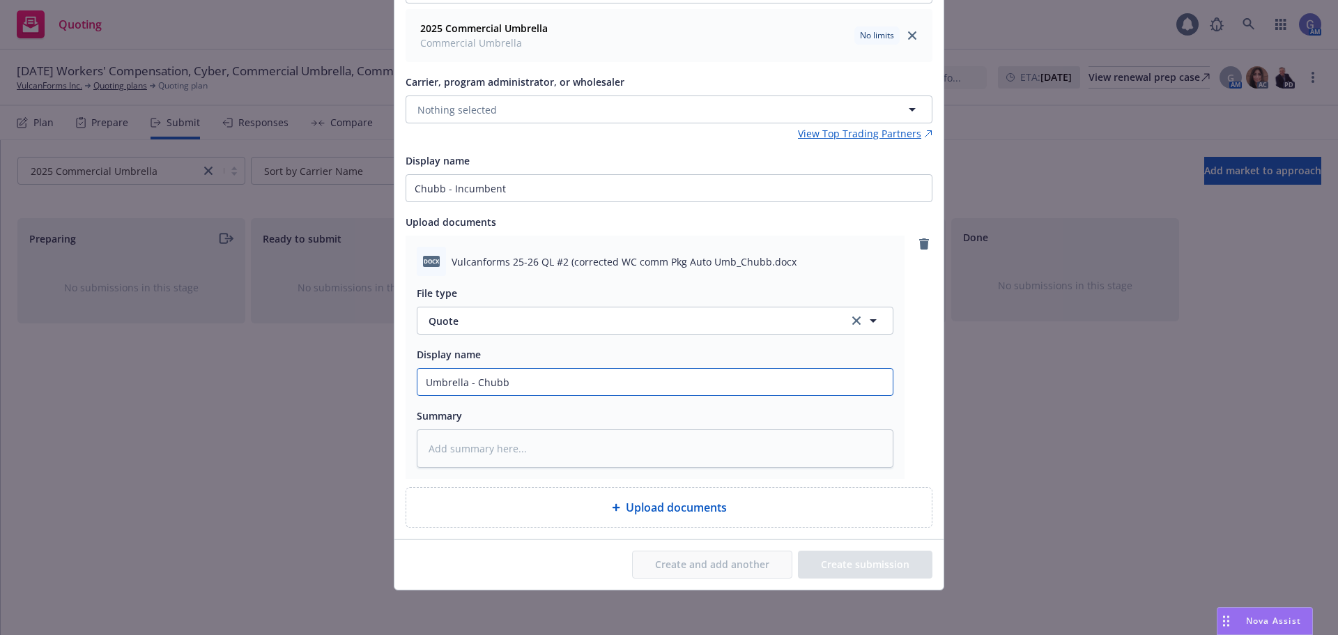
type input "Umbrella - Chubb"
type textarea "x"
type input "Umbrella - Chubb I"
type textarea "x"
type input "Umbrella - Chubb In"
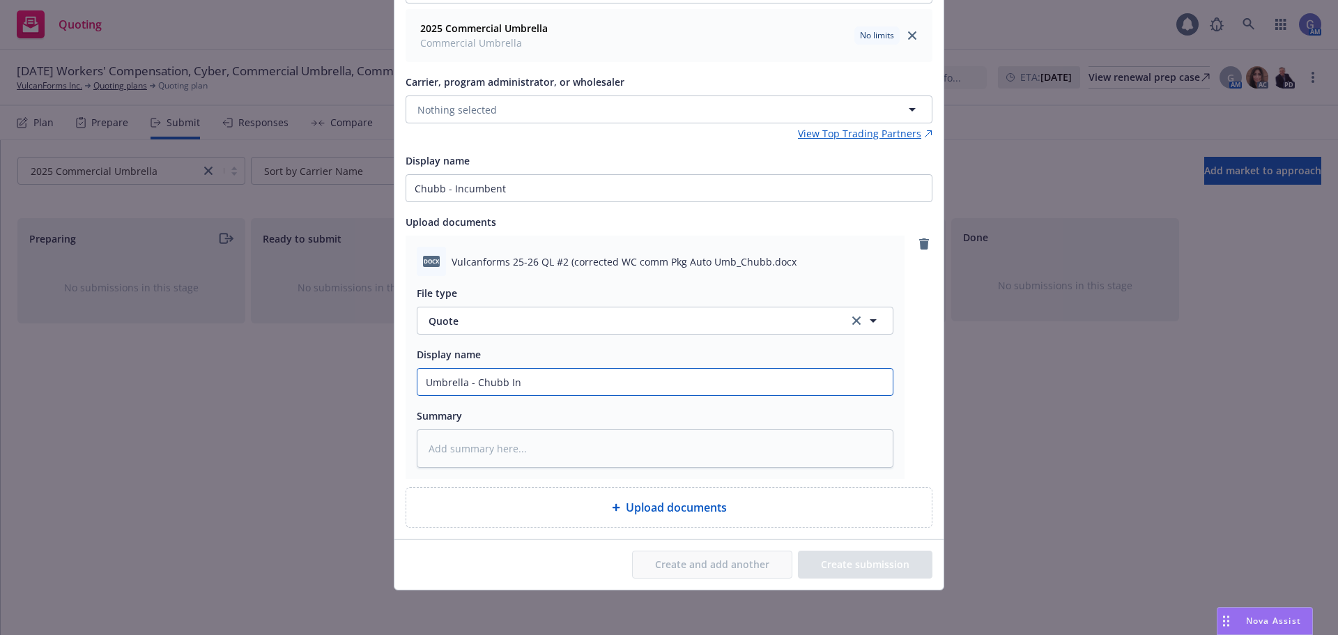
type textarea "x"
type input "Umbrella - Chubb Inc"
type textarea "x"
type input "Umbrella - Chubb Incu"
type textarea "x"
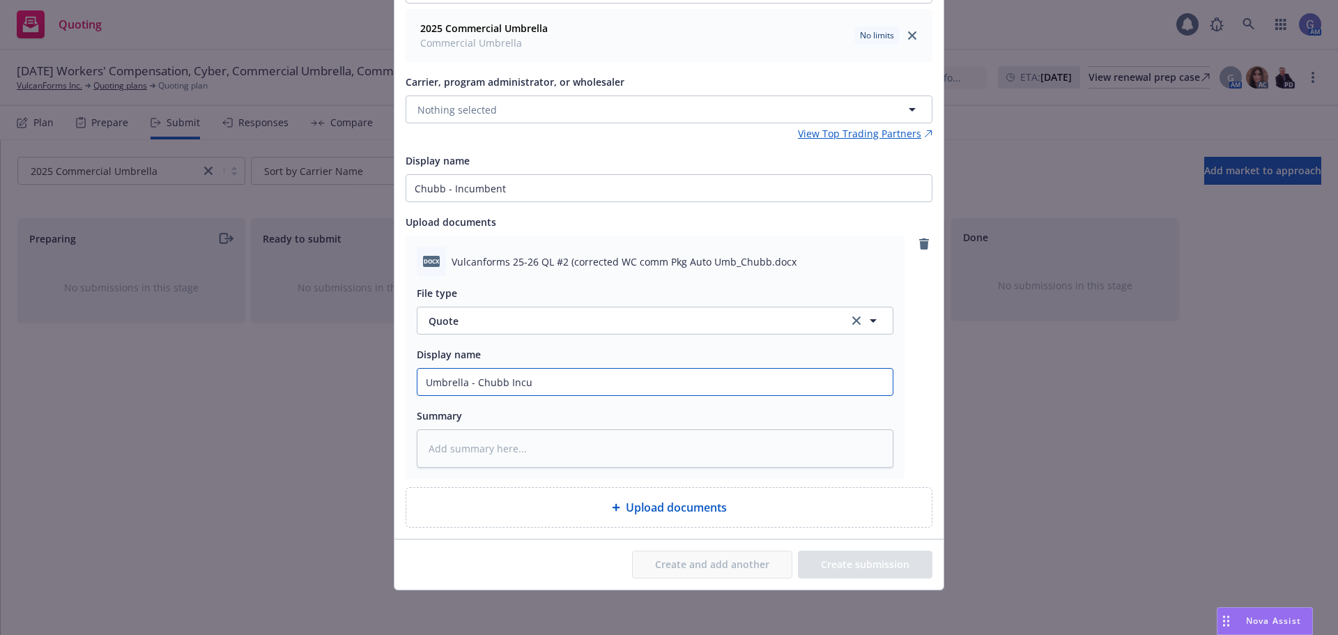
type input "Umbrella - Chubb Incum"
type textarea "x"
type input "Umbrella - Chubb Incumb"
type textarea "x"
type input "Umbrella - Chubb Incumbe"
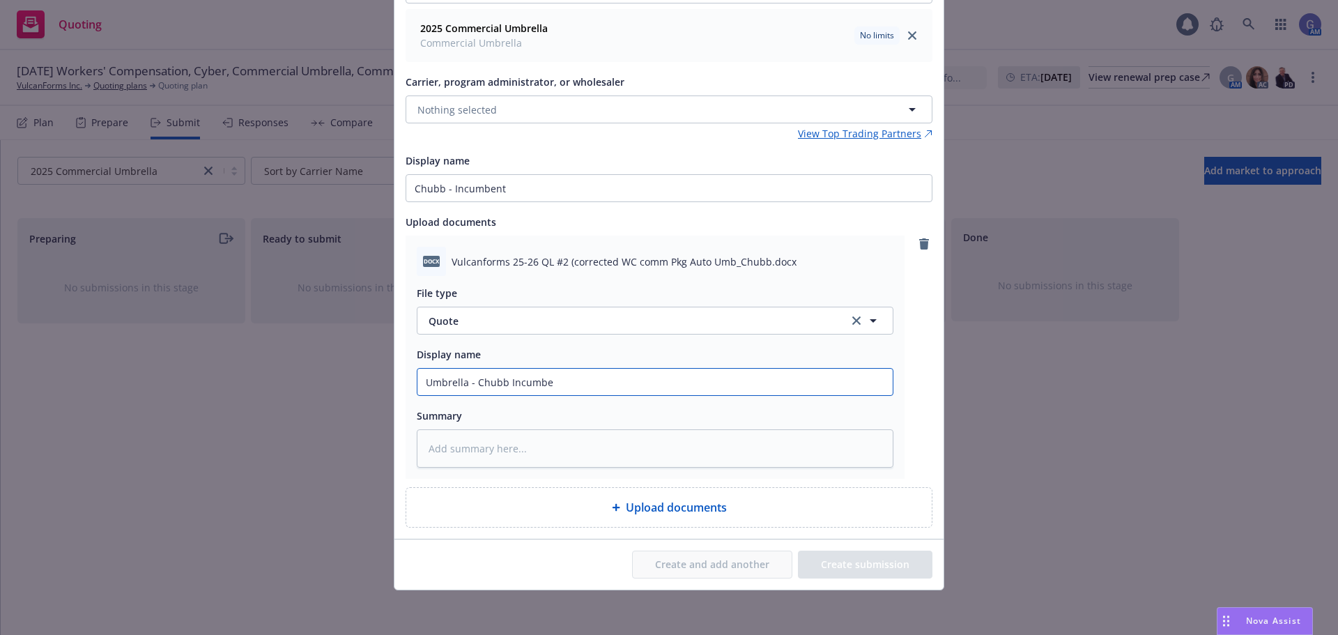
type textarea "x"
type input "Umbrella - Chubb Incumben"
type textarea "x"
type input "Umbrella - Chubb Incumbent"
click at [782, 503] on div "Upload documents" at bounding box center [669, 507] width 503 height 17
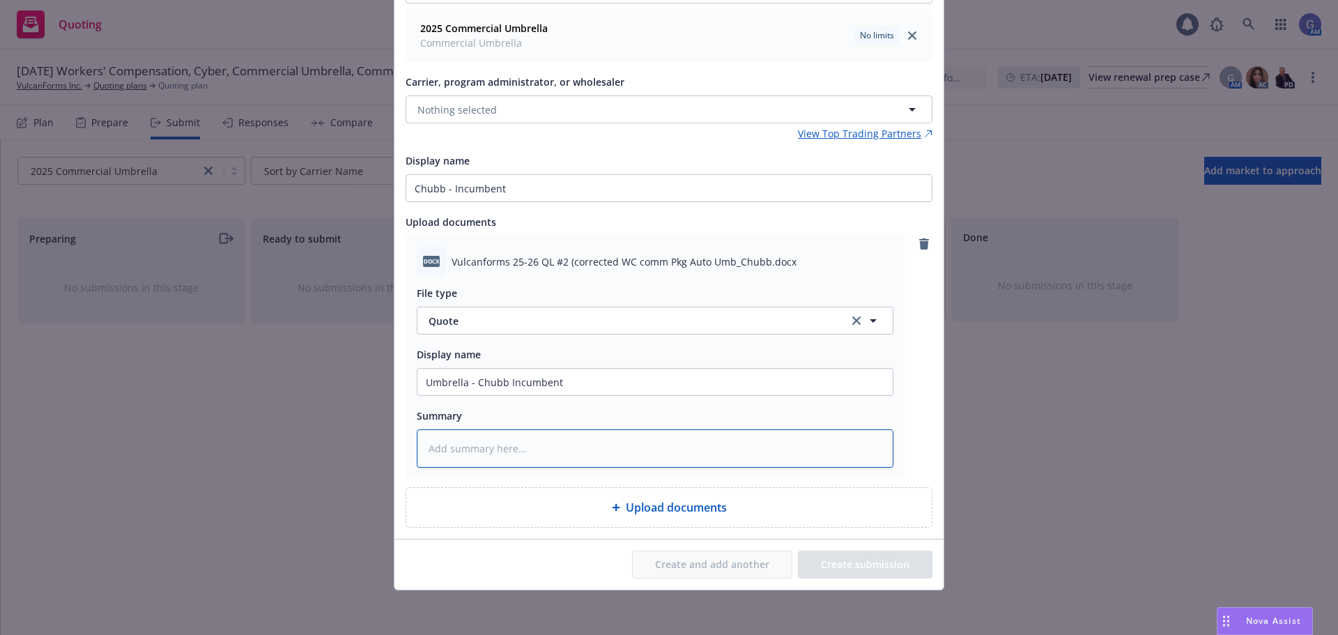
click at [547, 449] on textarea at bounding box center [655, 448] width 477 height 38
type textarea "x"
type textarea "C"
type textarea "x"
type textarea "Ch"
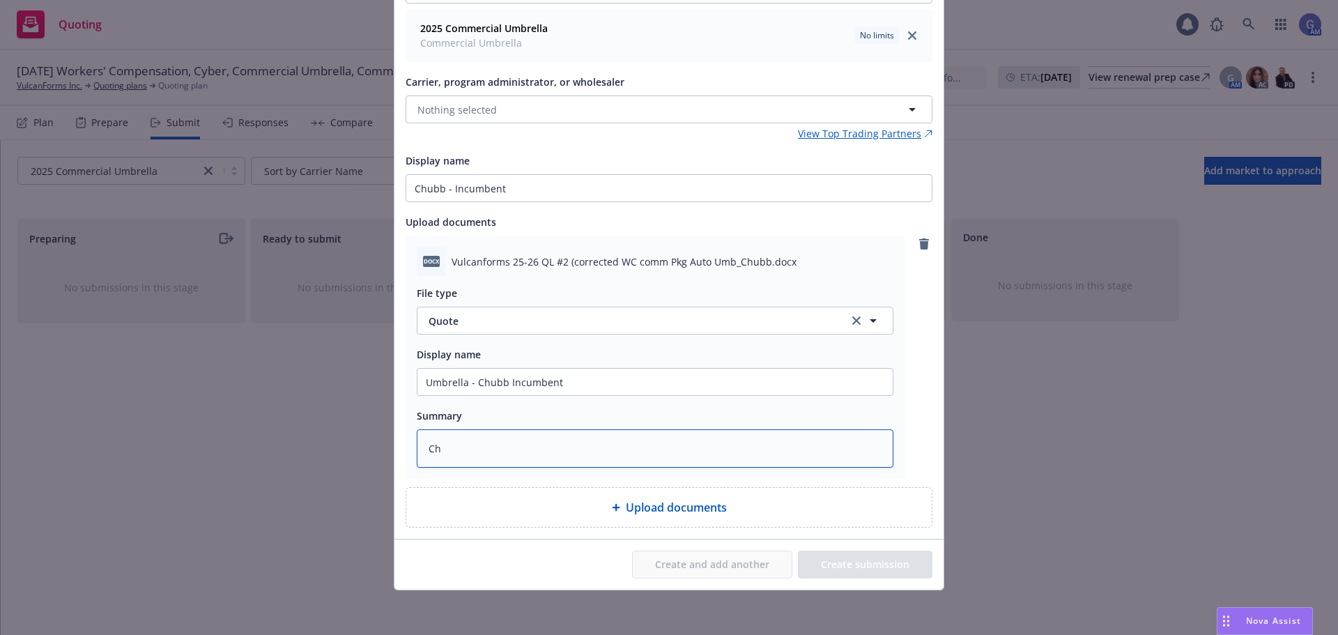
type textarea "x"
type textarea "[PERSON_NAME]"
type textarea "x"
type textarea "Chub"
type textarea "x"
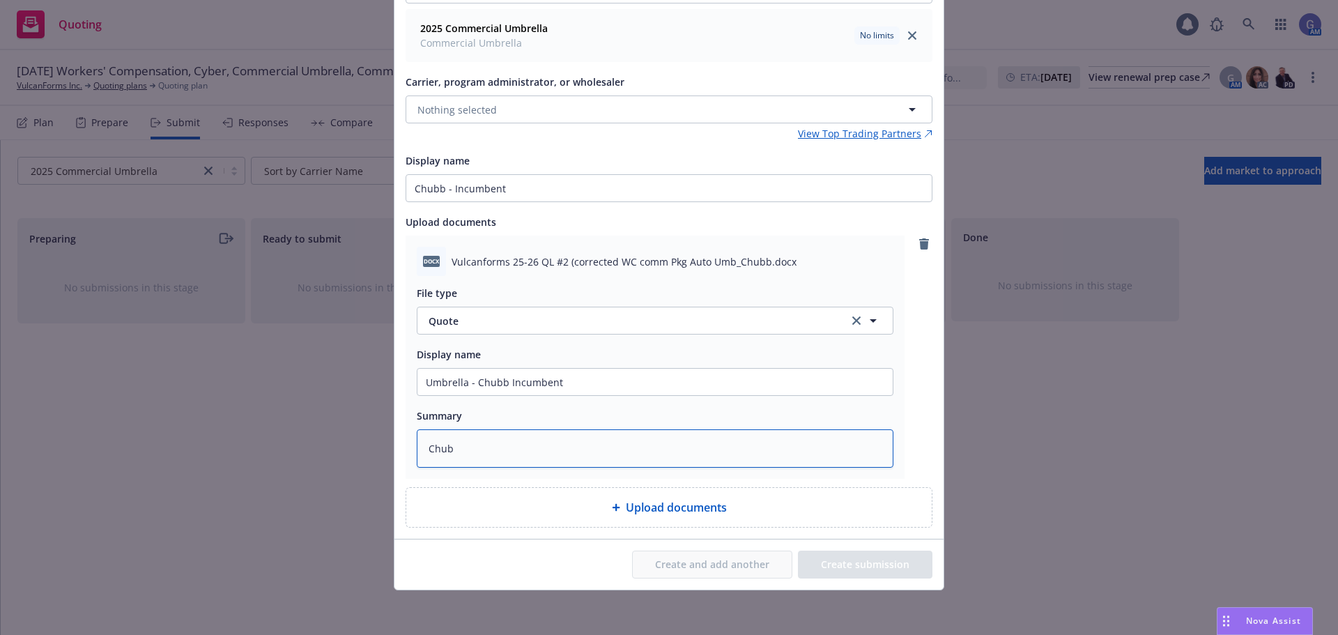
type textarea "Chubb"
type textarea "x"
type textarea "Chubb"
type textarea "x"
type textarea "Chubb U"
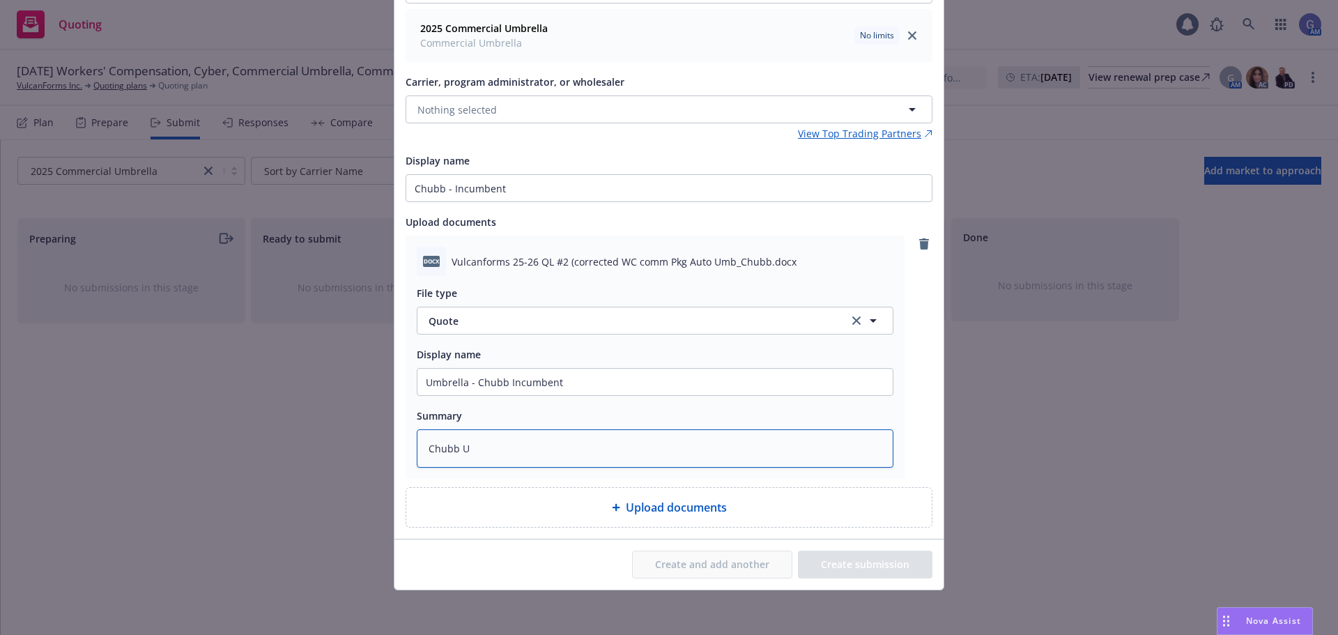
type textarea "x"
type textarea "Chubb Um"
type textarea "x"
type textarea "Chubb Umb"
type textarea "x"
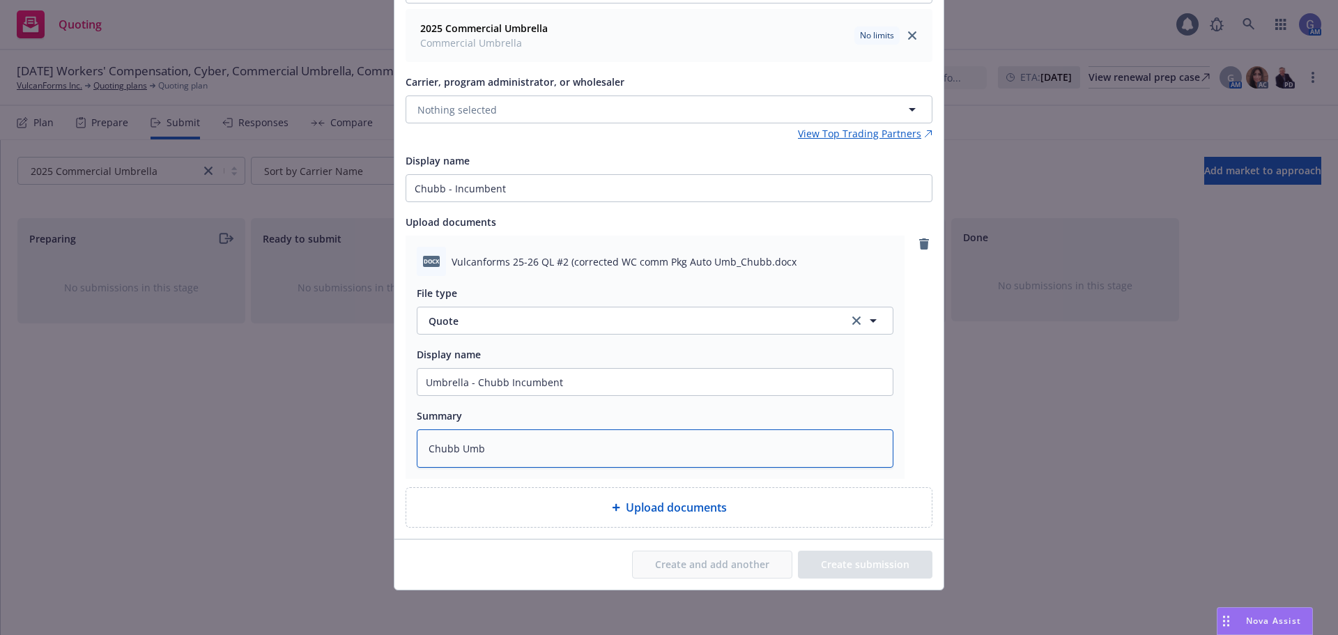
type textarea "Chubb Umbr"
type textarea "x"
type textarea "Chubb Umbre"
type textarea "x"
type textarea "Chubb Umbrel"
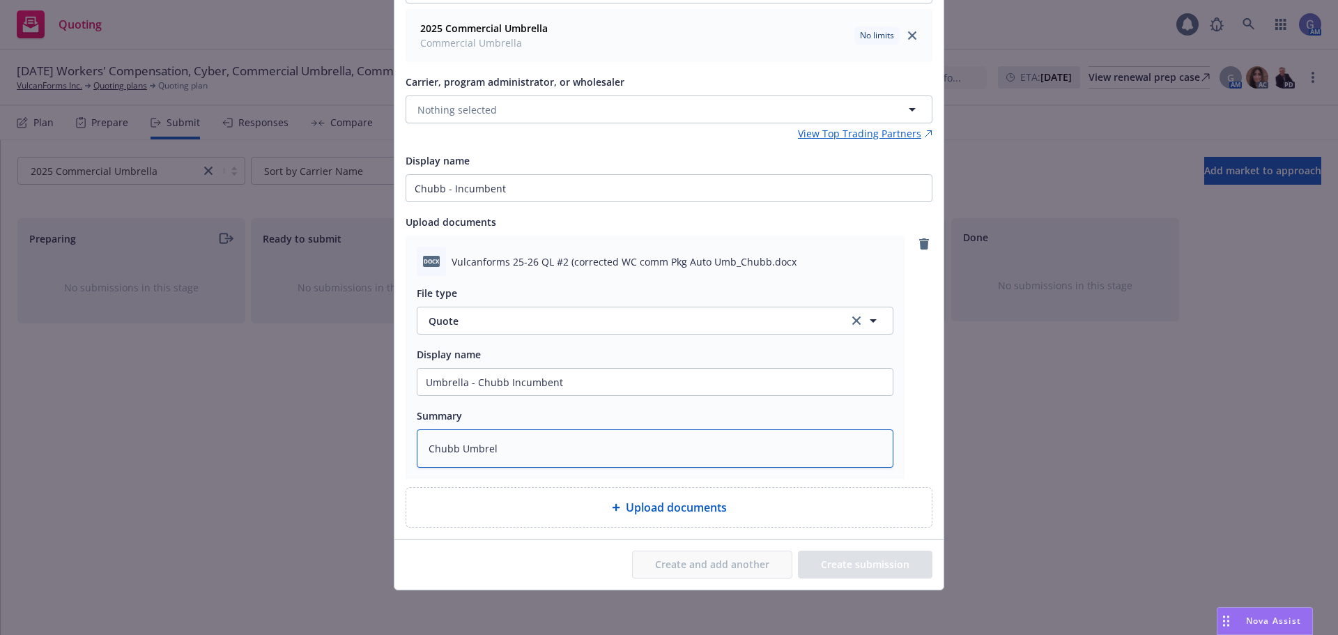
type textarea "x"
type textarea "Chubb [PERSON_NAME]"
type textarea "x"
type textarea "Chubb Umbrella"
click at [482, 556] on div "Create and add another Create submission" at bounding box center [669, 565] width 527 height 28
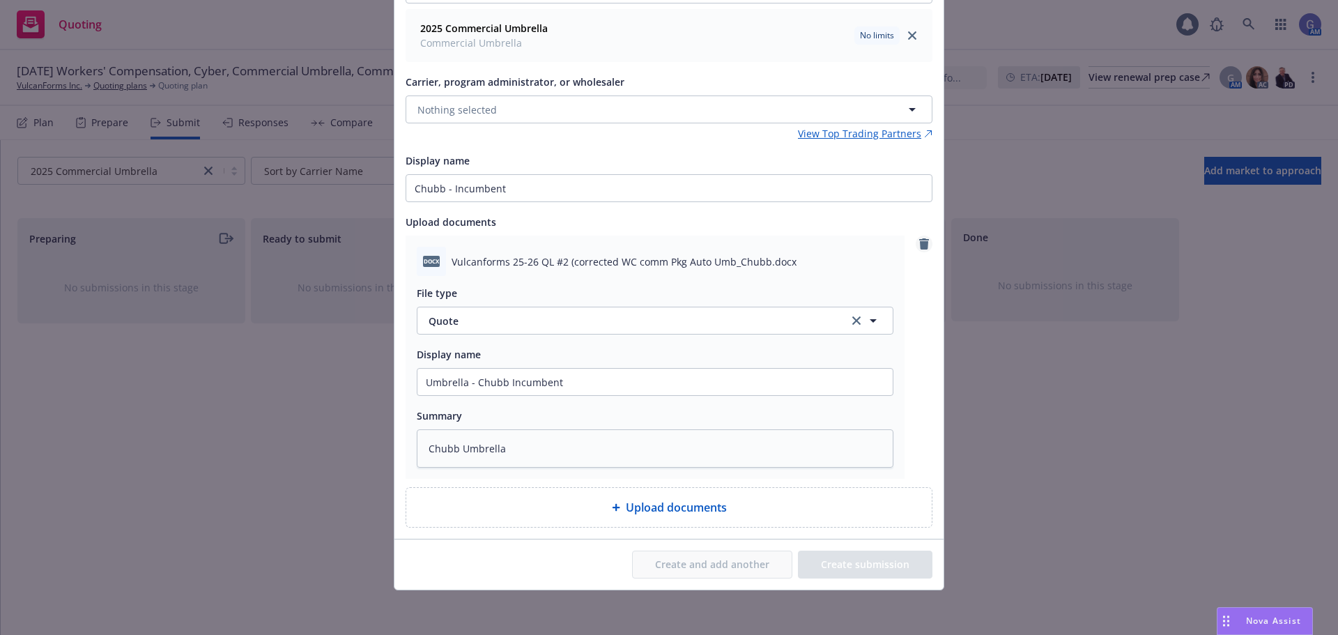
click at [922, 243] on icon "remove" at bounding box center [924, 243] width 10 height 11
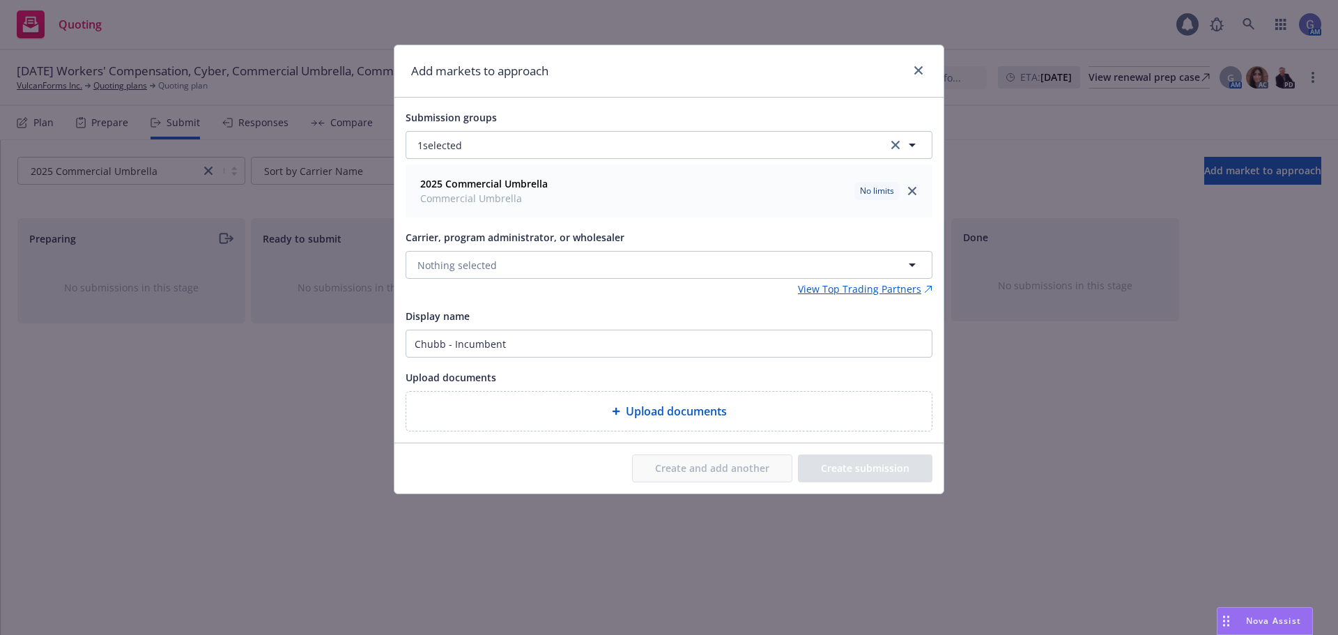
scroll to position [0, 0]
click at [698, 408] on span "Upload documents" at bounding box center [676, 411] width 101 height 17
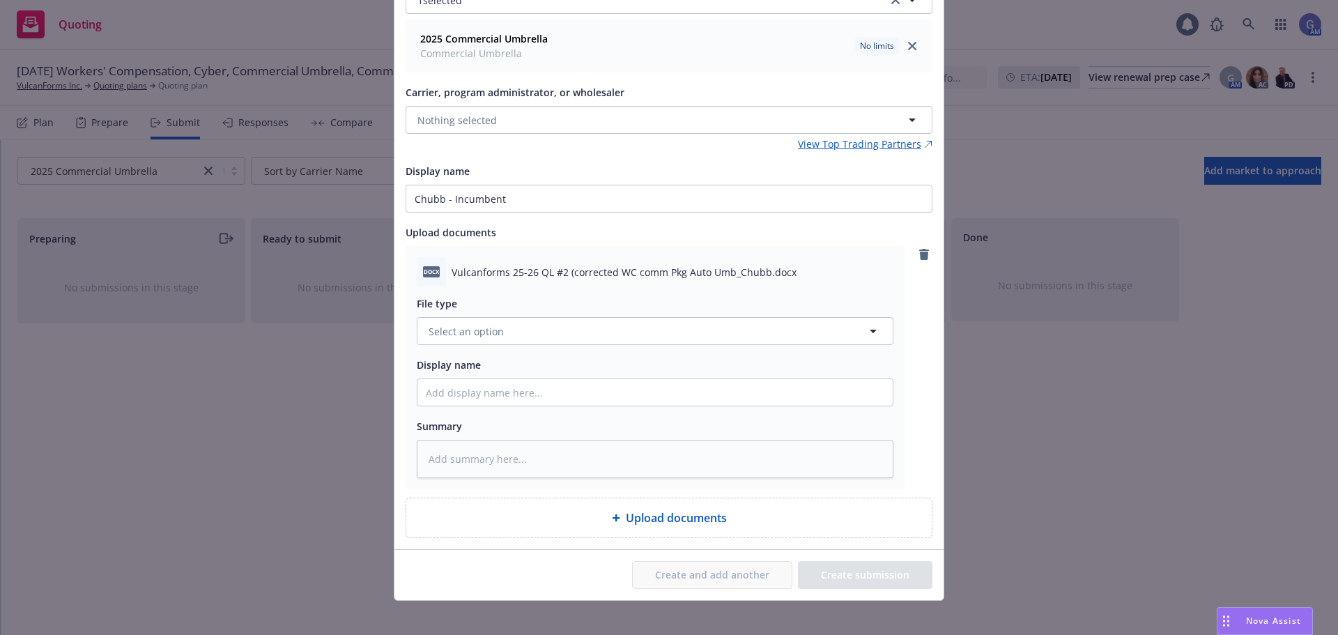
scroll to position [155, 0]
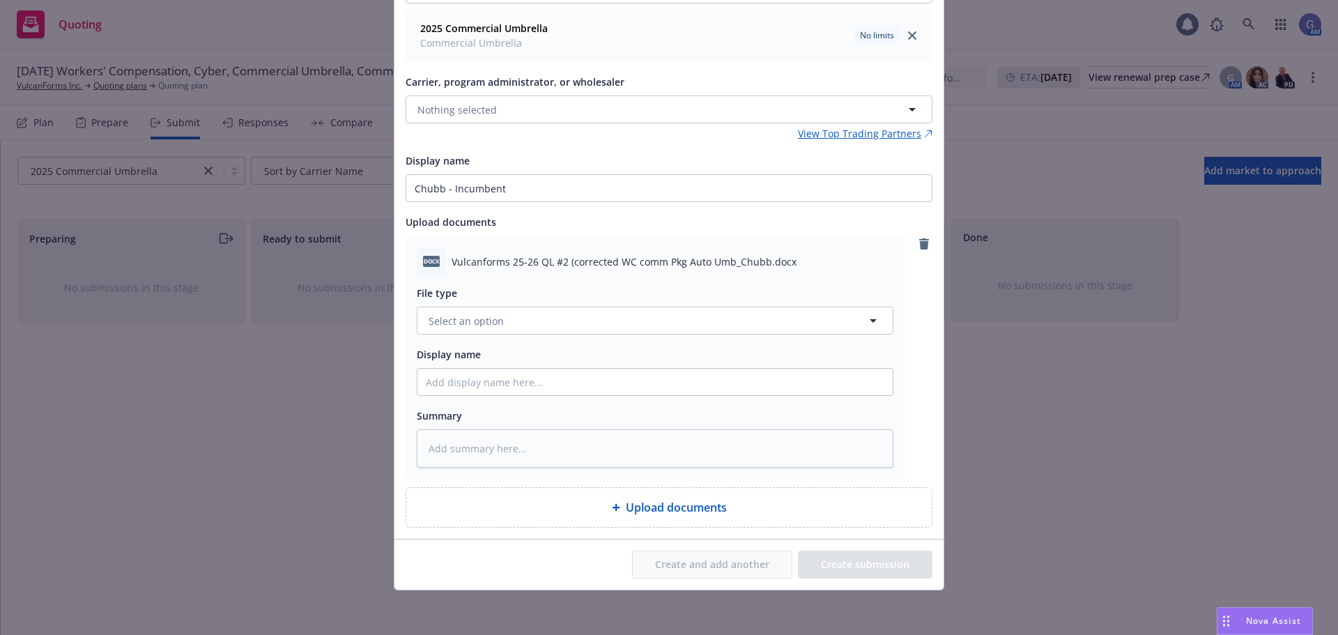
click at [672, 504] on span "Upload documents" at bounding box center [676, 507] width 101 height 17
type textarea "x"
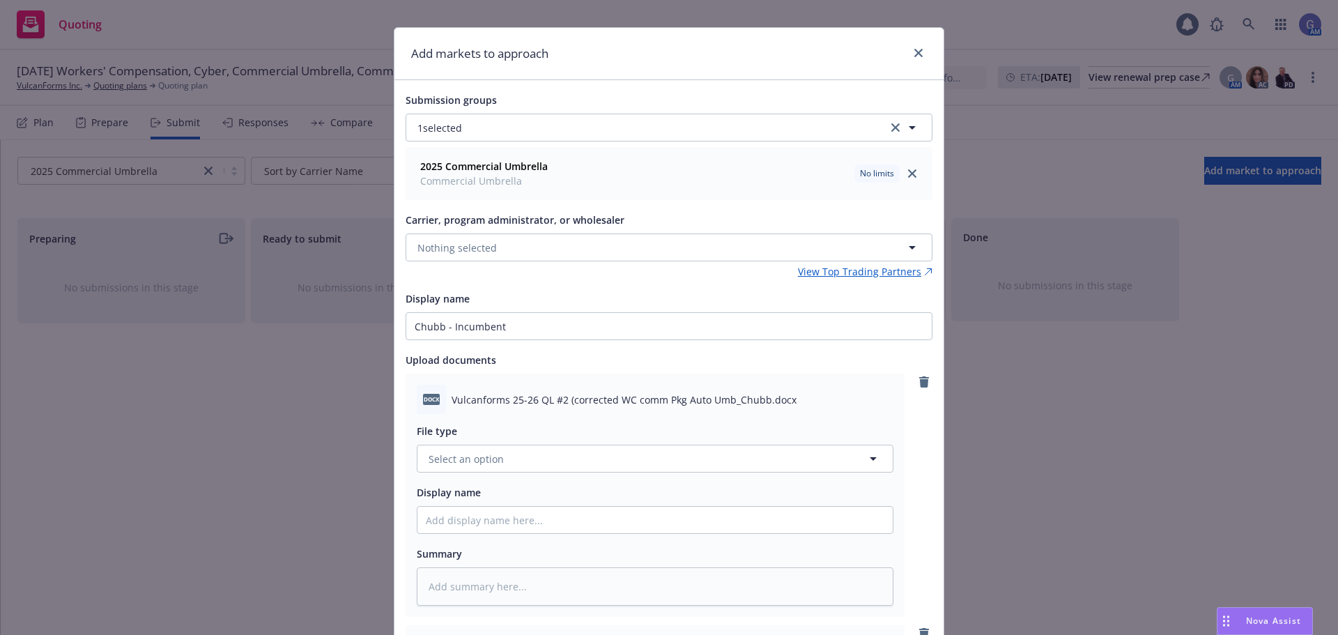
scroll to position [0, 0]
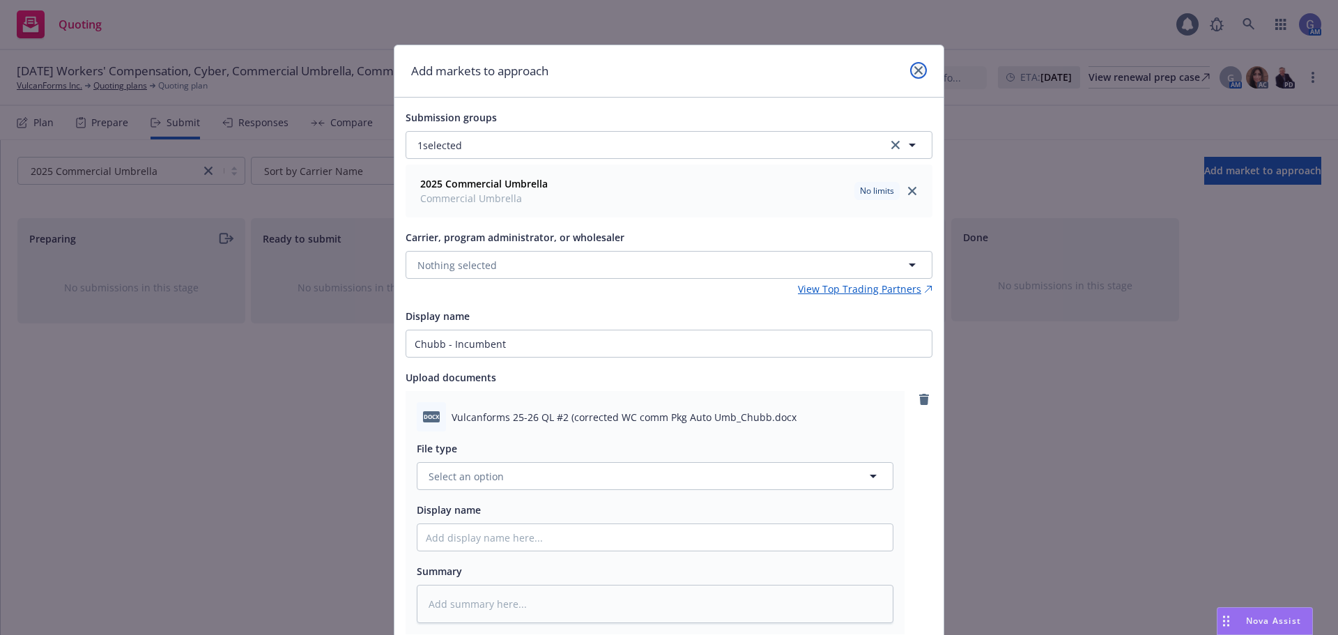
click at [915, 70] on icon "close" at bounding box center [919, 70] width 8 height 8
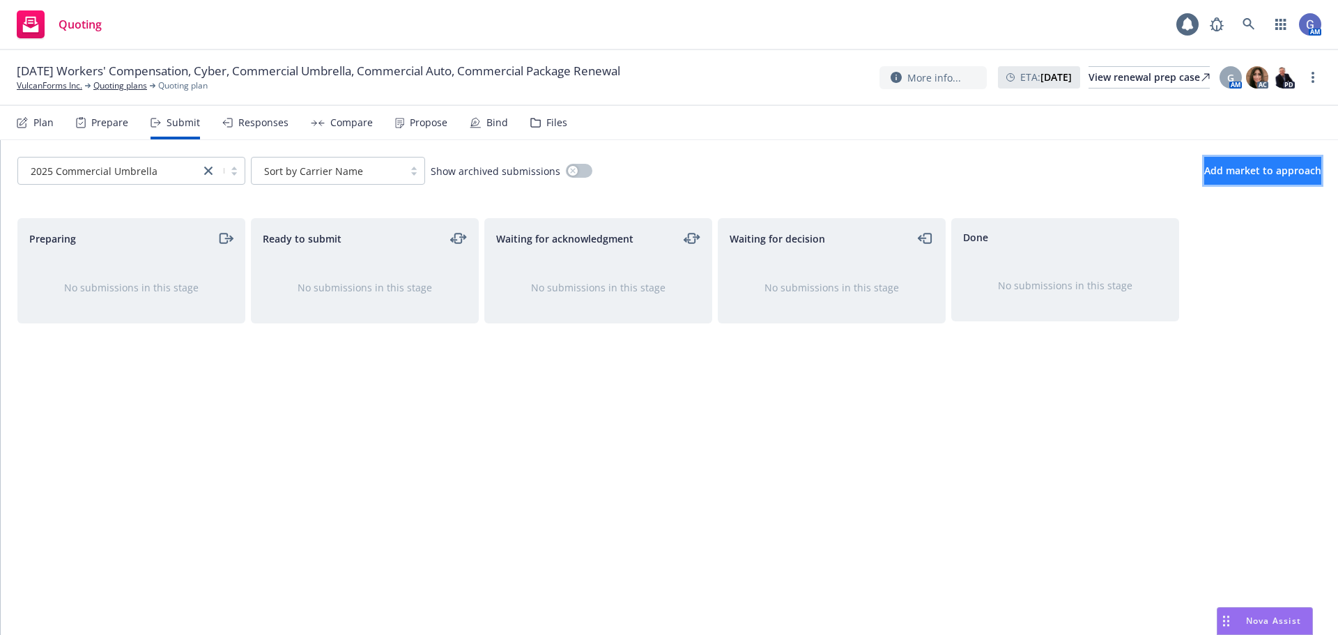
click at [1219, 168] on span "Add market to approach" at bounding box center [1263, 170] width 117 height 13
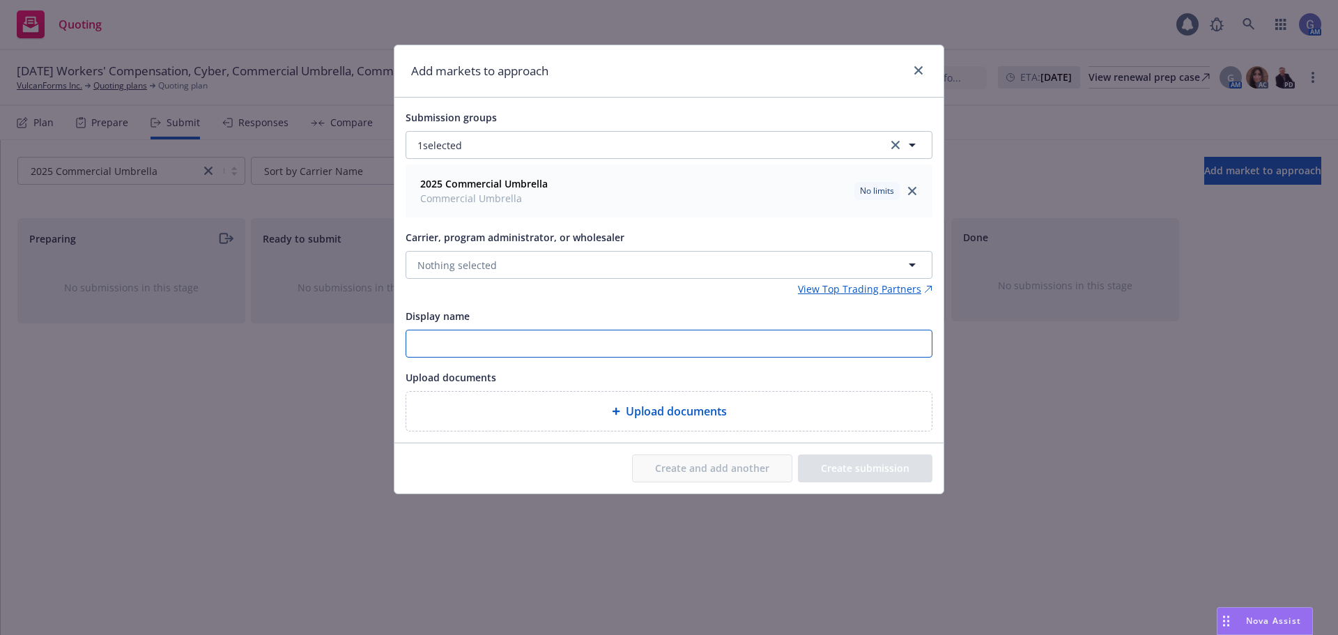
click at [556, 344] on input "Display name" at bounding box center [669, 343] width 526 height 26
type input "Chubb Umbrella - Incumbent"
click at [629, 268] on button "Nothing selected" at bounding box center [669, 265] width 527 height 28
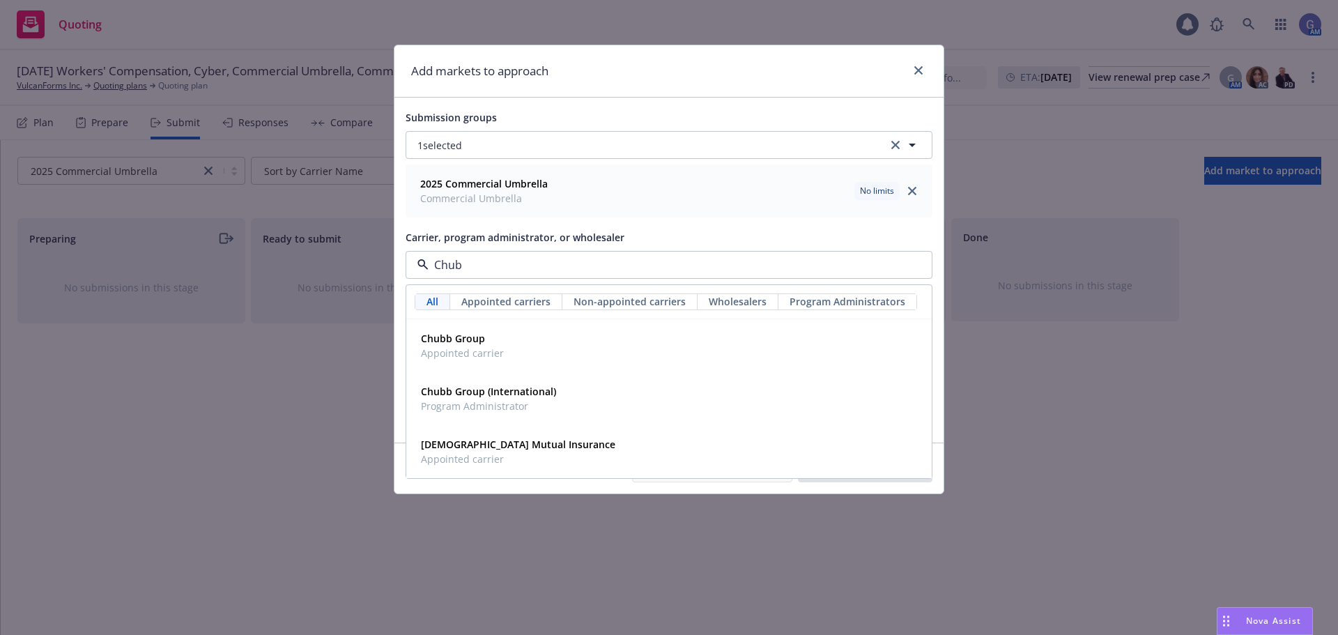
type input "Chubb"
click at [563, 342] on div "Chubb Group Appointed carrier" at bounding box center [668, 345] width 507 height 35
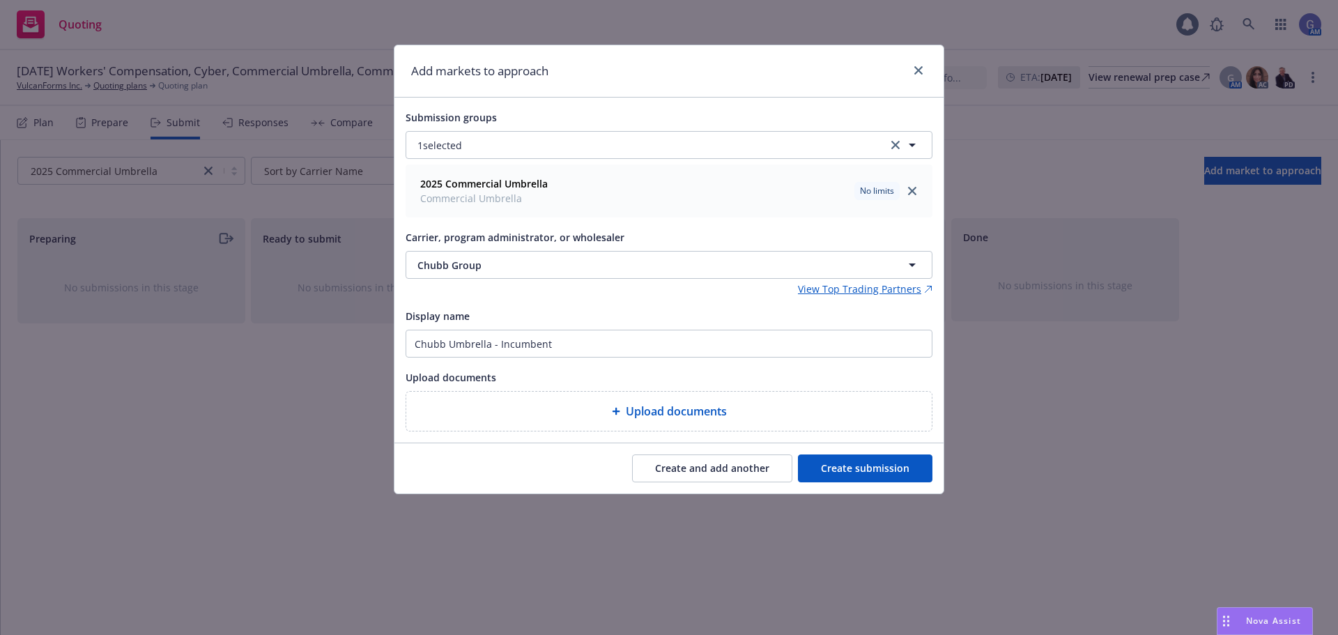
click at [865, 469] on button "Create submission" at bounding box center [865, 469] width 135 height 28
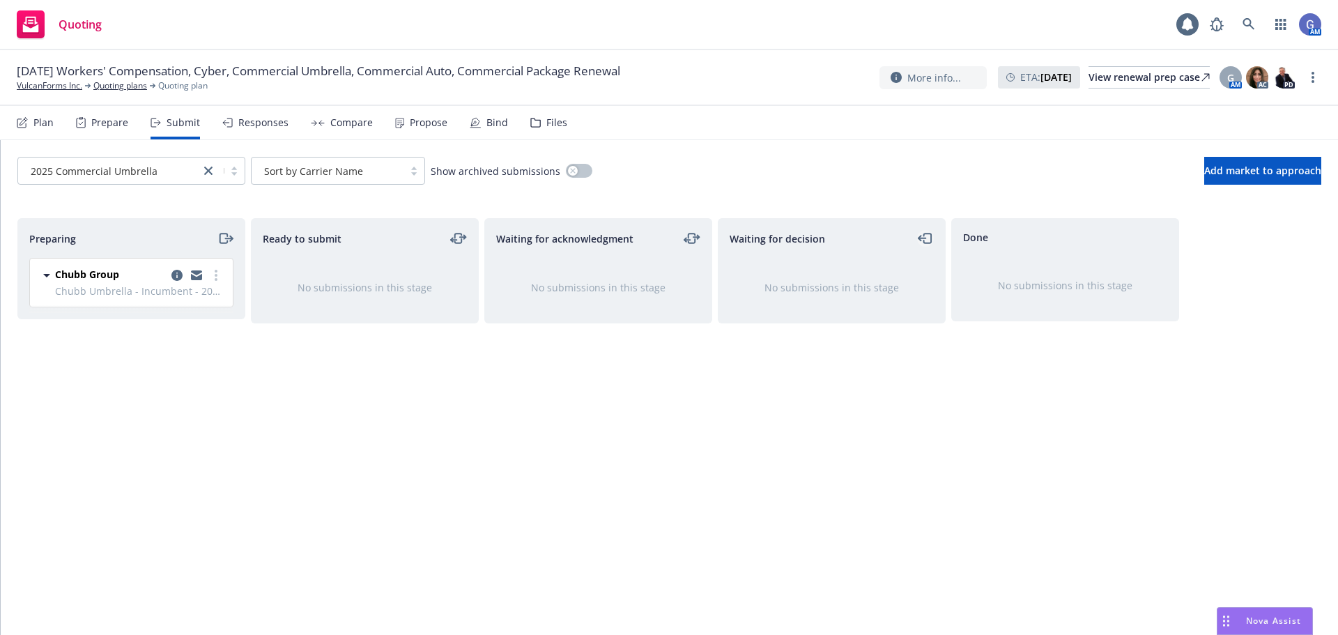
click at [928, 238] on icon "moveLeft" at bounding box center [926, 238] width 16 height 17
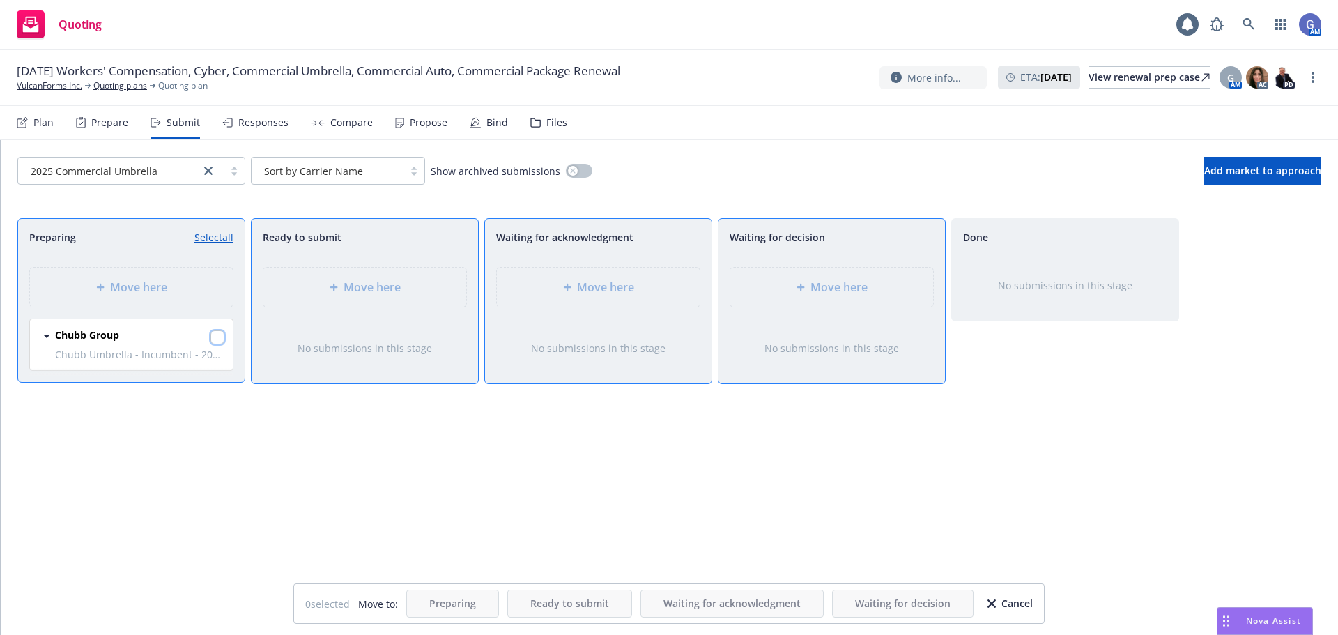
click at [222, 335] on input "checkbox" at bounding box center [218, 337] width 14 height 14
checkbox input "true"
click at [810, 298] on div "Move here" at bounding box center [832, 287] width 203 height 39
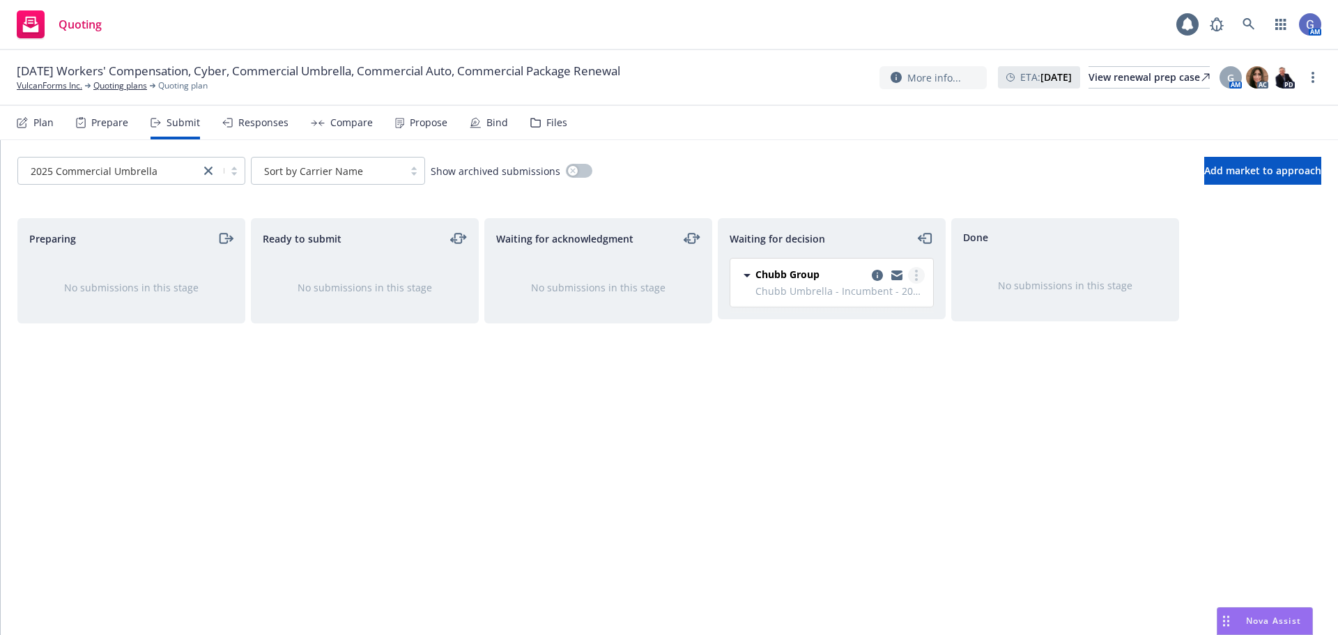
click at [915, 275] on link "more" at bounding box center [916, 275] width 17 height 17
click at [866, 363] on span "Add accepted decision" at bounding box center [854, 359] width 139 height 13
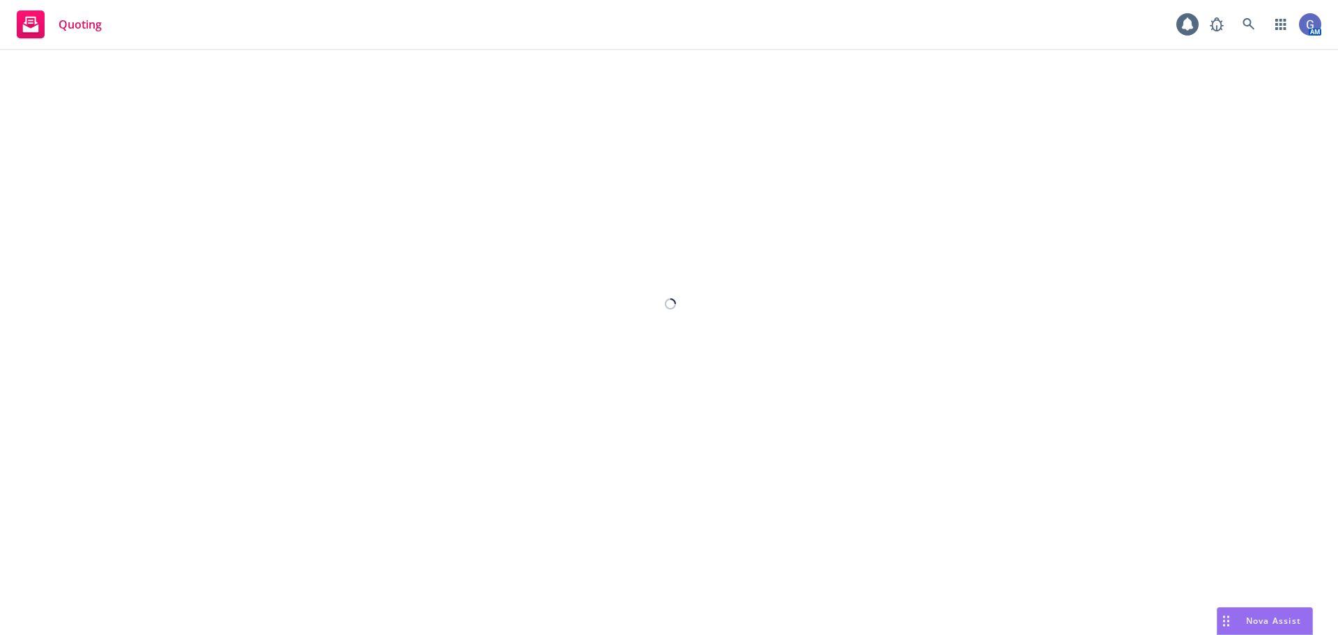
select select "12"
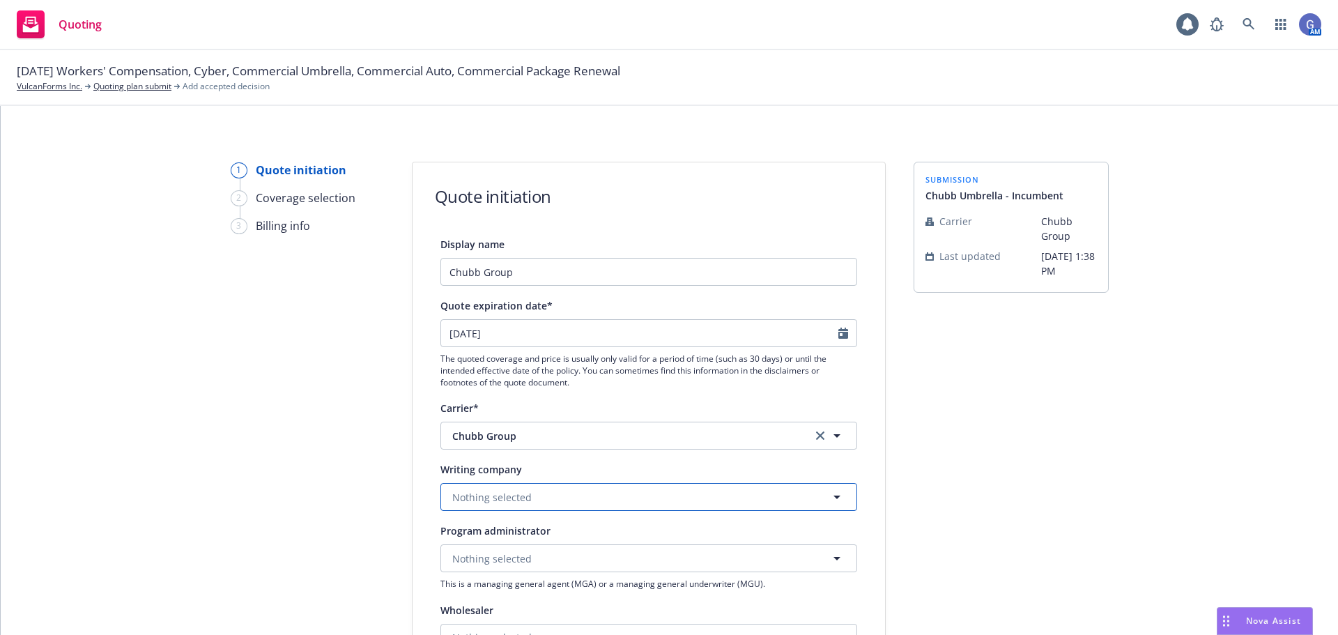
click at [641, 503] on button "Nothing selected" at bounding box center [649, 497] width 417 height 28
type input "[PERSON_NAME]"
click at [633, 447] on div "Federal Insurance Company Domestic - 20281" at bounding box center [648, 450] width 397 height 35
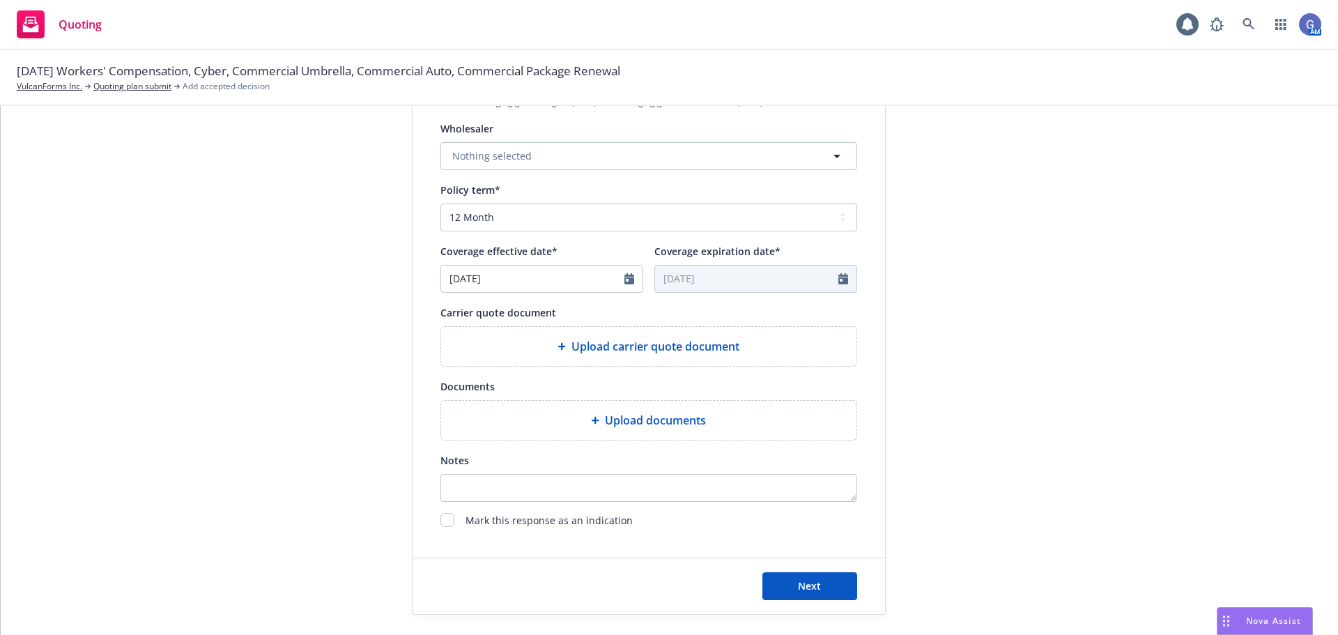
scroll to position [488, 0]
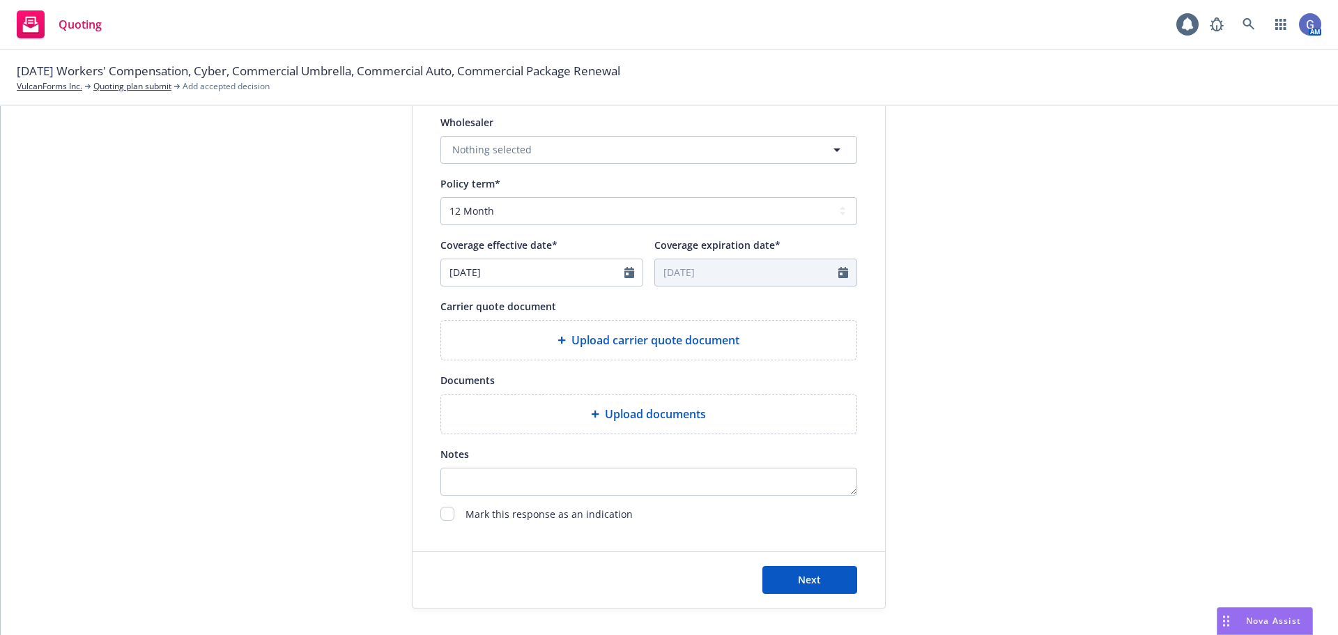
click at [672, 337] on span "Upload carrier quote document" at bounding box center [656, 340] width 168 height 17
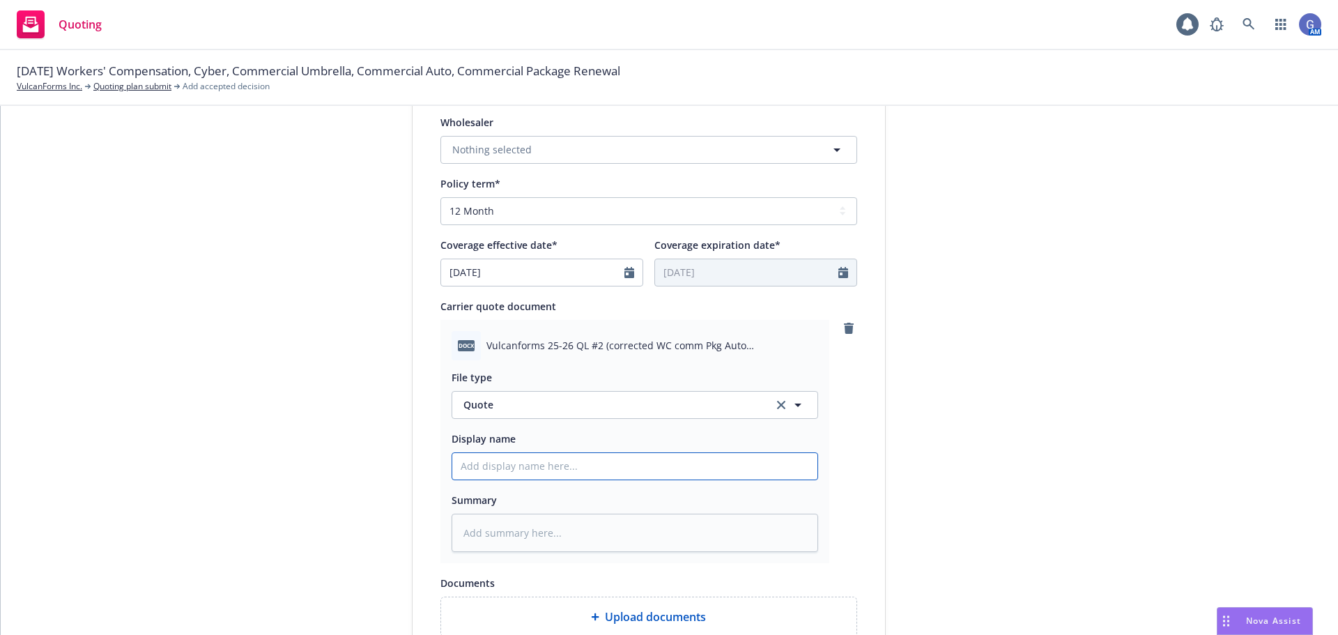
click at [608, 462] on input "Display name" at bounding box center [634, 466] width 365 height 26
type textarea "x"
type input "C"
type textarea "x"
type input "Ch"
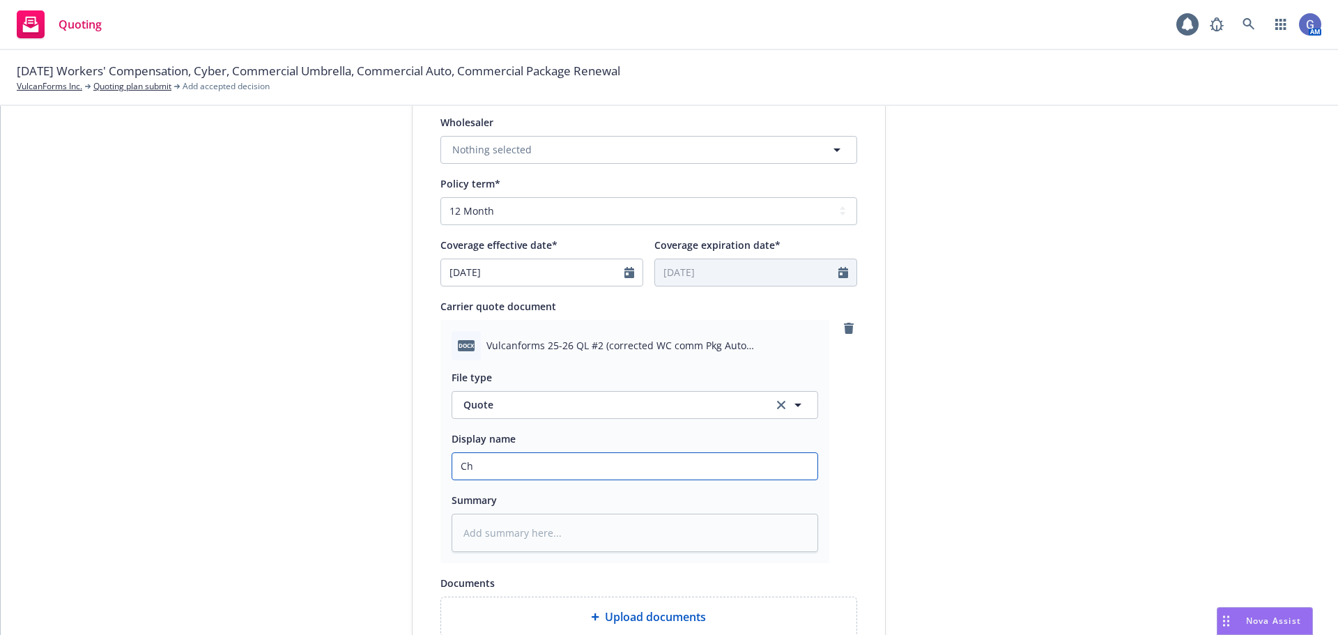
type textarea "x"
type input "[PERSON_NAME]"
type textarea "x"
type input "Ch"
type textarea "x"
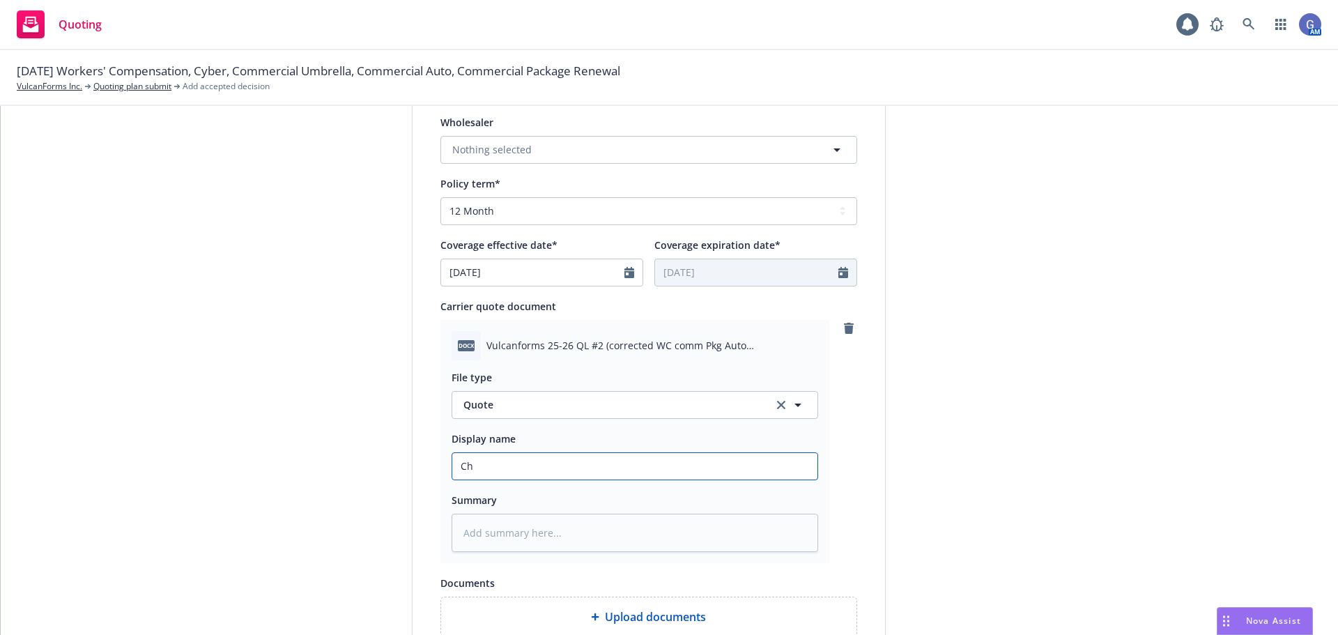
type input "C"
type textarea "x"
type input "U"
type textarea "x"
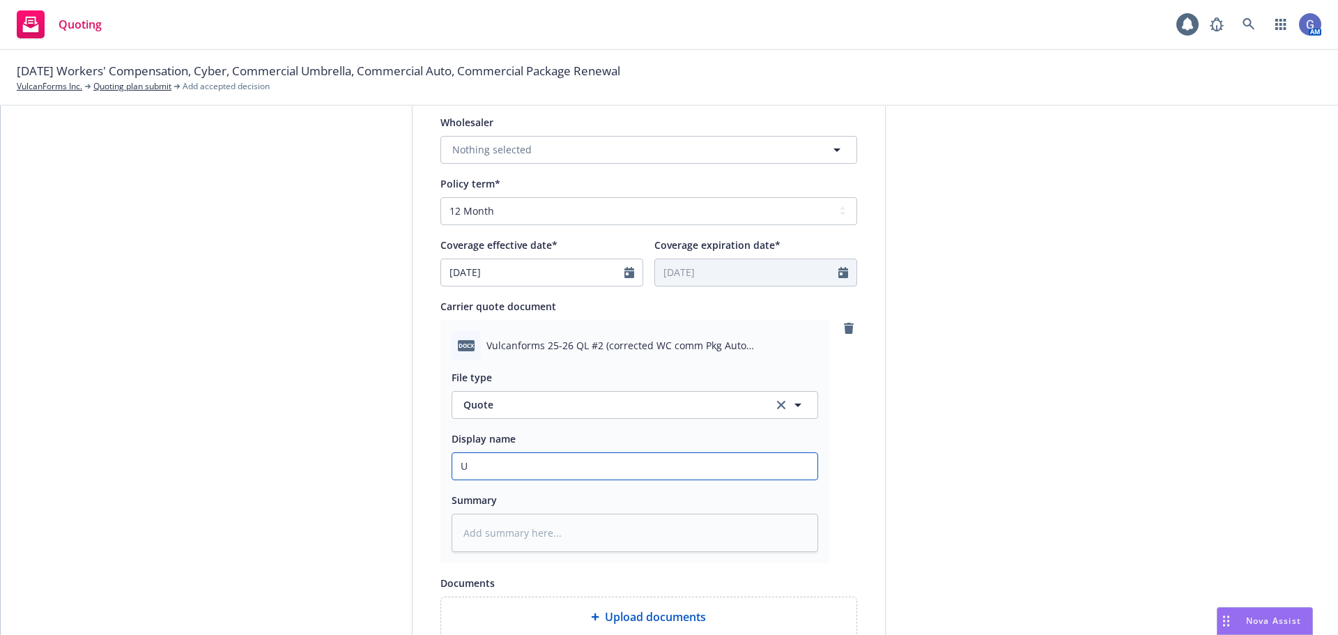
type input "Um"
type textarea "x"
type input "Umb"
type textarea "x"
type input "Umbr"
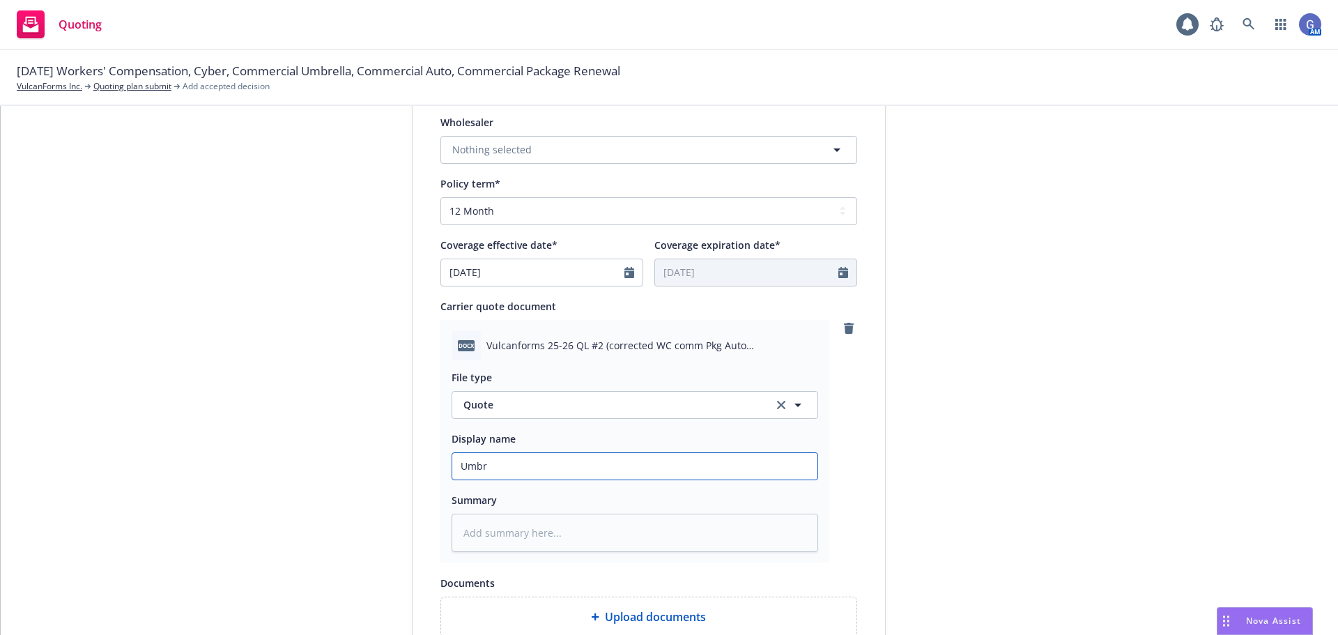
type textarea "x"
type input "Umbre"
type textarea "x"
type input "Umbrel"
type textarea "x"
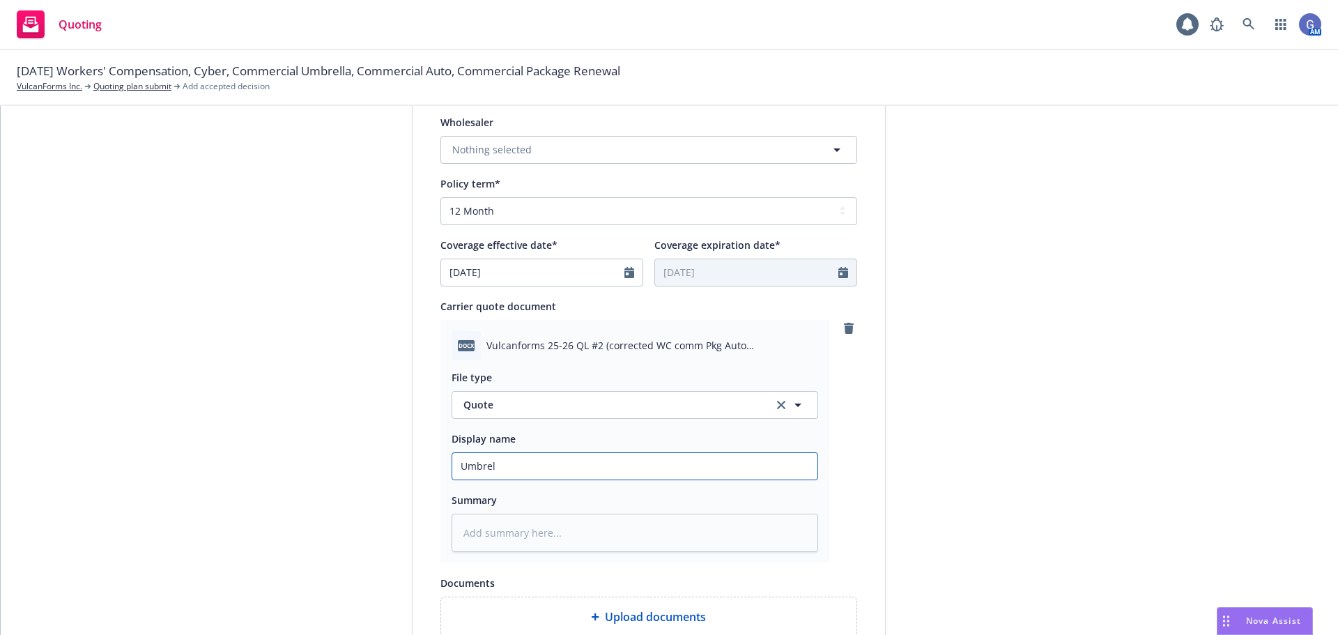
type input "[PERSON_NAME]"
type textarea "x"
type input "Umbrella"
type textarea "x"
type input "Umbrella"
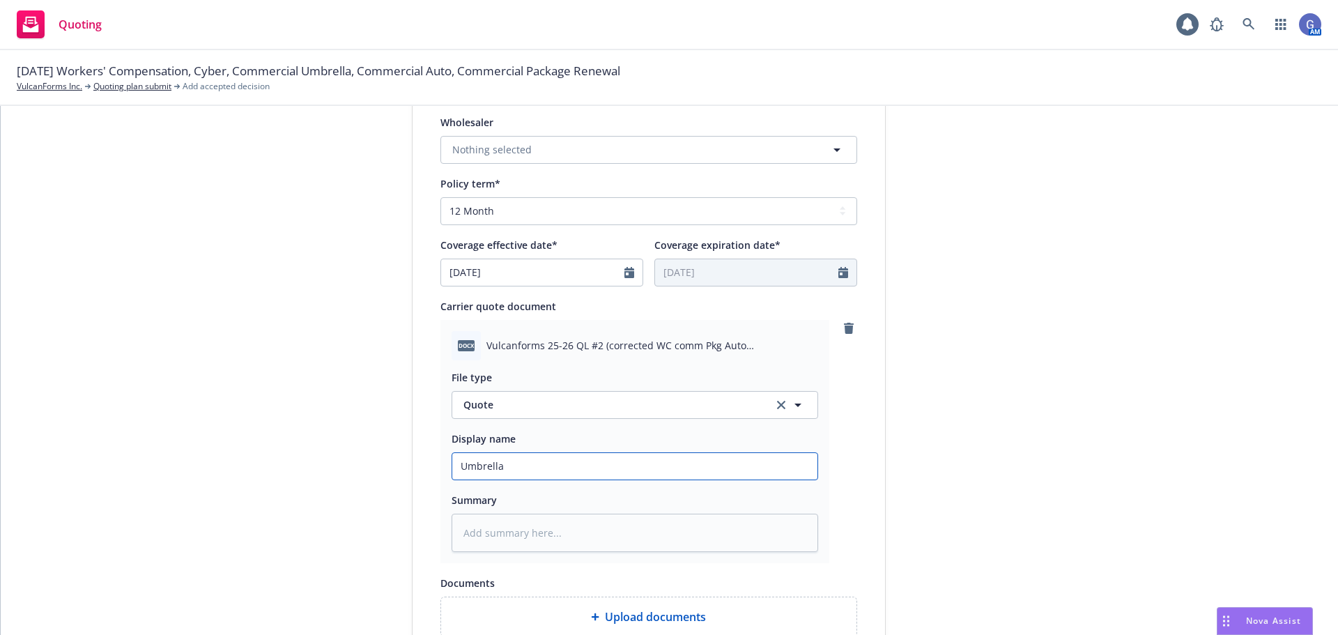
type textarea "x"
type input "Umbrella C"
type textarea "x"
type input "Umbrella Ch"
type textarea "x"
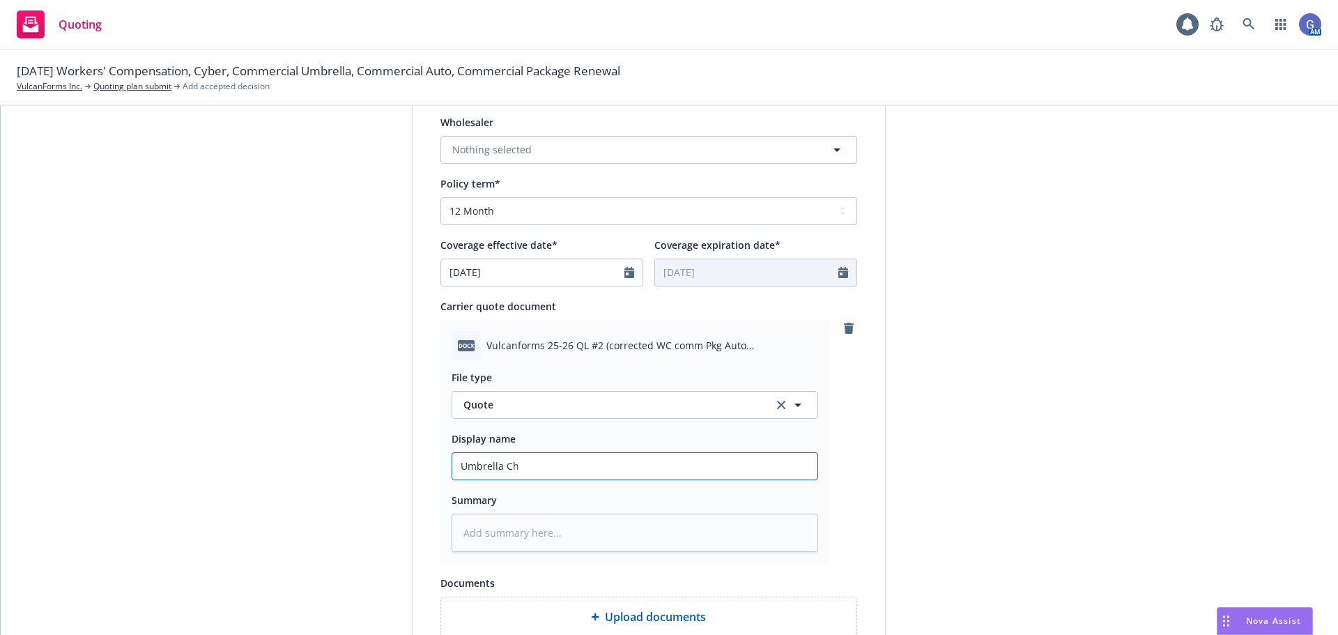
type input "Umbrella Chu"
type textarea "x"
type input "Umbrella Chub"
type textarea "x"
type input "Umbrella Chubb"
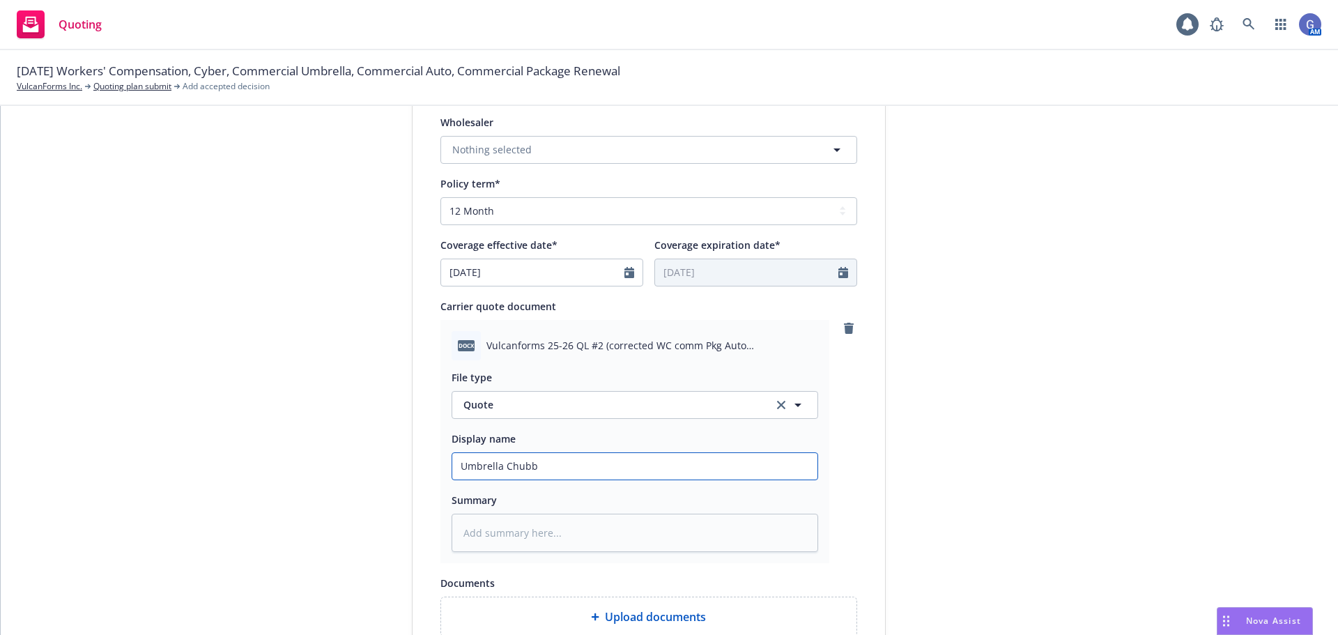
type textarea "x"
type input "Umbrella Chubb"
type textarea "x"
type input "Umbrella Chubb I"
type textarea "x"
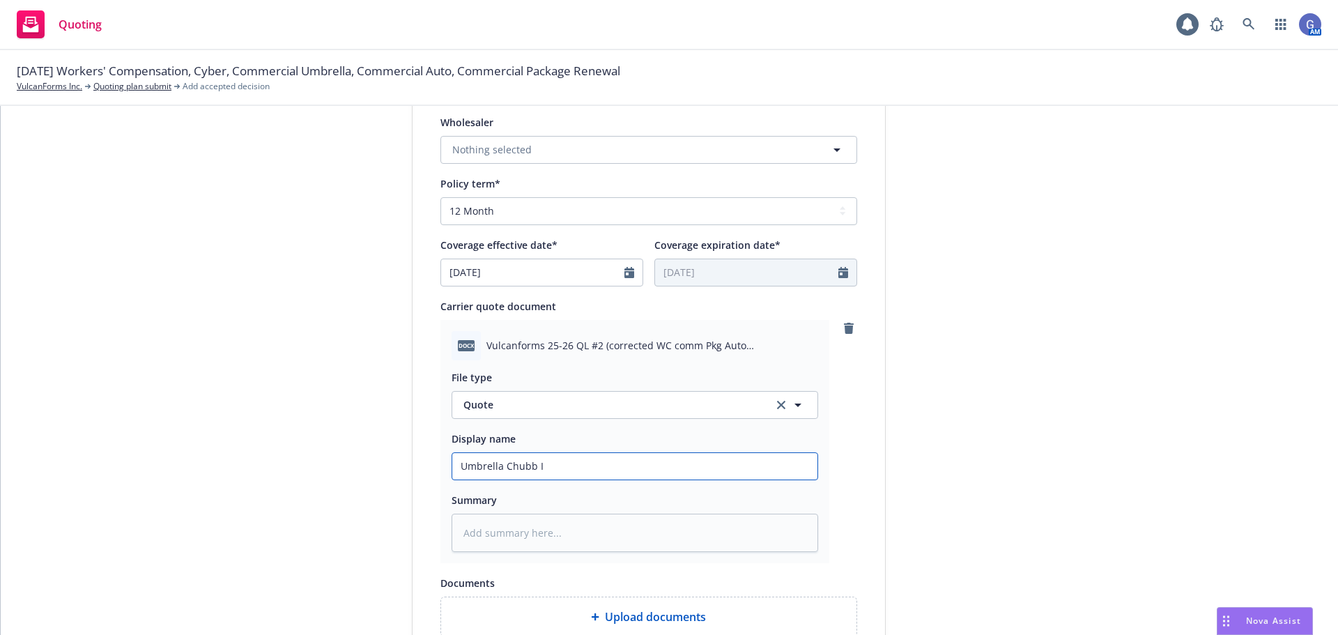
type input "Umbrella Chubb In"
type textarea "x"
type input "Umbrella Chubb Inc"
type textarea "x"
type input "Umbrella Chubb Ince"
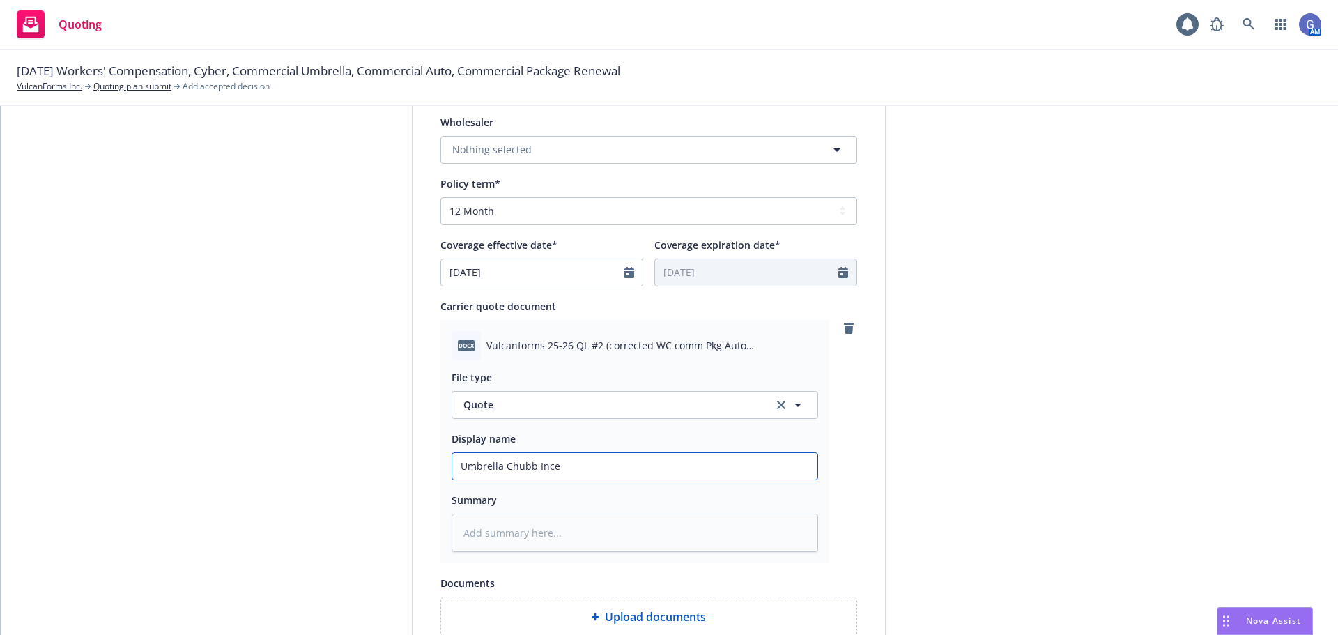
type textarea "x"
type input "Umbrella Chubb Incem"
type textarea "x"
type input "Umbrella Chubb Ince"
type textarea "x"
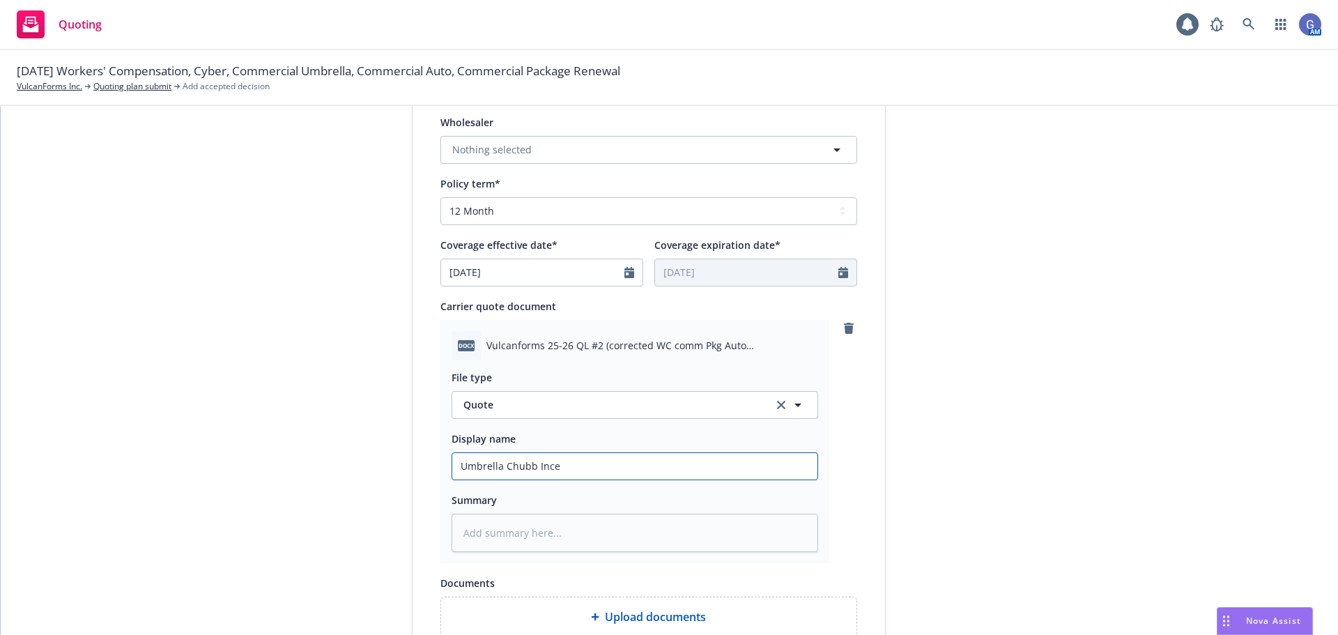
type input "Umbrella Chubb Inc"
type textarea "x"
type input "Umbrella Chubb Incu"
type textarea "x"
type input "Umbrella Chubb Incum"
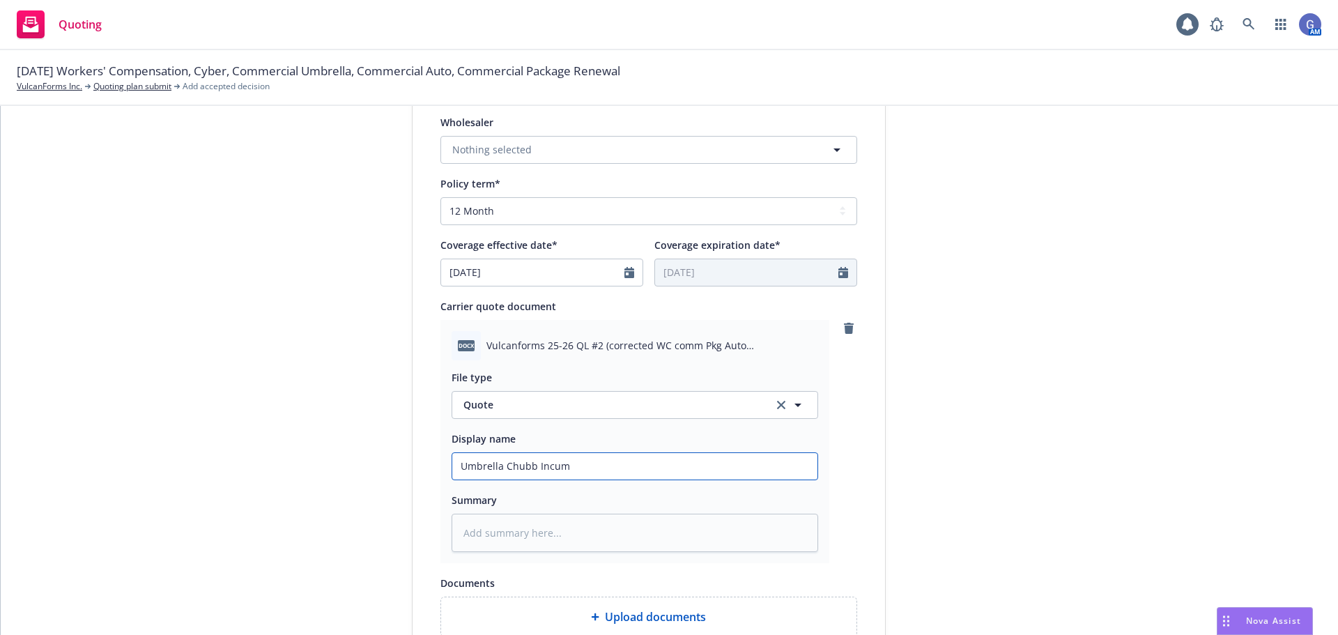
type textarea "x"
type input "Umbrella Chubb Incumb"
type textarea "x"
type input "Umbrella Chubb Incumbe"
type textarea "x"
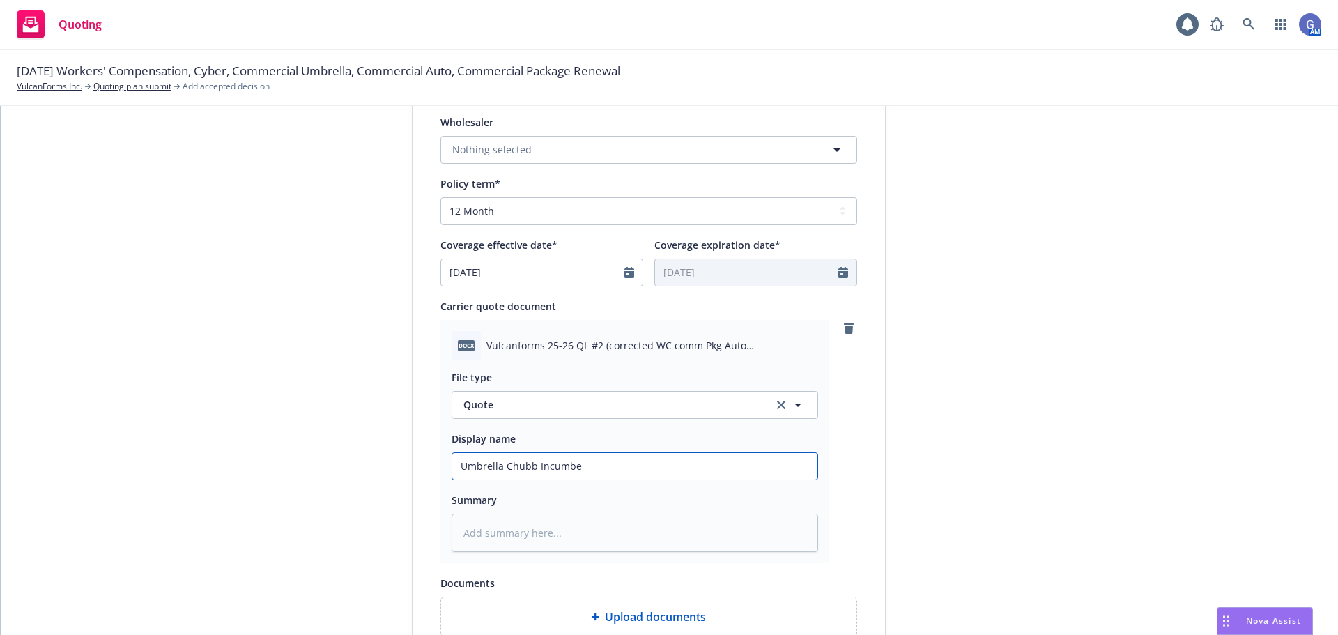
type input "Umbrella Chubb Incumben"
type textarea "x"
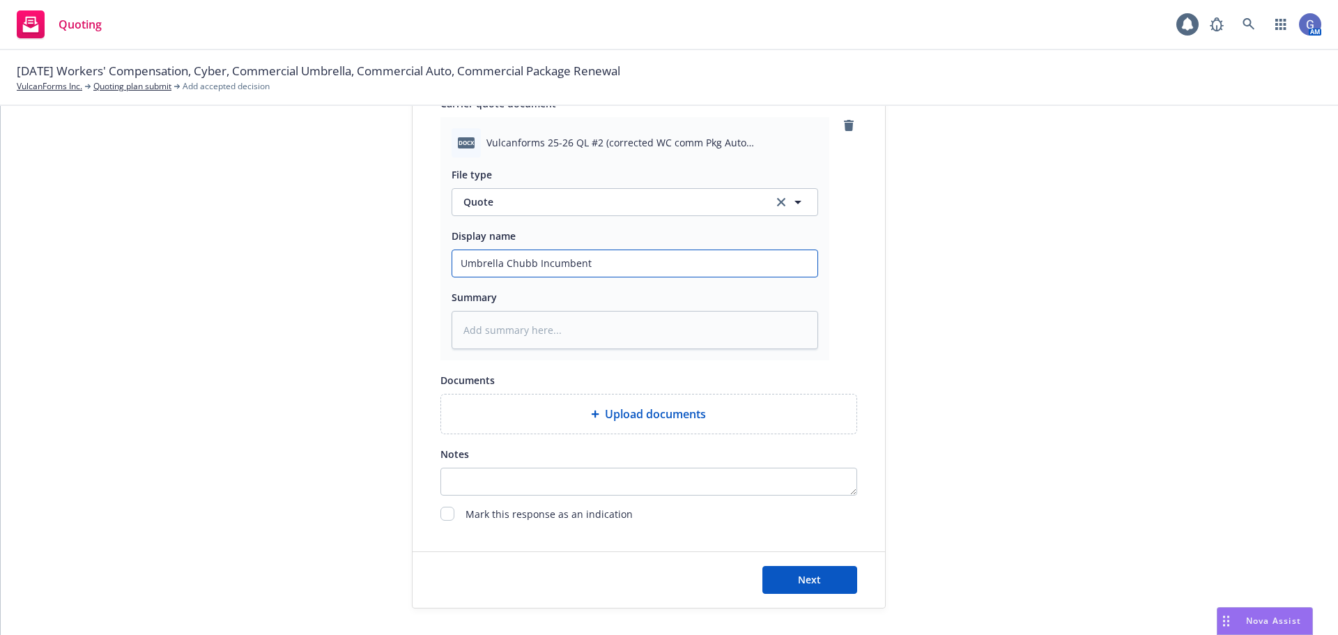
scroll to position [697, 0]
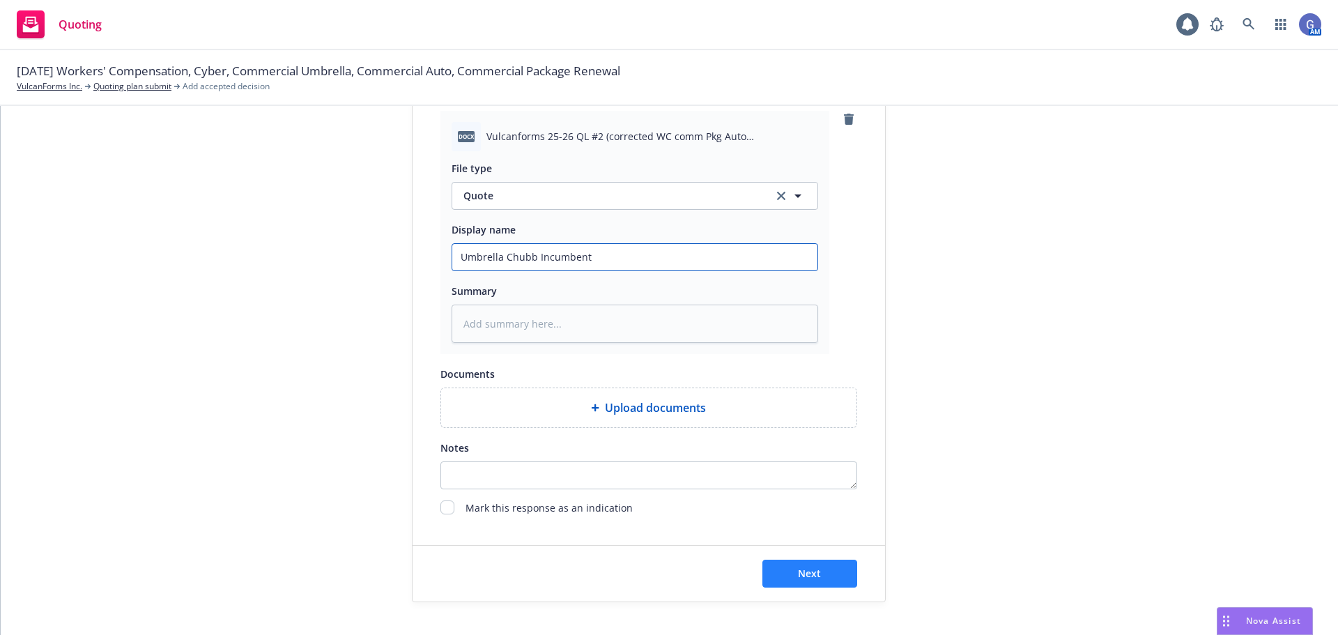
type input "Umbrella Chubb Incumbent"
click at [815, 571] on span "Next" at bounding box center [809, 573] width 23 height 13
type textarea "x"
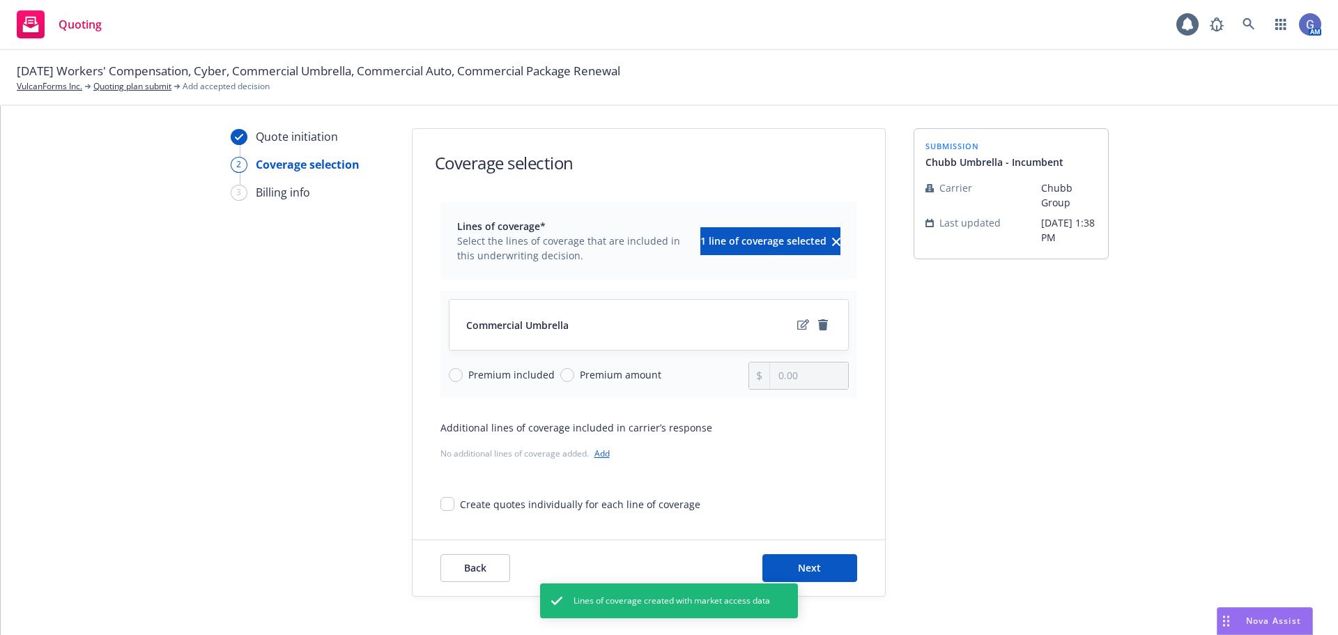
scroll to position [51, 0]
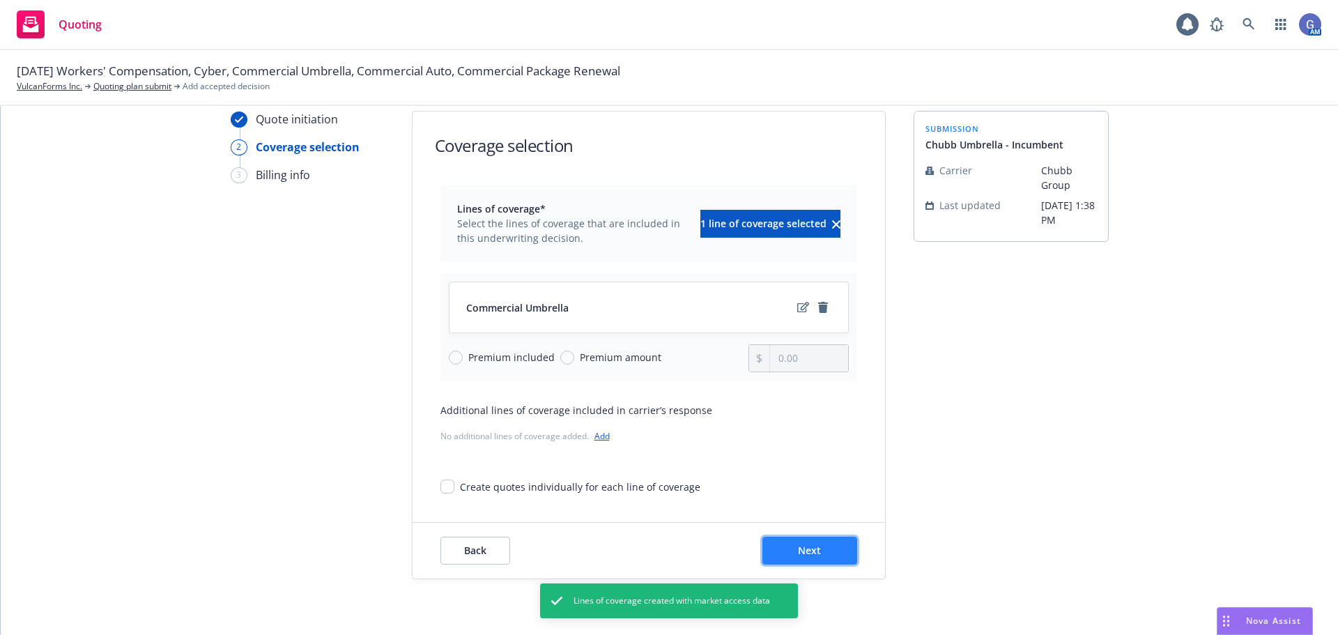
click at [791, 537] on button "Next" at bounding box center [810, 551] width 95 height 28
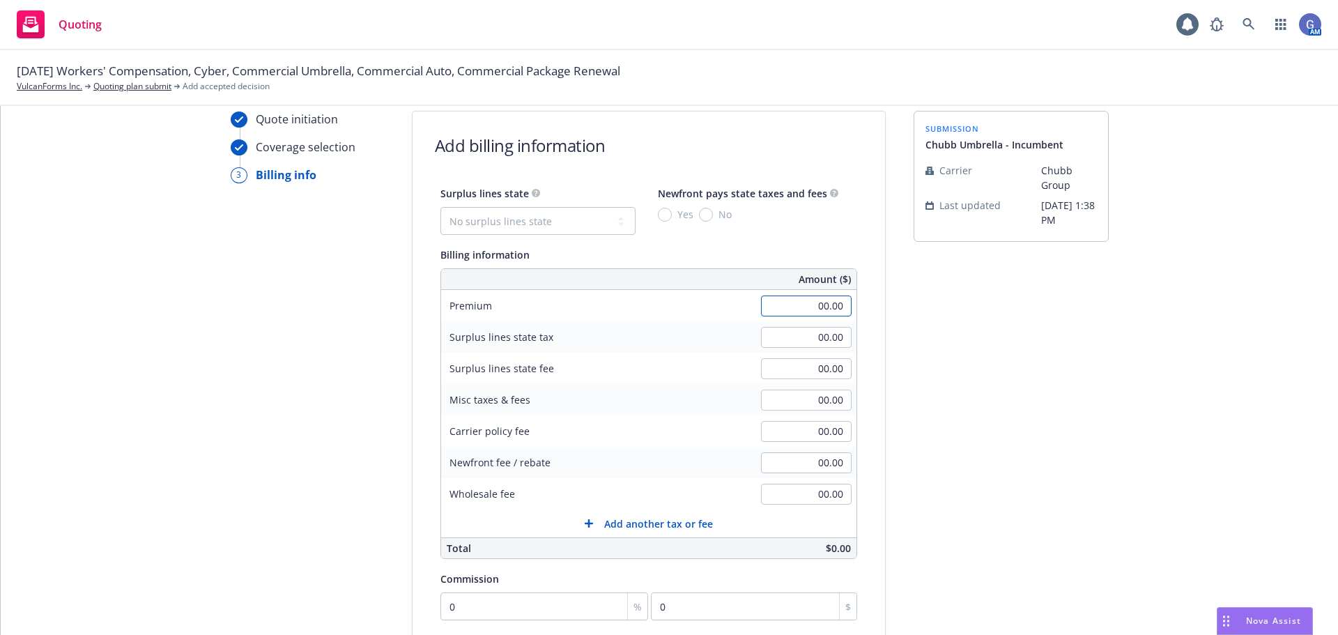
click at [801, 307] on input "00.00" at bounding box center [806, 306] width 91 height 21
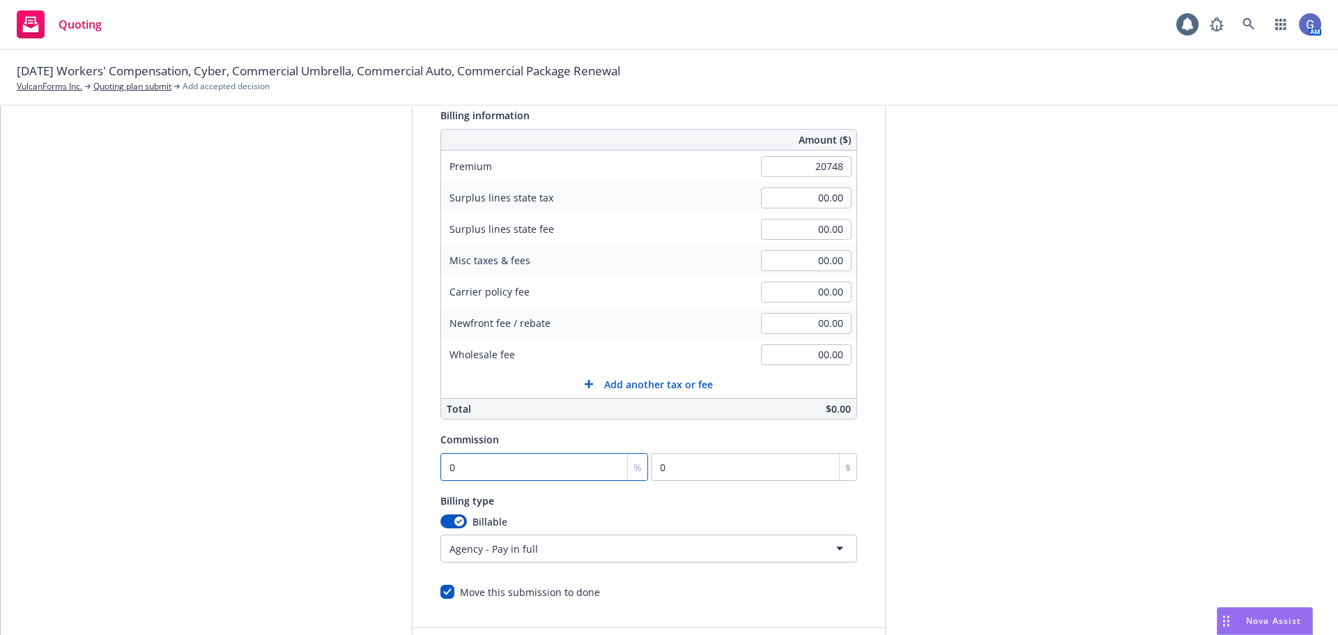
type input "20,748.00"
click at [542, 465] on input "0" at bounding box center [545, 467] width 208 height 28
type input "1"
type input "207.48"
type input "15"
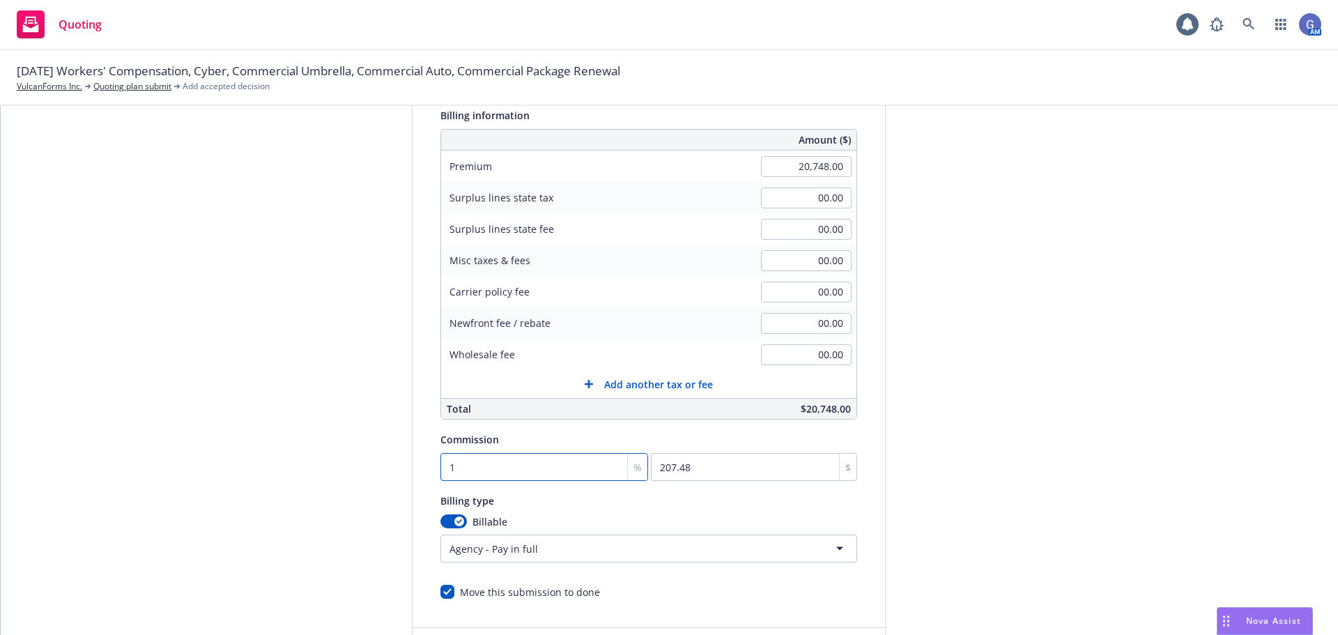
type input "3112.2"
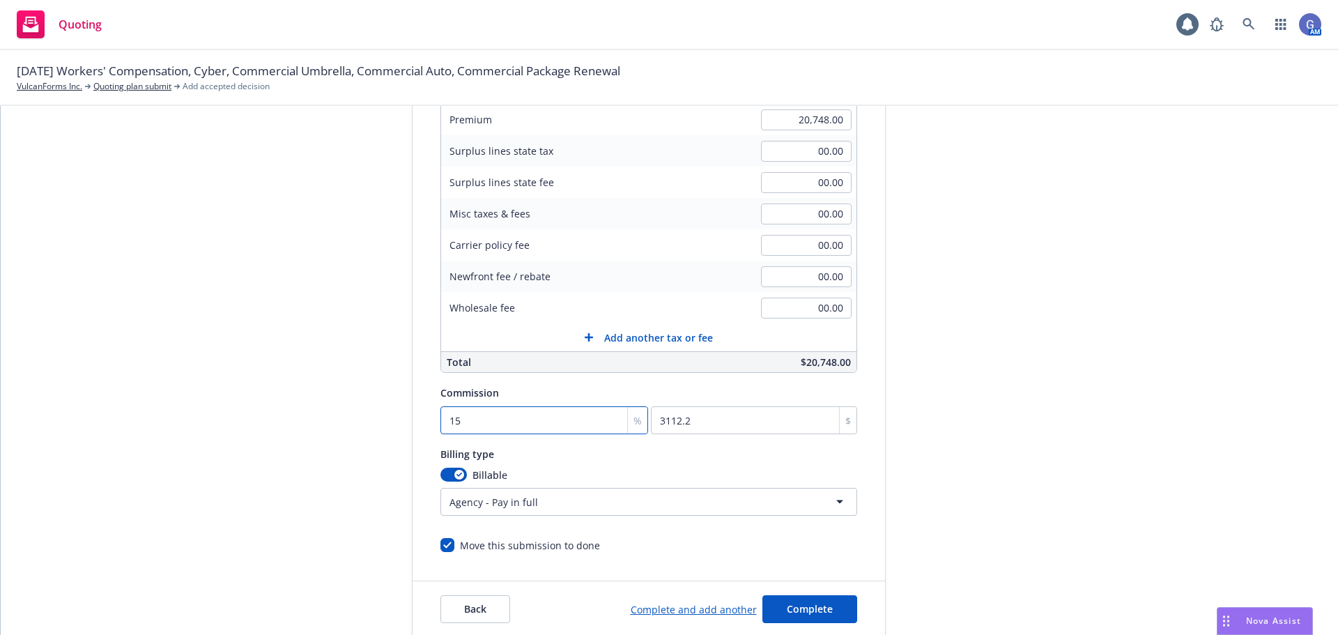
scroll to position [296, 0]
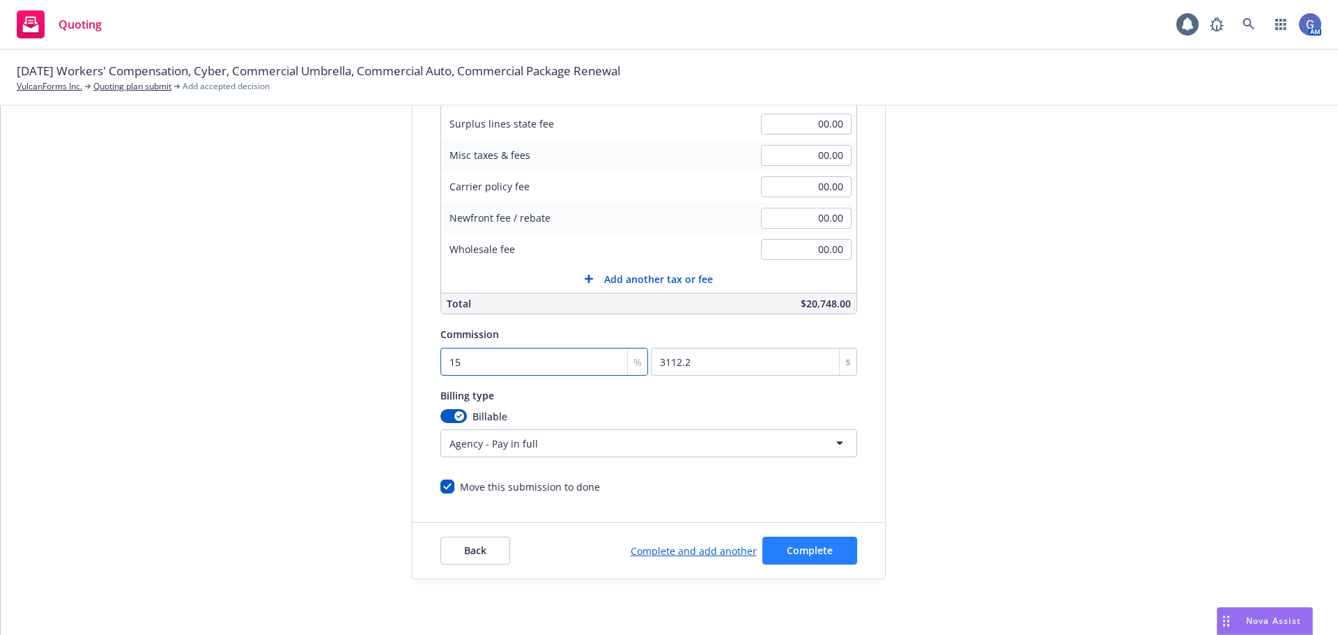
type input "15"
click at [813, 550] on span "Complete" at bounding box center [810, 550] width 46 height 13
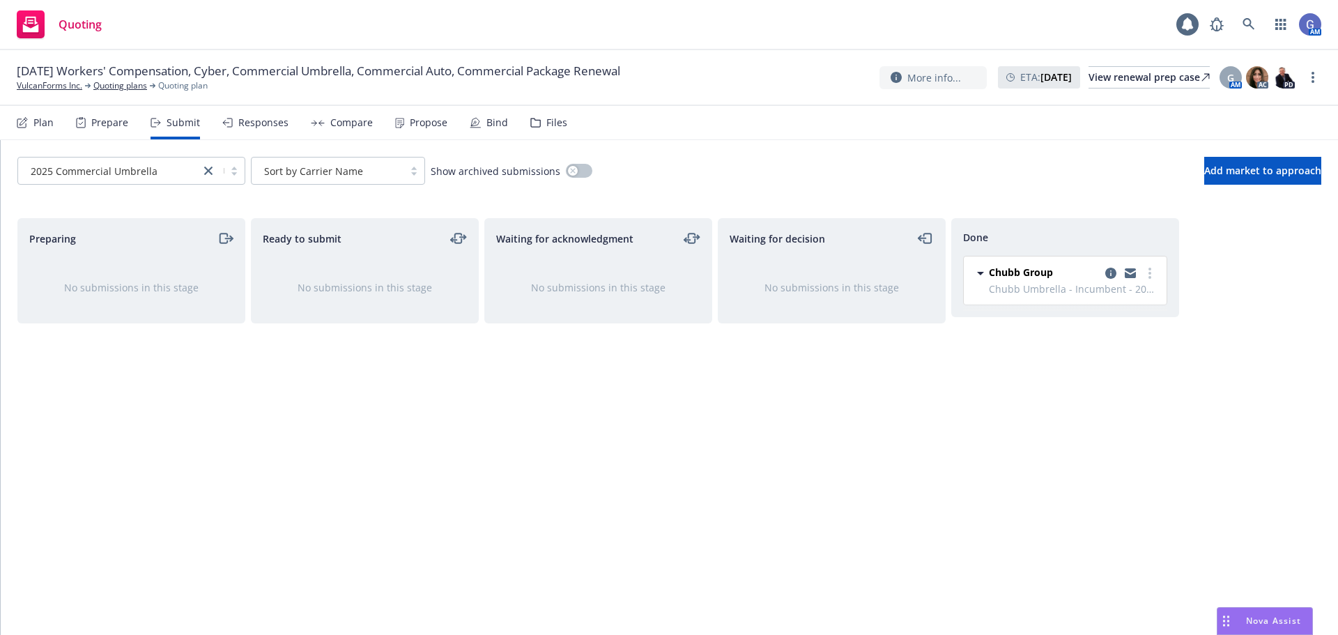
click at [263, 128] on div "Responses" at bounding box center [263, 122] width 50 height 11
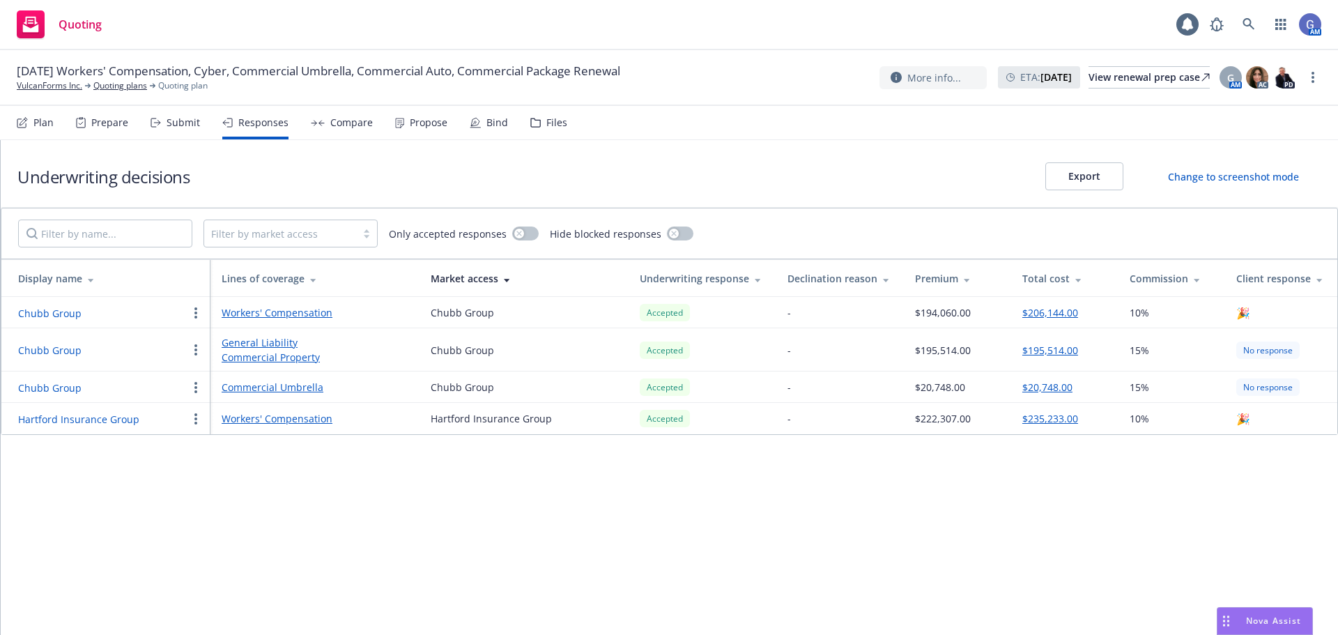
click at [191, 420] on button "button" at bounding box center [196, 419] width 17 height 17
click at [221, 471] on span "Edit display name" at bounding box center [246, 474] width 117 height 13
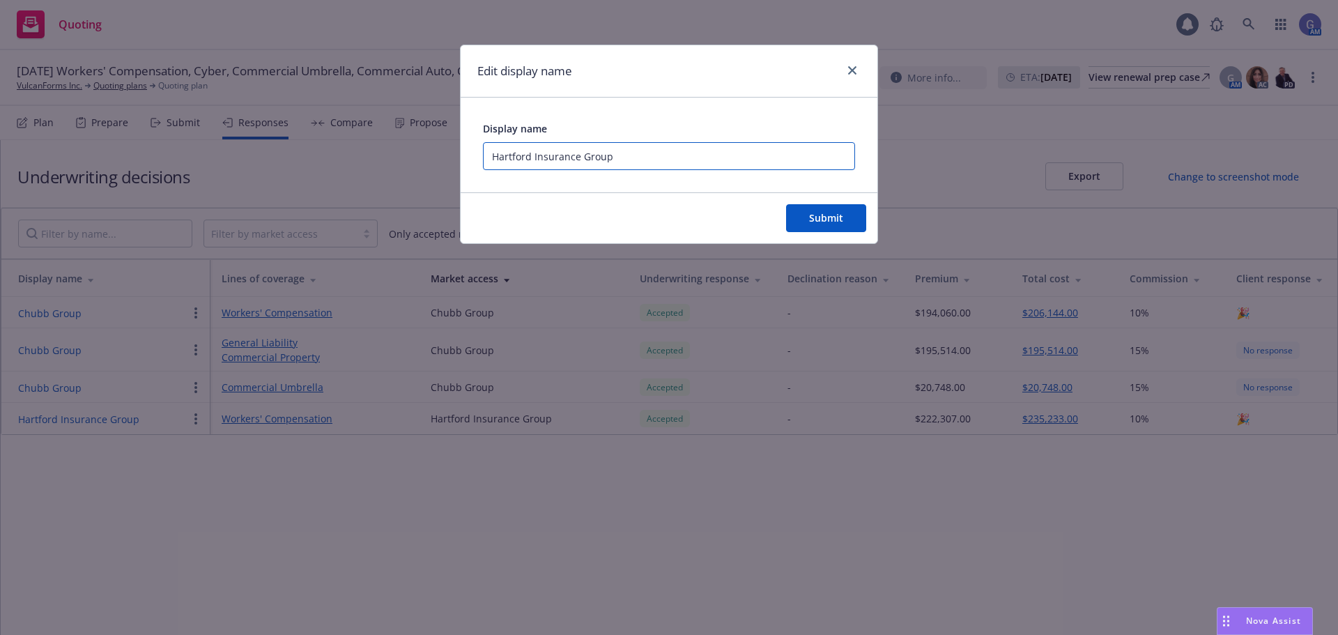
click at [644, 156] on input "Hartford Insurance Group" at bounding box center [669, 156] width 372 height 28
type input "Hartford Insurance Group - Client declined renewal"
click at [818, 213] on span "Submit" at bounding box center [826, 217] width 34 height 13
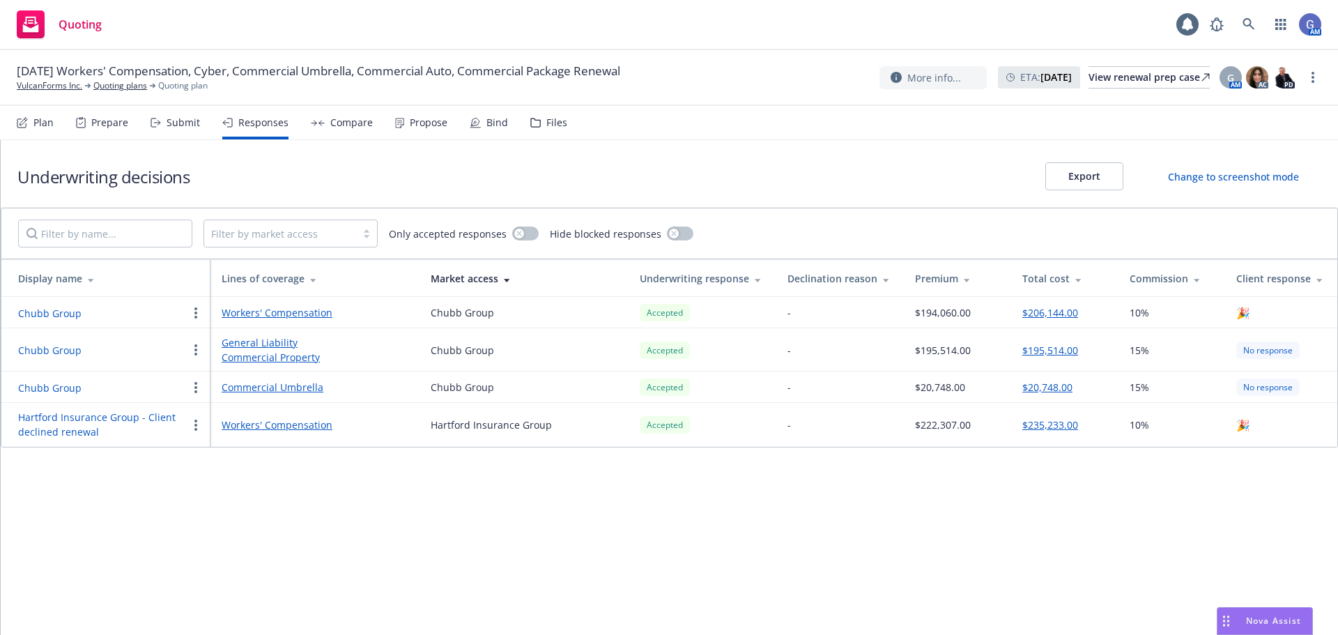
click at [1311, 277] on div at bounding box center [1317, 278] width 13 height 10
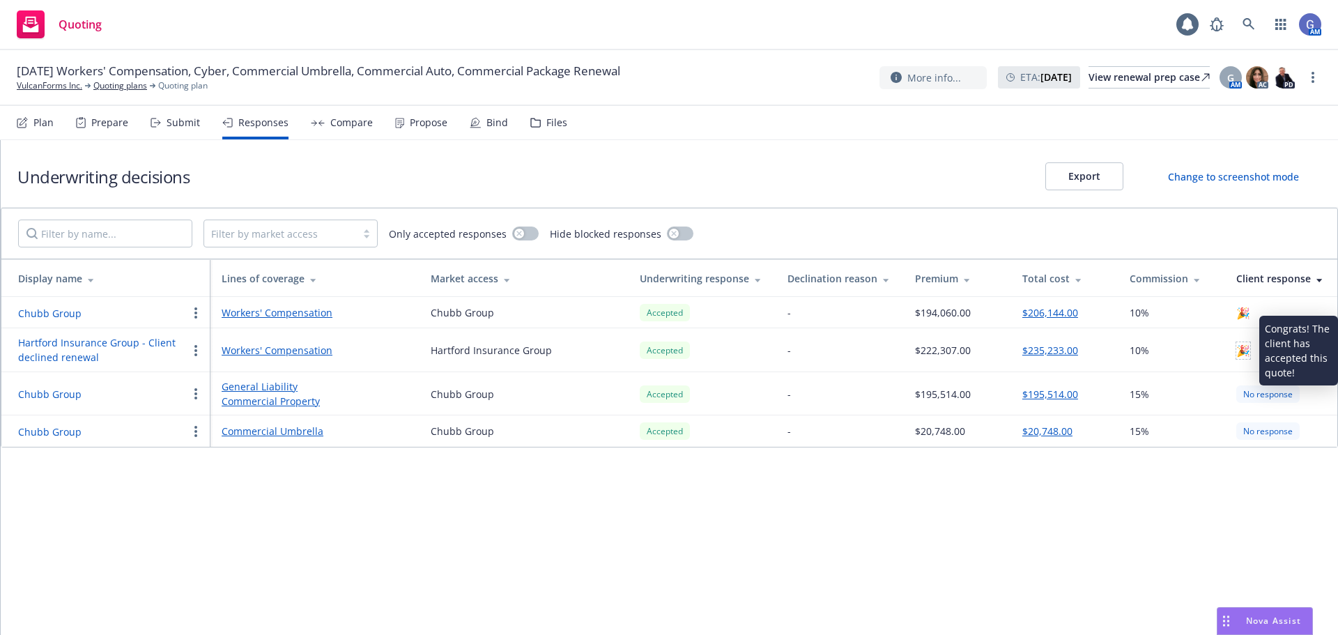
click at [1239, 351] on span "🎉" at bounding box center [1244, 350] width 14 height 17
